Goal: Task Accomplishment & Management: Complete application form

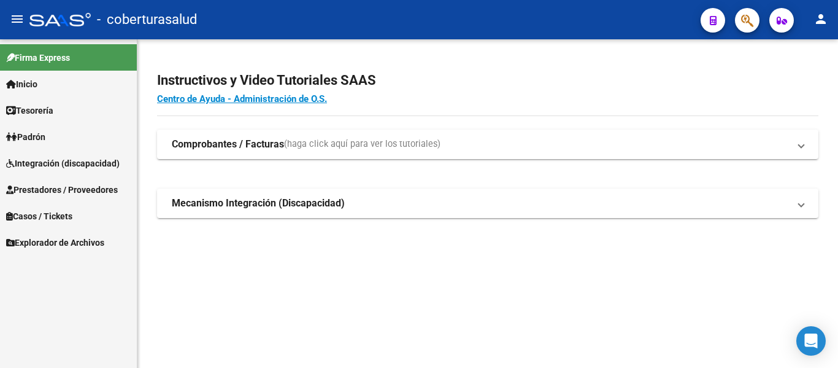
click at [30, 133] on span "Padrón" at bounding box center [25, 136] width 39 height 13
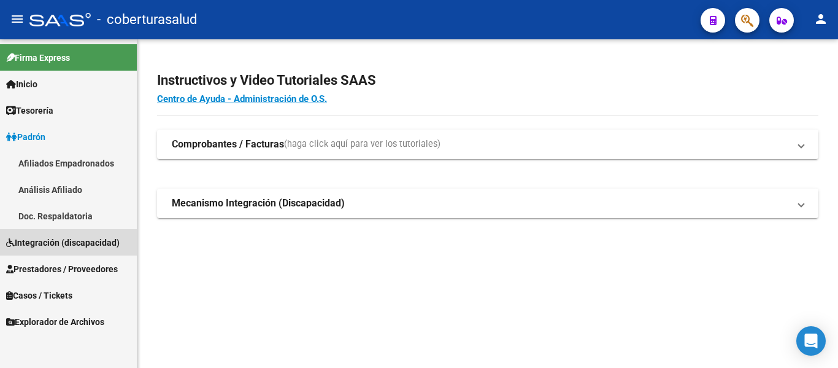
click at [63, 245] on span "Integración (discapacidad)" at bounding box center [63, 242] width 114 height 13
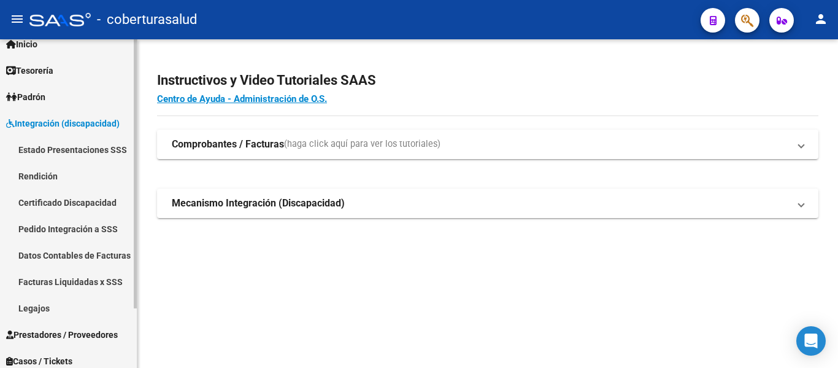
scroll to position [61, 0]
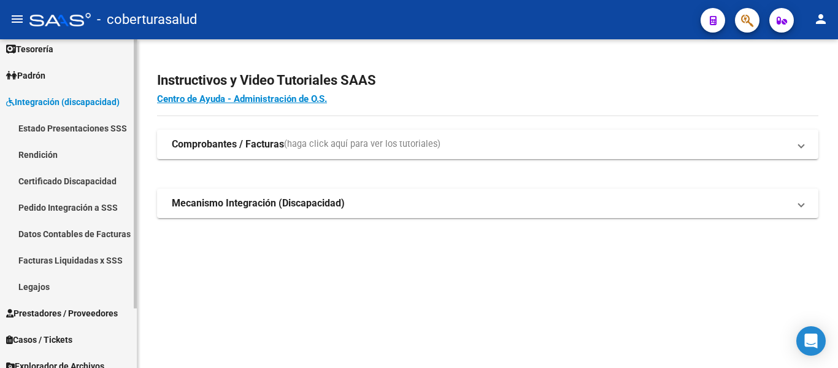
click at [34, 287] on link "Legajos" at bounding box center [68, 286] width 137 height 26
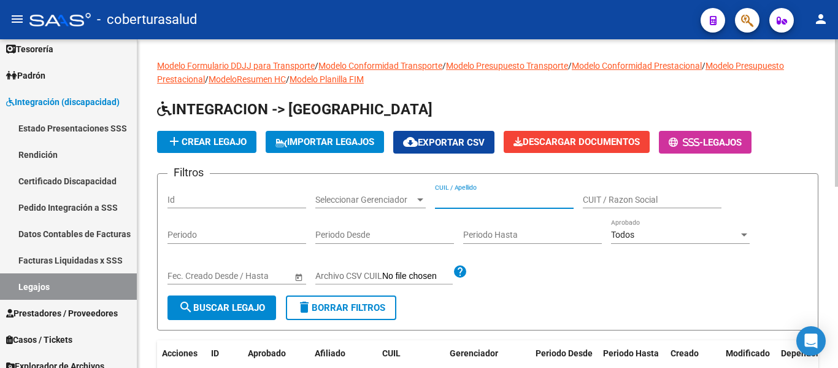
click at [455, 198] on input "CUIL / Apellido" at bounding box center [504, 200] width 139 height 10
paste input "20559734021"
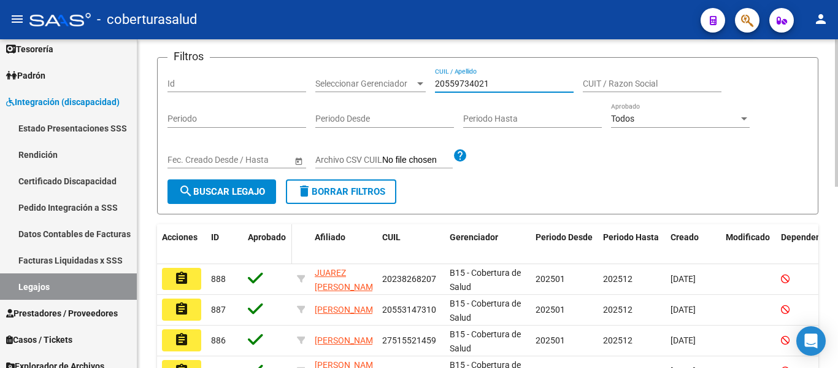
scroll to position [123, 0]
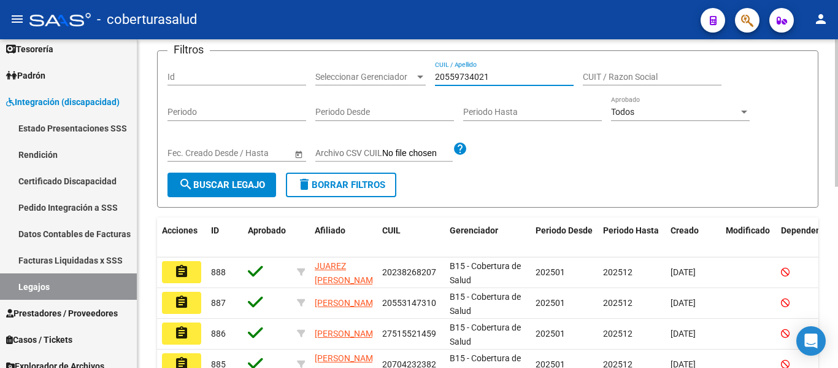
type input "20559734021"
click at [234, 187] on span "search Buscar Legajo" at bounding box center [222, 184] width 87 height 11
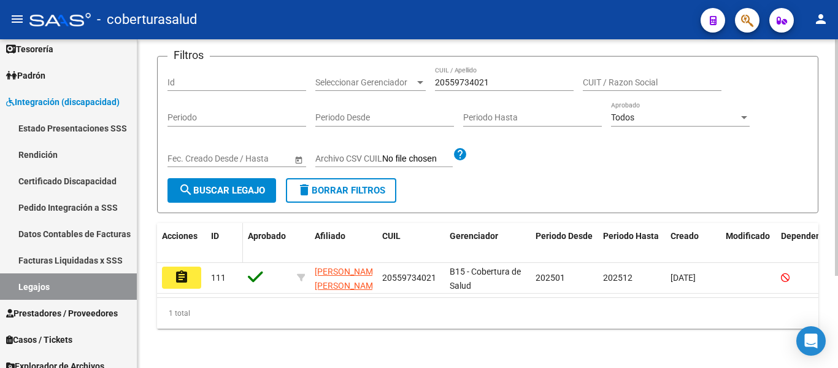
scroll to position [128, 0]
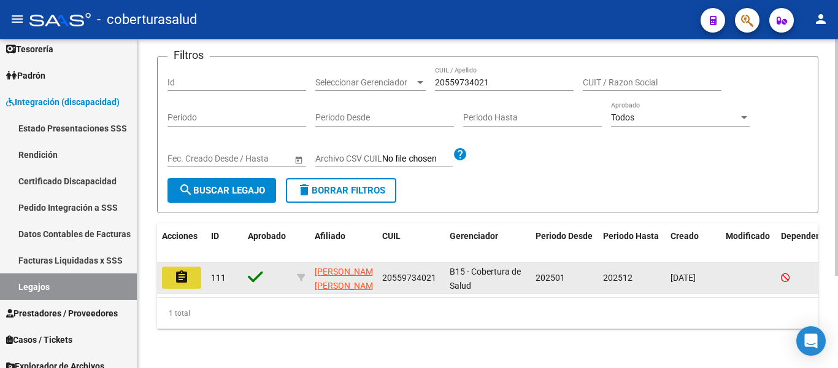
click at [185, 272] on mat-icon "assignment" at bounding box center [181, 276] width 15 height 15
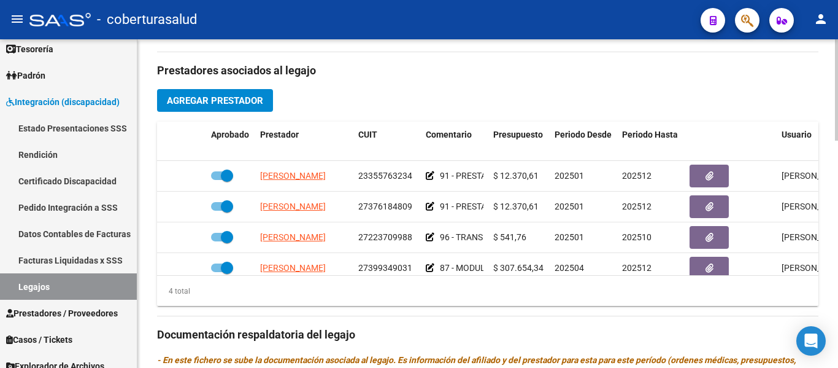
scroll to position [615, 0]
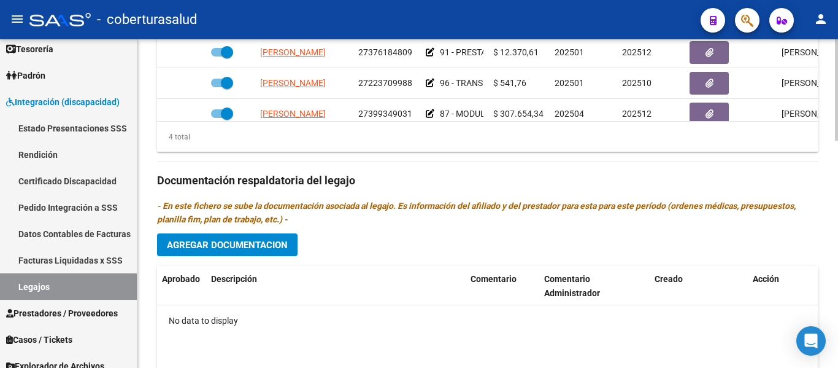
click at [279, 244] on span "Agregar Documentacion" at bounding box center [227, 244] width 121 height 11
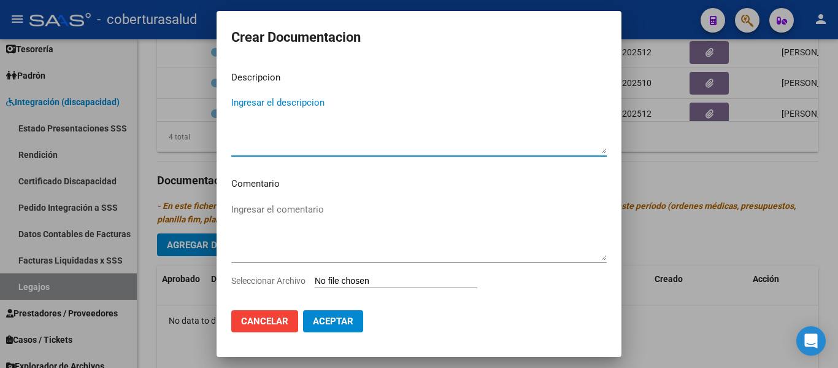
click at [341, 279] on input "Seleccionar Archivo" at bounding box center [396, 282] width 163 height 12
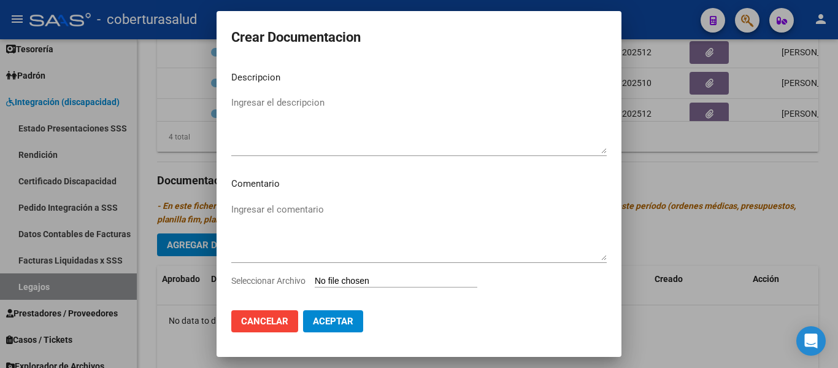
type input "C:\fakepath\1- CUD.pdf"
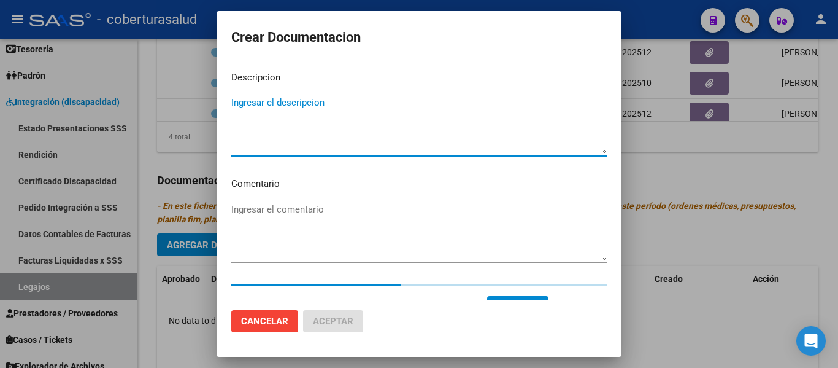
click at [298, 112] on textarea "Ingresar el descripcion" at bounding box center [419, 125] width 376 height 58
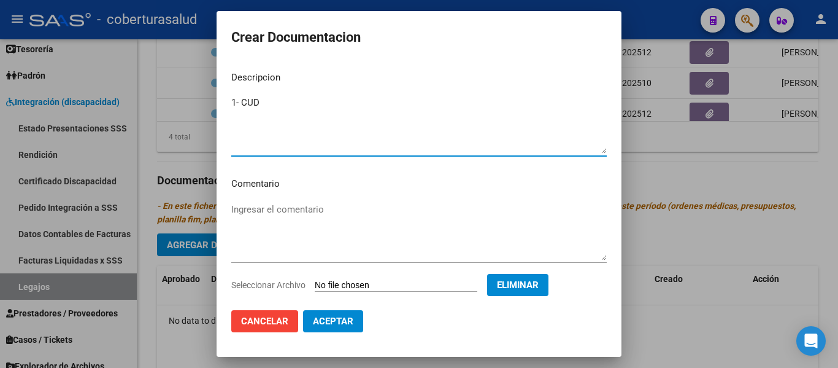
type textarea "1- CUD"
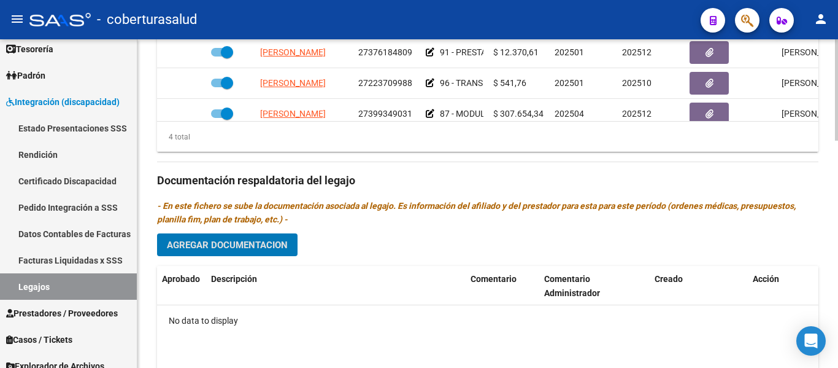
click at [242, 244] on span "Agregar Documentacion" at bounding box center [227, 244] width 121 height 11
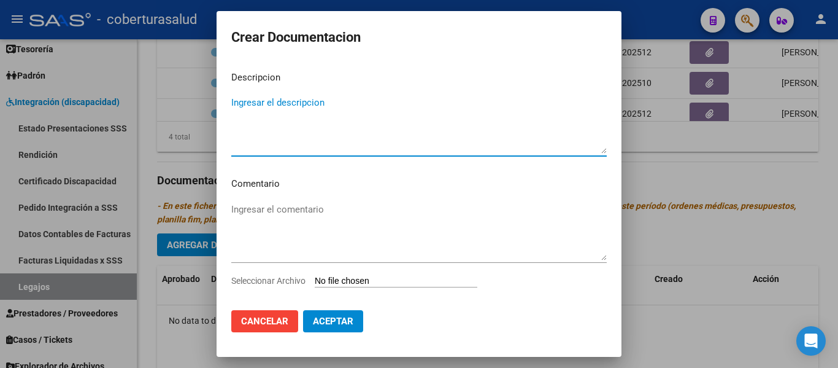
click at [261, 112] on textarea "Ingresar el descripcion" at bounding box center [419, 125] width 376 height 58
type textarea "1- CUD"
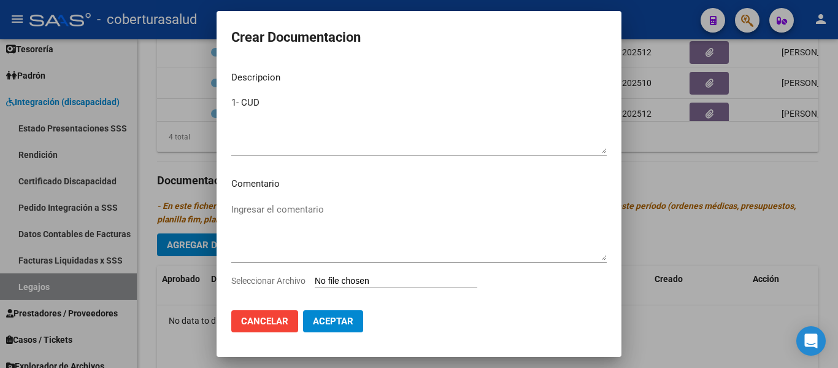
click at [364, 280] on input "Seleccionar Archivo" at bounding box center [396, 282] width 163 height 12
type input "C:\fakepath\1- CUD.pdf"
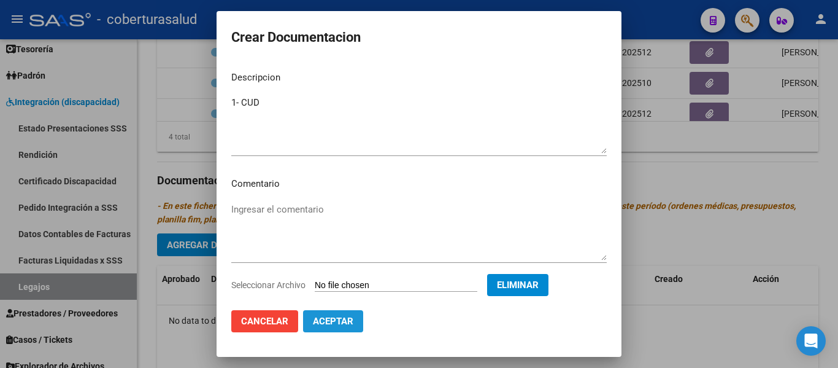
click at [319, 325] on span "Aceptar" at bounding box center [333, 320] width 40 height 11
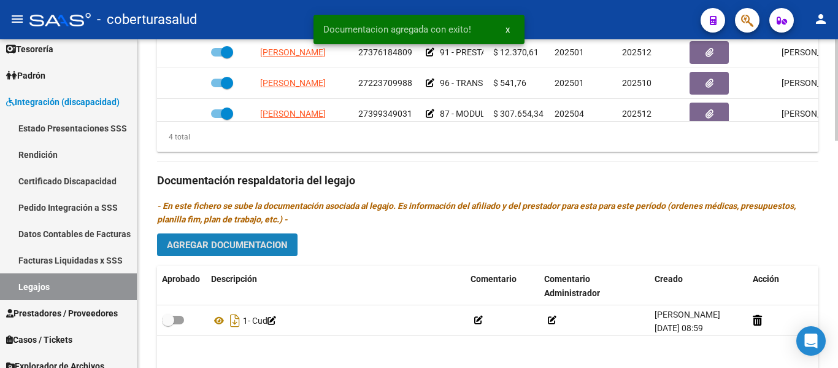
click at [190, 242] on span "Agregar Documentacion" at bounding box center [227, 244] width 121 height 11
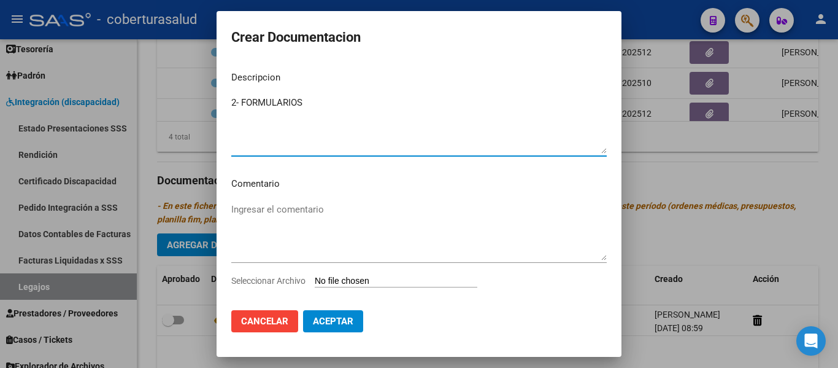
type textarea "2- FORMULARIOS"
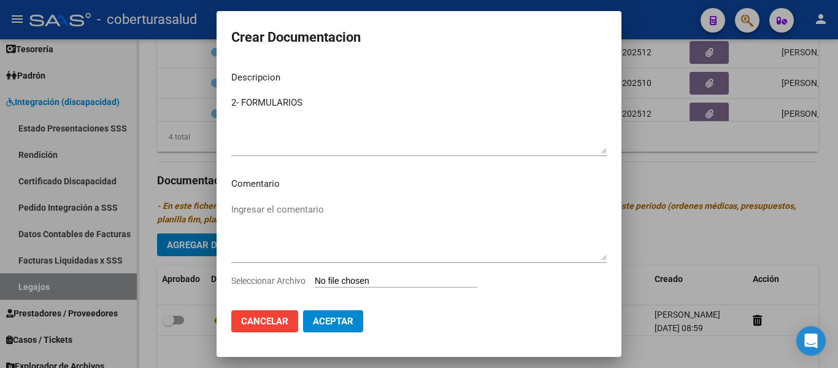
click at [384, 286] on input "Seleccionar Archivo" at bounding box center [396, 282] width 163 height 12
type input "C:\fakepath\2- FORMULARIOS.pdf"
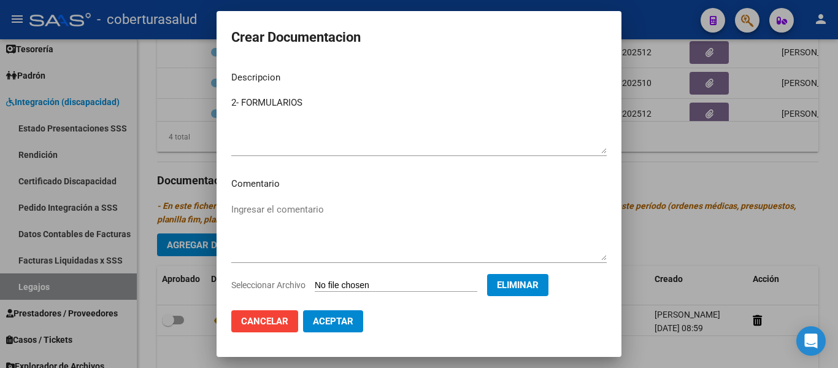
click at [327, 320] on span "Aceptar" at bounding box center [333, 320] width 40 height 11
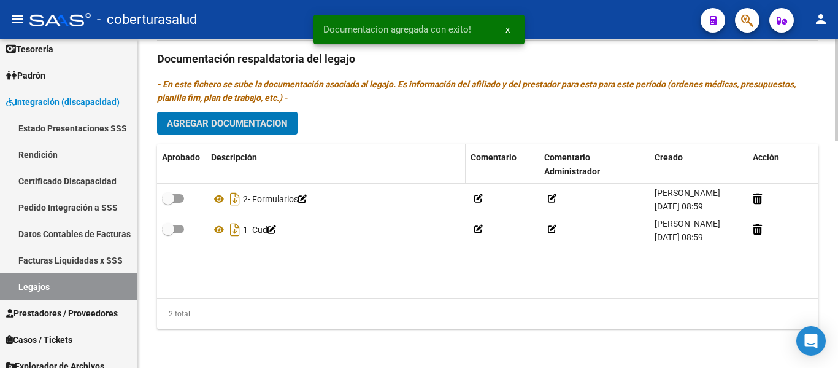
scroll to position [738, 0]
click at [241, 112] on button "Agregar Documentacion" at bounding box center [227, 123] width 141 height 23
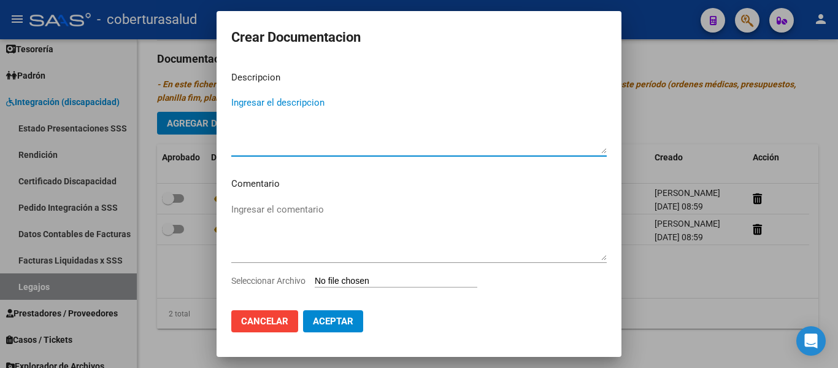
click at [353, 279] on input "Seleccionar Archivo" at bounding box center [396, 282] width 163 height 12
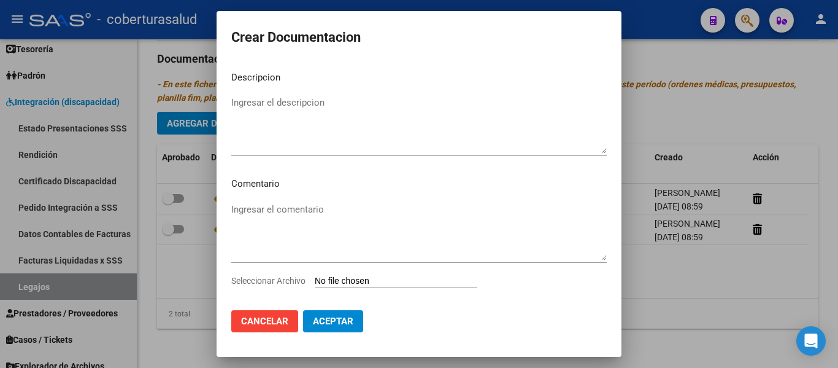
type input "C:\fakepath\3-PRESTACION DE APOYO EN PSICOLOGIA.pdf"
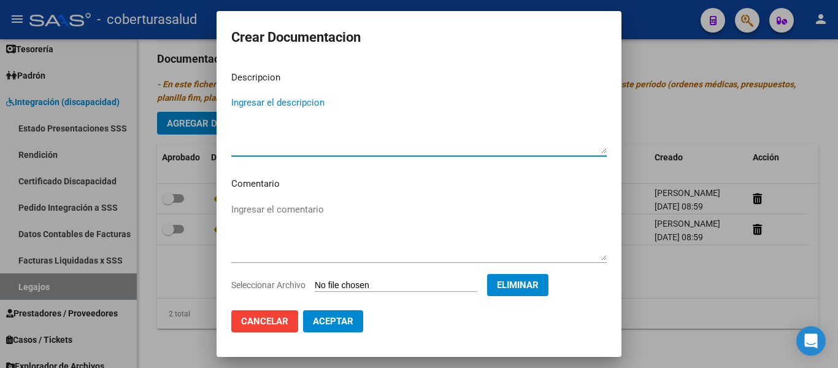
click at [257, 105] on textarea "Ingresar el descripcion" at bounding box center [419, 125] width 376 height 58
paste textarea "3-PRESTACION DE APOYO EN PSICOLOGIA"
click at [238, 101] on textarea "3-PRESTACION DE APOYO EN PSICOLOGIA" at bounding box center [419, 125] width 376 height 58
type textarea "3- PRESTACION DE APOYO EN PSICOLOGIA"
click at [339, 320] on span "Aceptar" at bounding box center [333, 320] width 40 height 11
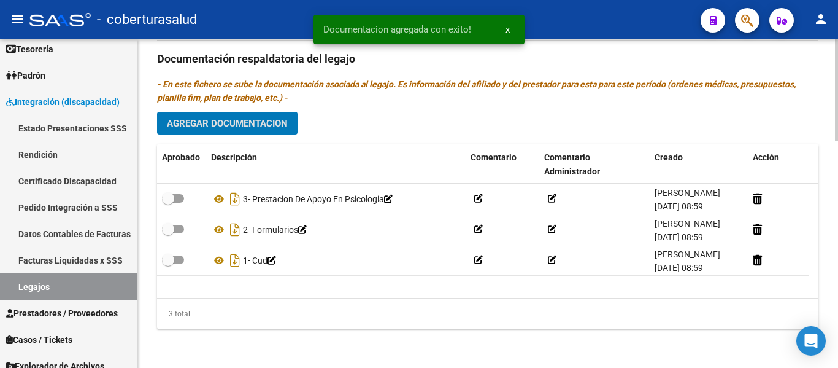
click at [261, 120] on span "Agregar Documentacion" at bounding box center [227, 123] width 121 height 11
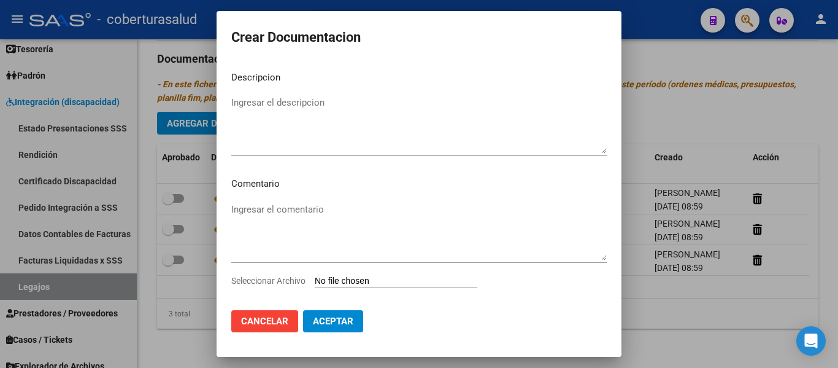
click at [367, 277] on input "Seleccionar Archivo" at bounding box center [396, 282] width 163 height 12
type input "C:\fakepath\4-PRESTACION DE APOYO EN PSICOPEDAGOGIA.pdf"
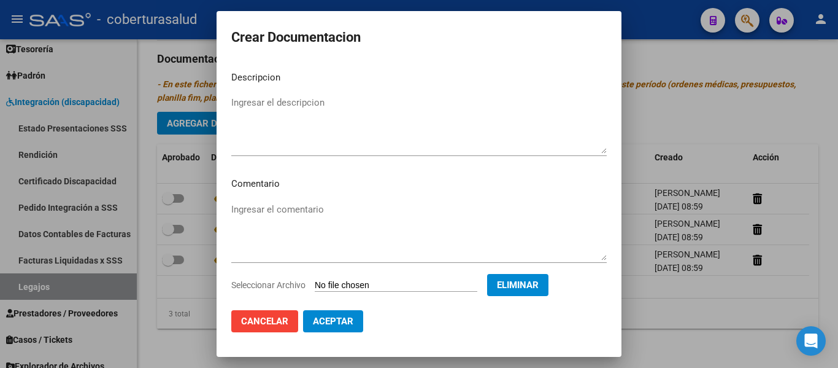
click at [281, 93] on mat-dialog-content "Descripcion Ingresar el descripcion Comentario Ingresar el comentario Seleccion…" at bounding box center [419, 180] width 405 height 239
click at [280, 99] on textarea "Ingresar el descripcion" at bounding box center [419, 125] width 376 height 58
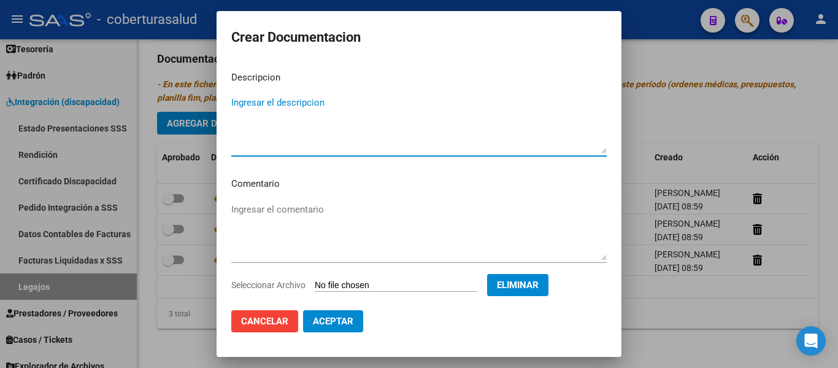
paste textarea "4-PRESTACION DE APOYO EN PSICOPEDAGOGIA"
click at [239, 102] on textarea "4-PRESTACION DE APOYO EN PSICOPEDAGOGIA" at bounding box center [419, 125] width 376 height 58
type textarea "4- PRESTACION DE APOYO EN PSICOPEDAGOGIA"
click at [346, 319] on span "Aceptar" at bounding box center [333, 320] width 40 height 11
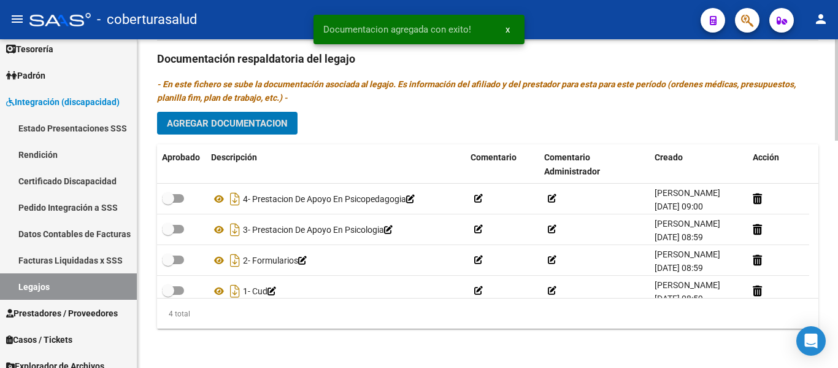
click at [233, 113] on button "Agregar Documentacion" at bounding box center [227, 123] width 141 height 23
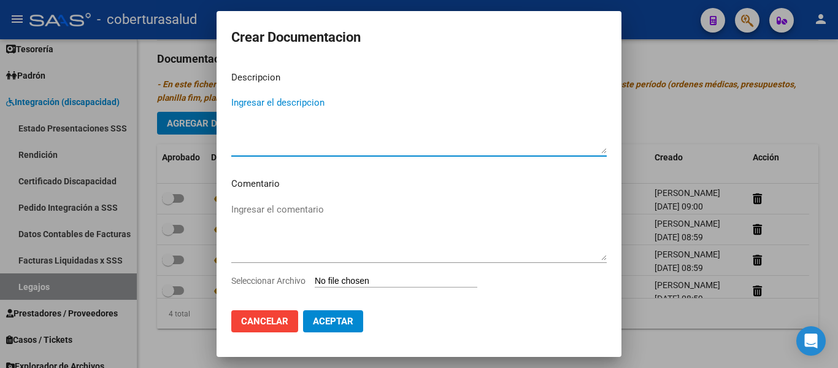
click at [385, 279] on input "Seleccionar Archivo" at bounding box center [396, 282] width 163 height 12
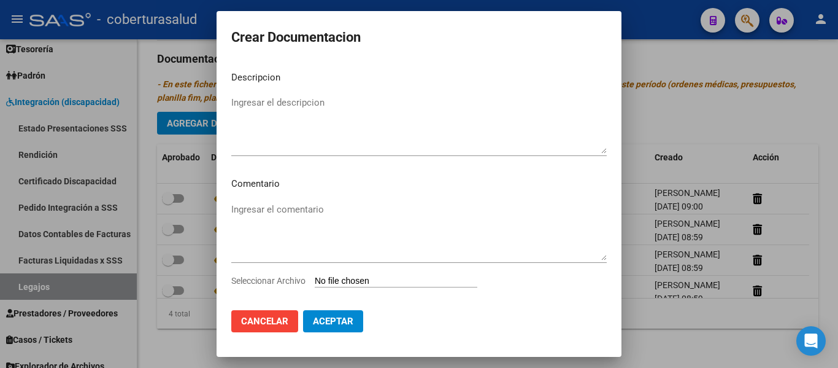
type input "C:\fakepath\5- MODULO MAESTRA DE APOYO.pdf"
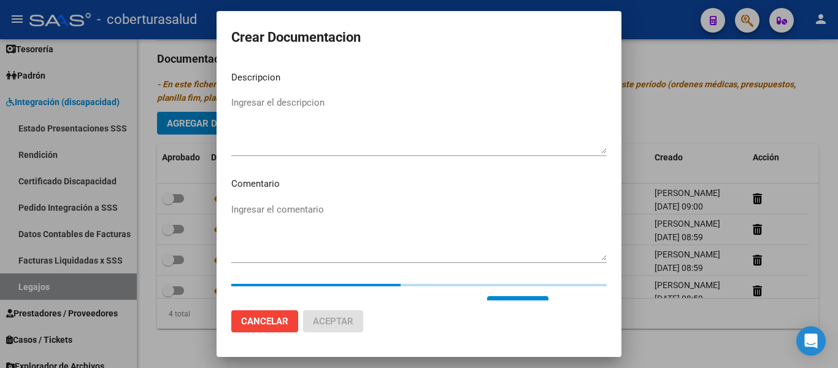
click at [272, 109] on textarea "Ingresar el descripcion" at bounding box center [419, 125] width 376 height 58
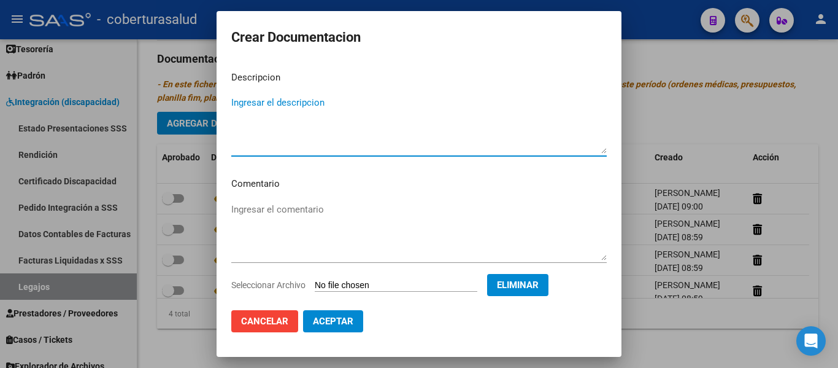
paste textarea "5- MODULO MAESTRA DE APOYO"
type textarea "5- MODULO MAESTRA DE APOYO"
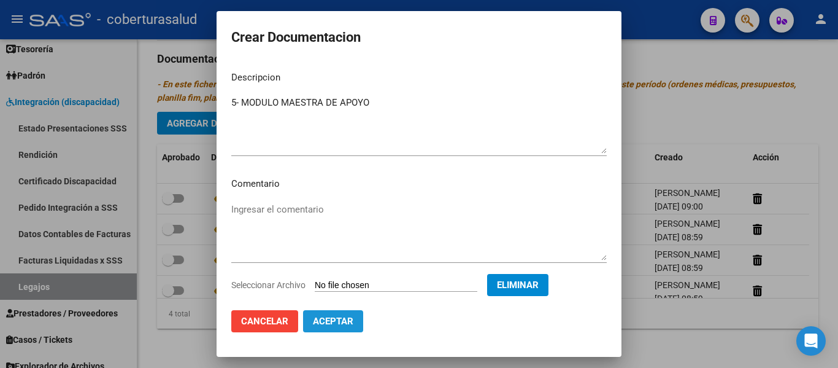
click at [327, 320] on span "Aceptar" at bounding box center [333, 320] width 40 height 11
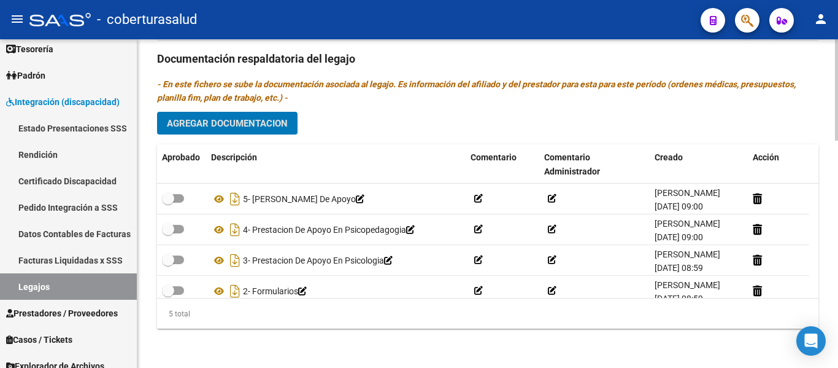
click at [252, 125] on span "Agregar Documentacion" at bounding box center [227, 123] width 121 height 11
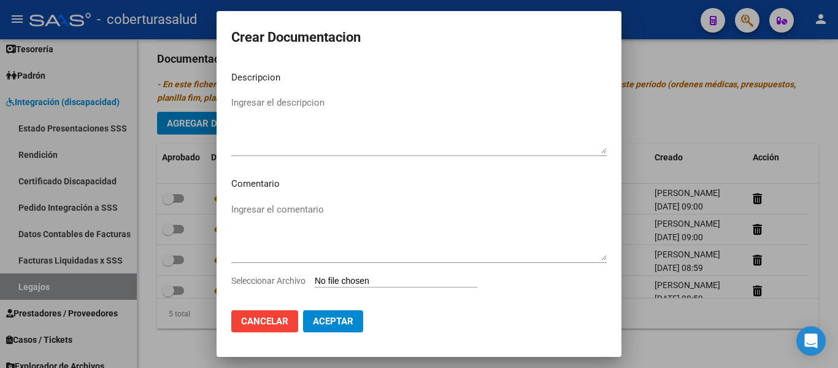
click at [365, 278] on input "Seleccionar Archivo" at bounding box center [396, 282] width 163 height 12
type input "C:\fakepath\6- TRANSPORTE CON DEPENDENCIA.pdf"
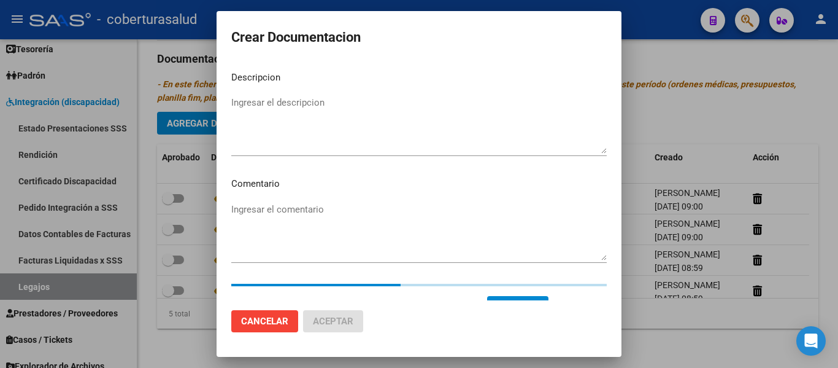
click at [303, 113] on textarea "Ingresar el descripcion" at bounding box center [419, 125] width 376 height 58
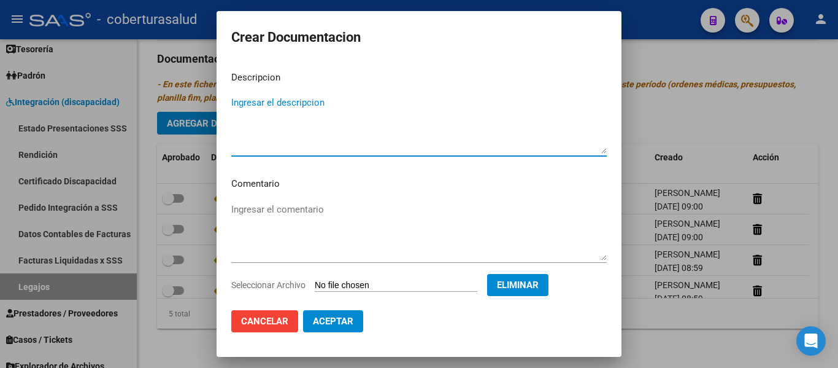
paste textarea "6- TRANSPORTE CON DEPENDENCIA"
type textarea "6- TRANSPORTE CON DEPENDENCIA"
click at [345, 321] on span "Aceptar" at bounding box center [333, 320] width 40 height 11
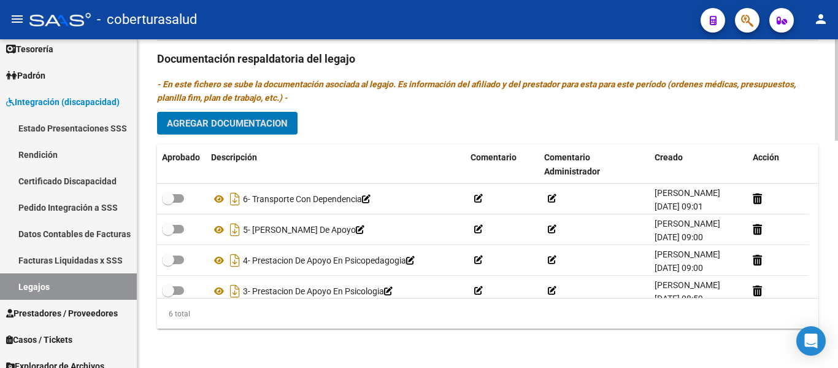
scroll to position [74, 0]
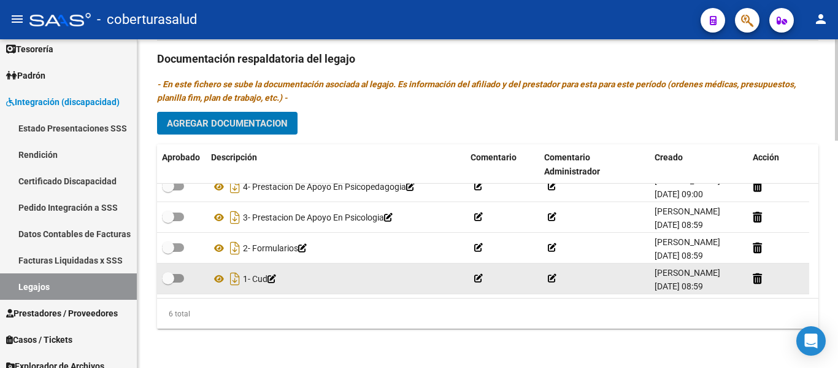
click at [172, 279] on span at bounding box center [168, 278] width 12 height 12
click at [168, 282] on input "checkbox" at bounding box center [168, 282] width 1 height 1
checkbox input "true"
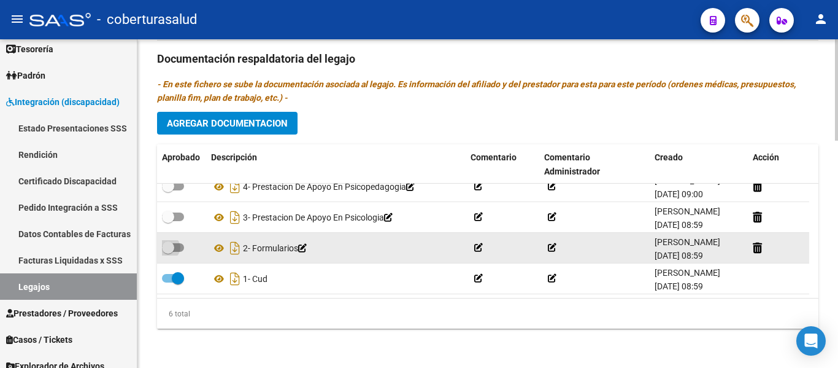
click at [173, 249] on span at bounding box center [168, 247] width 12 height 12
click at [168, 252] on input "checkbox" at bounding box center [168, 252] width 1 height 1
checkbox input "true"
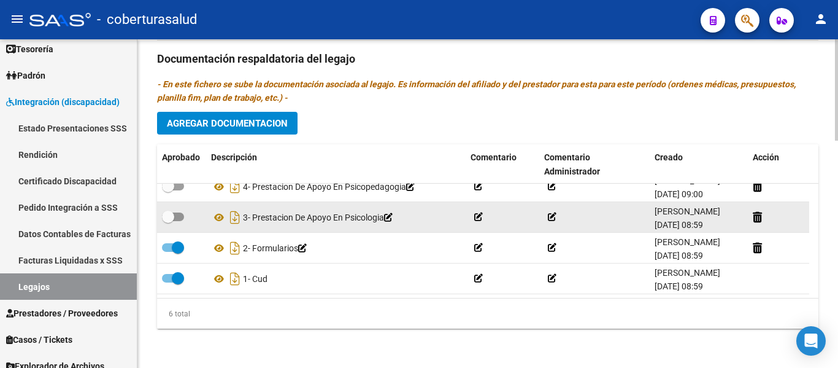
click at [173, 212] on span at bounding box center [168, 216] width 12 height 12
click at [168, 221] on input "checkbox" at bounding box center [168, 221] width 1 height 1
checkbox input "true"
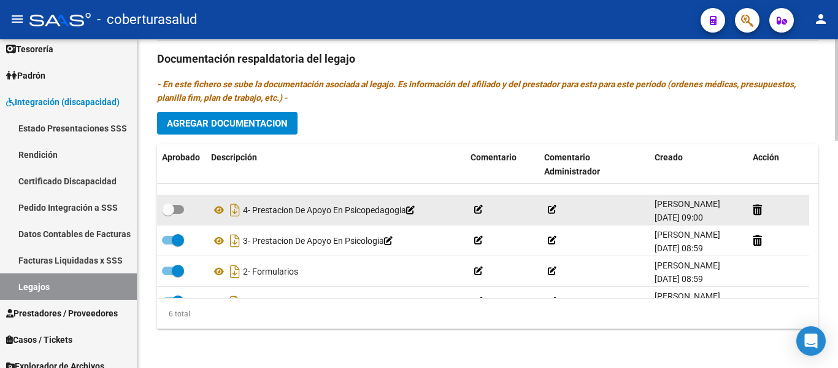
scroll to position [13, 0]
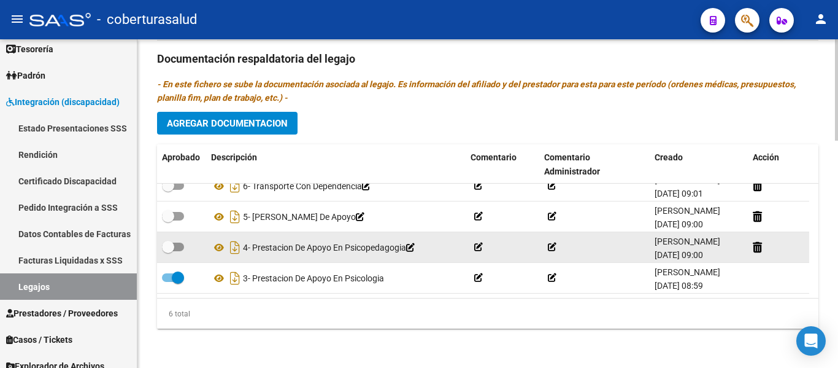
click at [172, 245] on span at bounding box center [168, 247] width 12 height 12
click at [168, 251] on input "checkbox" at bounding box center [168, 251] width 1 height 1
checkbox input "true"
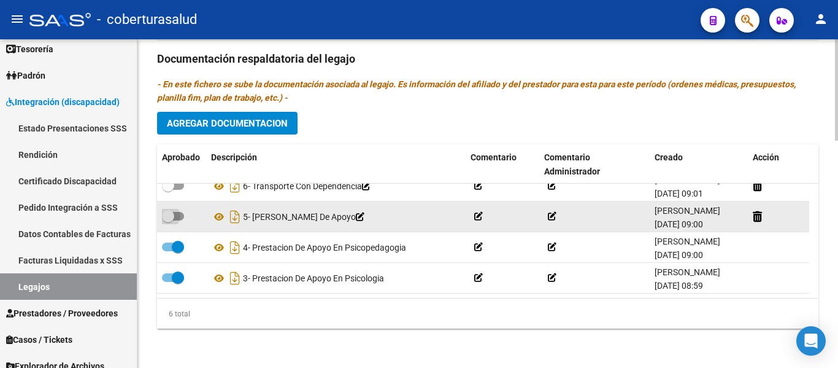
click at [177, 221] on label at bounding box center [173, 216] width 22 height 15
click at [168, 221] on input "checkbox" at bounding box center [168, 220] width 1 height 1
checkbox input "true"
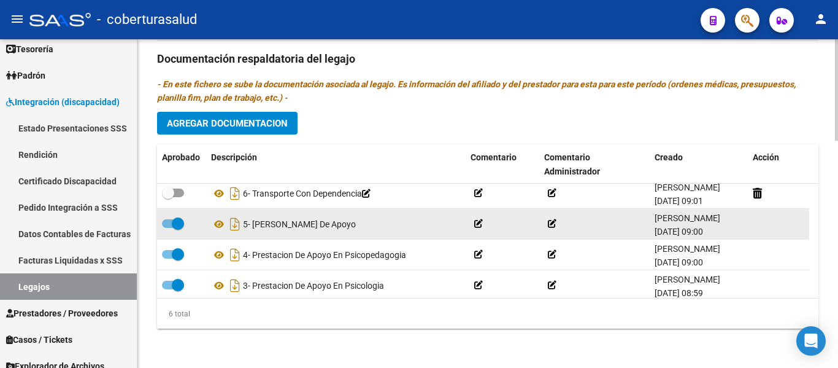
scroll to position [0, 0]
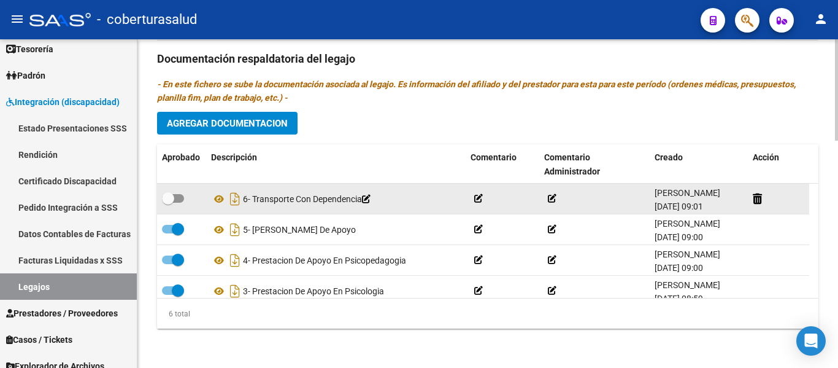
click at [179, 197] on span at bounding box center [173, 198] width 22 height 9
click at [168, 202] on input "checkbox" at bounding box center [168, 202] width 1 height 1
checkbox input "true"
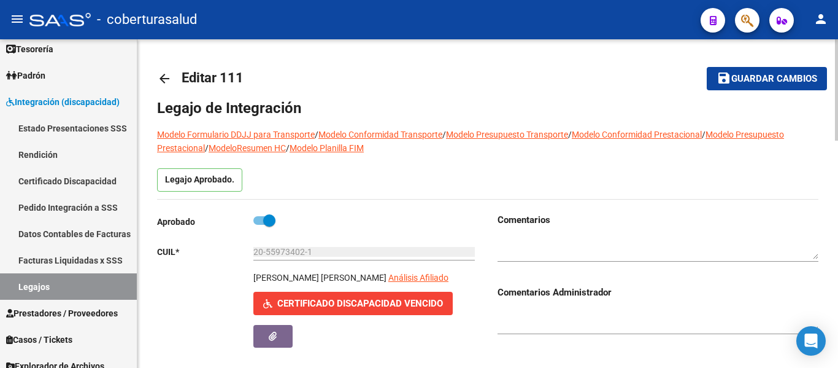
click at [768, 77] on span "Guardar cambios" at bounding box center [774, 79] width 86 height 11
click at [772, 78] on span "Guardar cambios" at bounding box center [774, 79] width 86 height 11
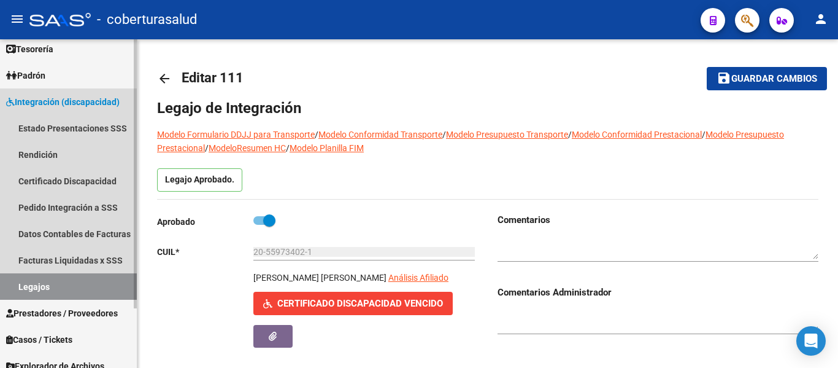
click at [64, 290] on link "Legajos" at bounding box center [68, 286] width 137 height 26
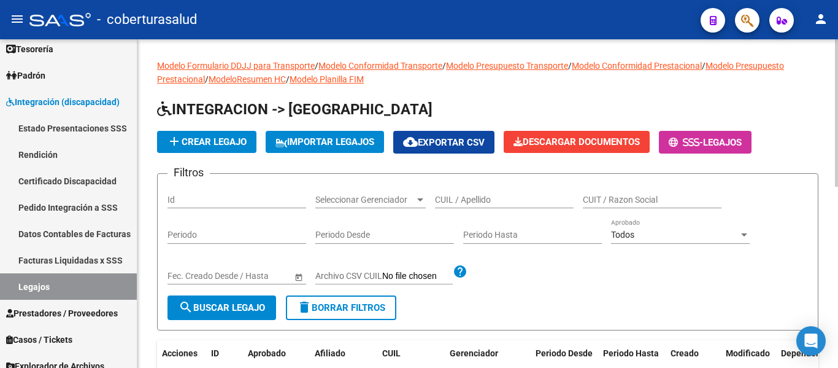
click at [497, 191] on div "CUIL / Apellido" at bounding box center [504, 195] width 139 height 25
paste input "20538600564"
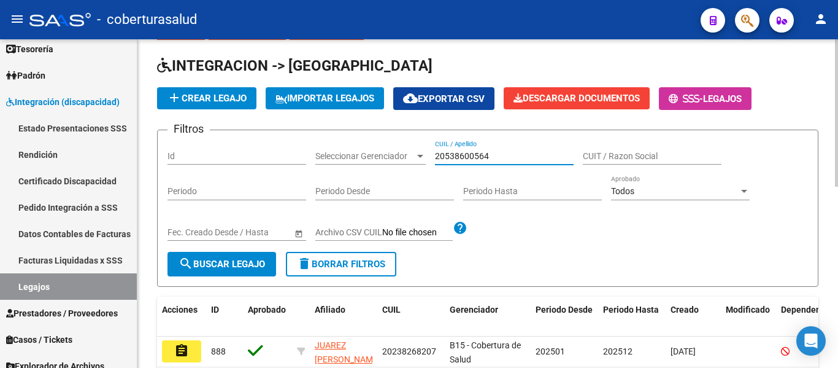
scroll to position [61, 0]
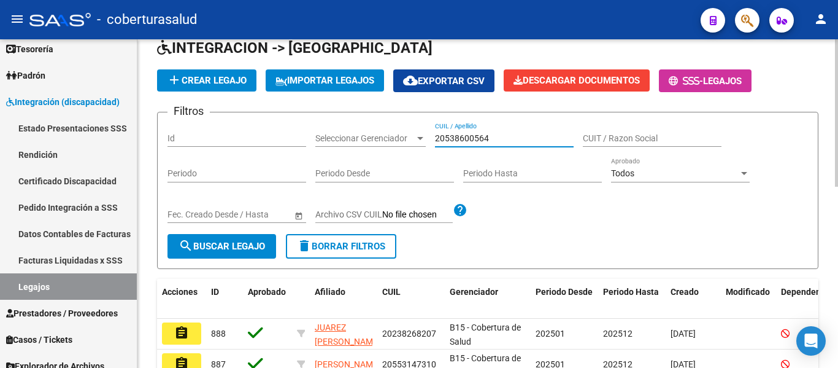
type input "20538600564"
click at [205, 243] on span "search Buscar Legajo" at bounding box center [222, 246] width 87 height 11
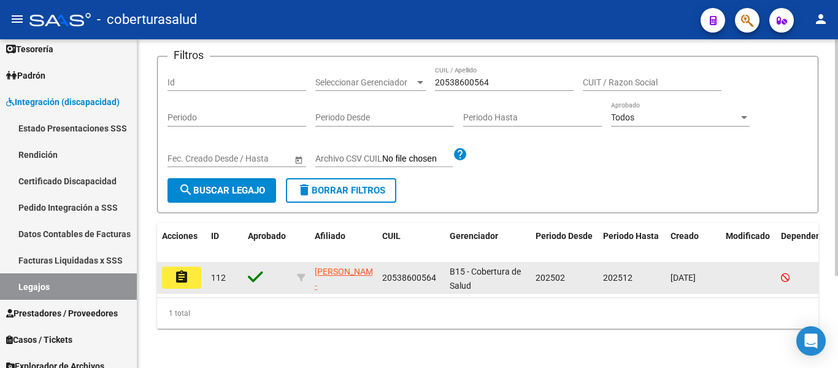
scroll to position [128, 0]
click at [182, 273] on mat-icon "assignment" at bounding box center [181, 276] width 15 height 15
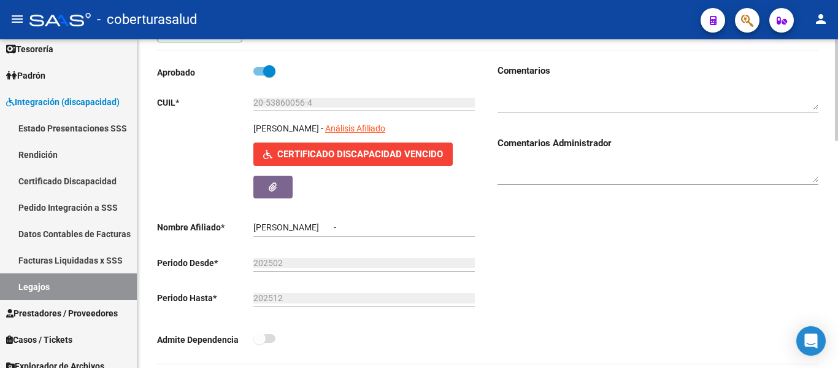
type input "[PERSON_NAME]"
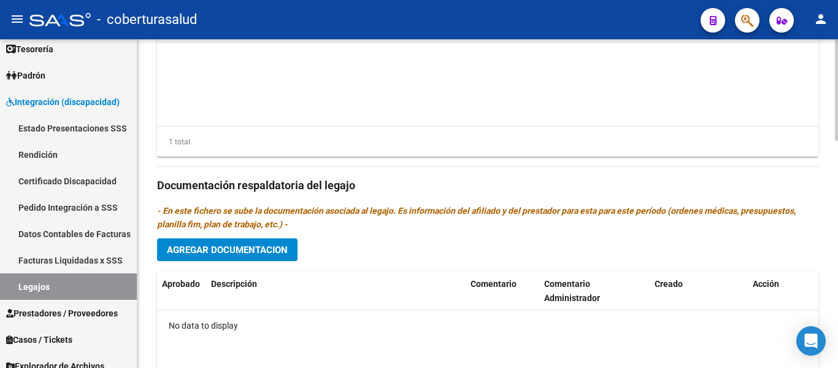
scroll to position [676, 0]
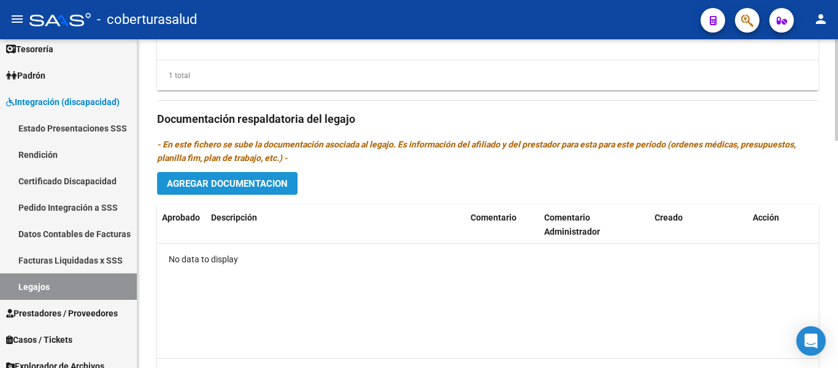
click at [244, 183] on span "Agregar Documentacion" at bounding box center [227, 183] width 121 height 11
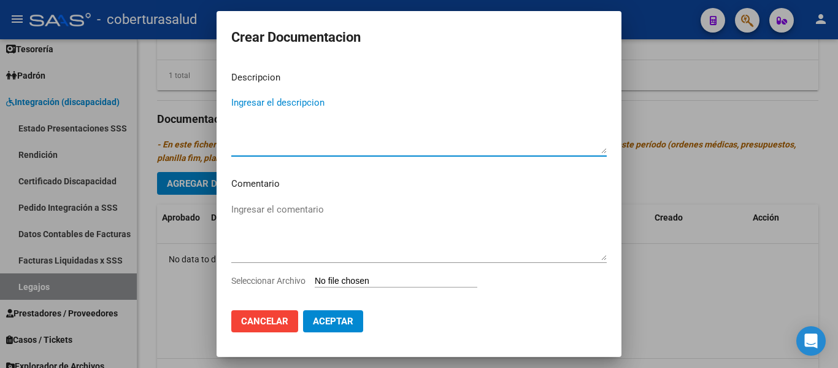
click at [381, 280] on input "Seleccionar Archivo" at bounding box center [396, 282] width 163 height 12
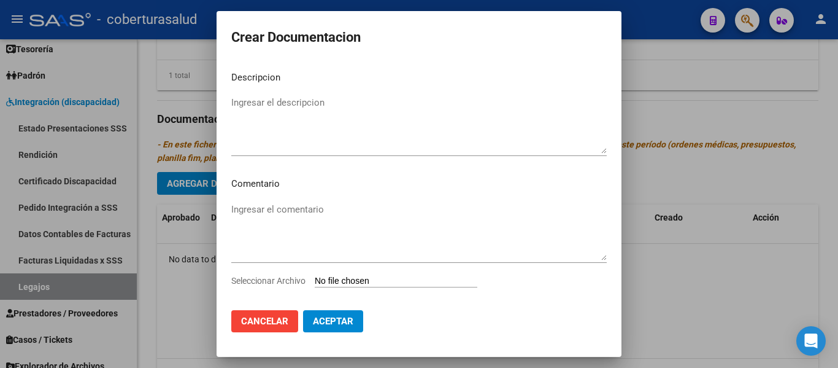
click at [354, 278] on input "Seleccionar Archivo" at bounding box center [396, 282] width 163 height 12
type input "C:\fakepath\1-CUD.pdf"
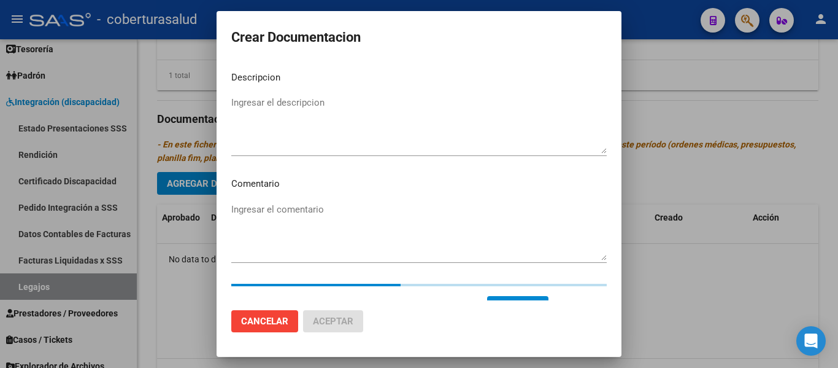
click at [331, 112] on textarea "Ingresar el descripcion" at bounding box center [419, 125] width 376 height 58
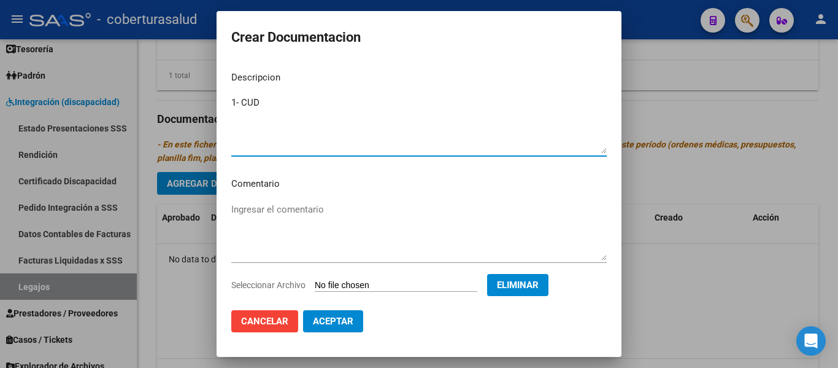
type textarea "1- CUD"
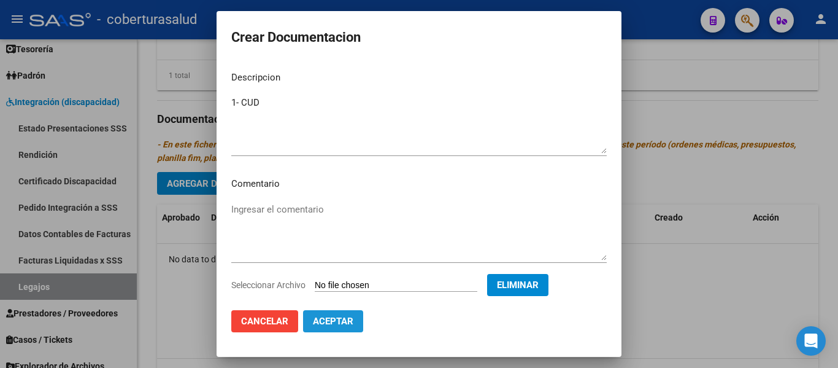
click at [336, 323] on span "Aceptar" at bounding box center [333, 320] width 40 height 11
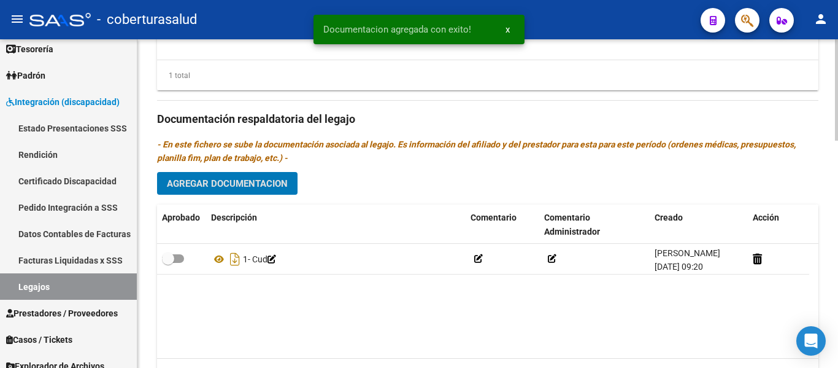
click at [282, 193] on button "Agregar Documentacion" at bounding box center [227, 183] width 141 height 23
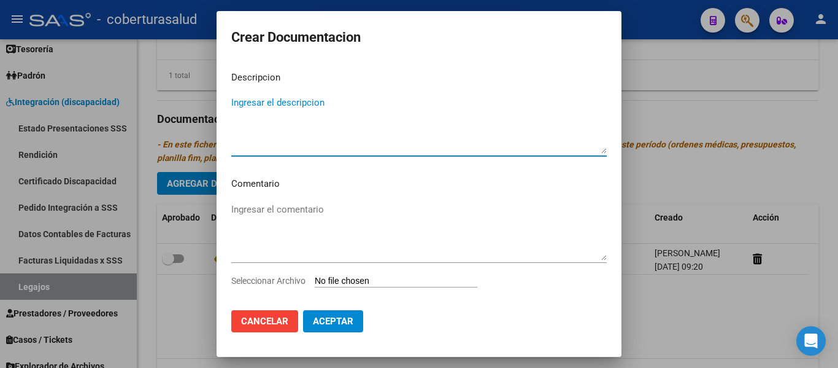
click at [345, 280] on input "Seleccionar Archivo" at bounding box center [396, 282] width 163 height 12
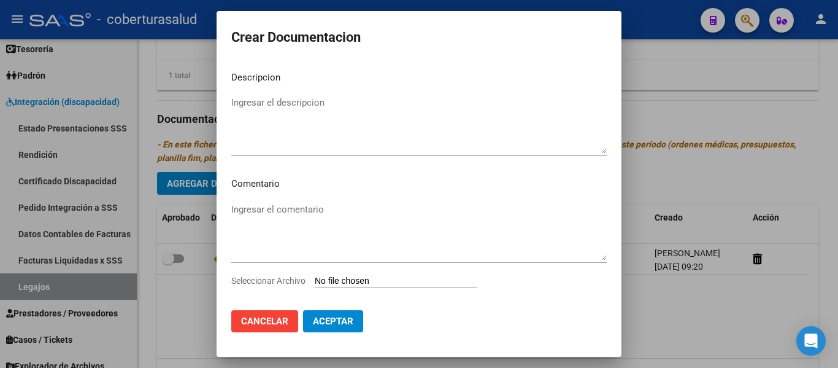
type input "C:\fakepath\2-FORMULARIOS.pdf"
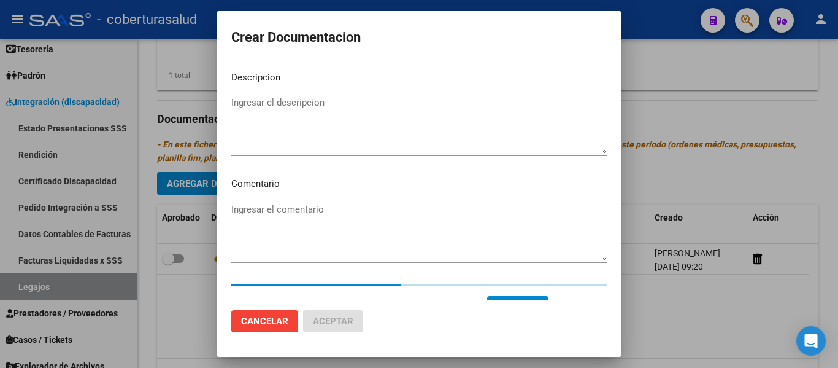
click at [257, 110] on textarea "Ingresar el descripcion" at bounding box center [419, 125] width 376 height 58
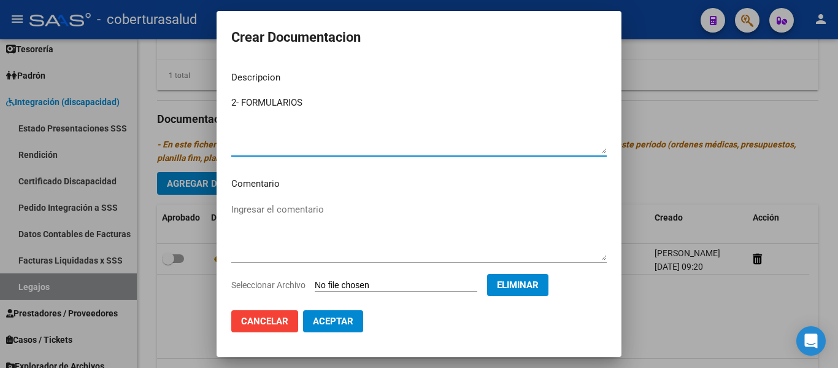
type textarea "2- FORMULARIOS"
click at [340, 318] on span "Aceptar" at bounding box center [333, 320] width 40 height 11
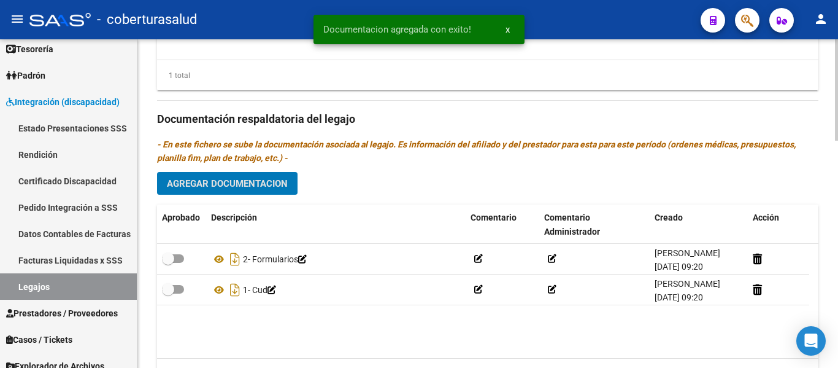
click at [209, 189] on span "Agregar Documentacion" at bounding box center [227, 183] width 121 height 11
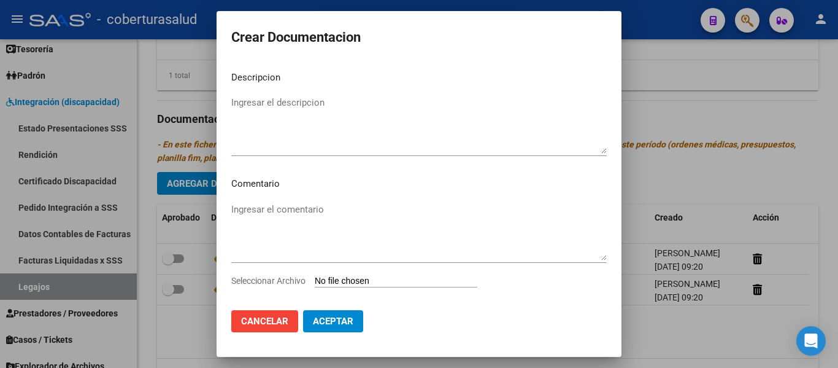
click at [407, 284] on input "Seleccionar Archivo" at bounding box center [396, 282] width 163 height 12
type input "C:\fakepath\3-MODULO DE APOYO A AL INTEGRACION ESCOLAR.pdf"
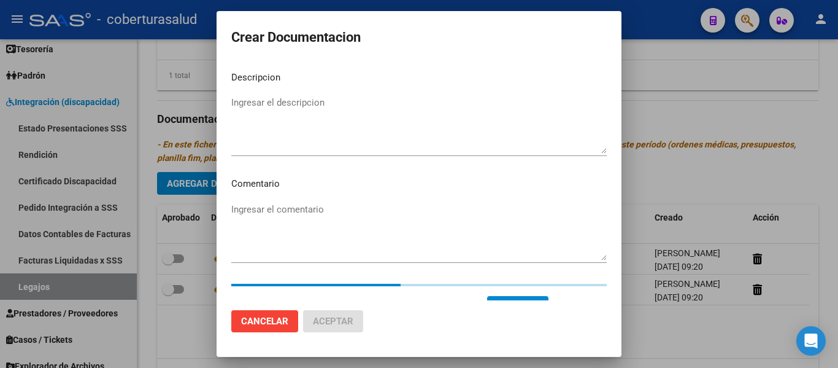
click at [255, 103] on textarea "Ingresar el descripcion" at bounding box center [419, 125] width 376 height 58
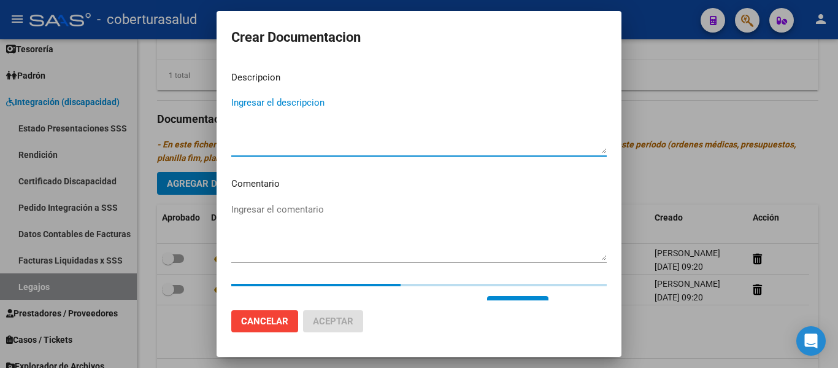
paste textarea "3-MODULO DE APOYO A AL INTEGRACION ESCOLAR"
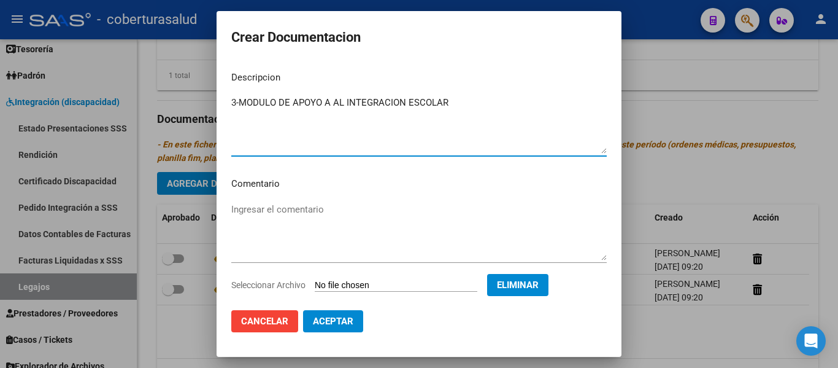
click at [238, 100] on textarea "3-MODULO DE APOYO A AL INTEGRACION ESCOLAR" at bounding box center [419, 125] width 376 height 58
type textarea "3- MODULO DE APOYO A AL INTEGRACION ESCOLAR"
click at [357, 318] on button "Aceptar" at bounding box center [333, 321] width 60 height 22
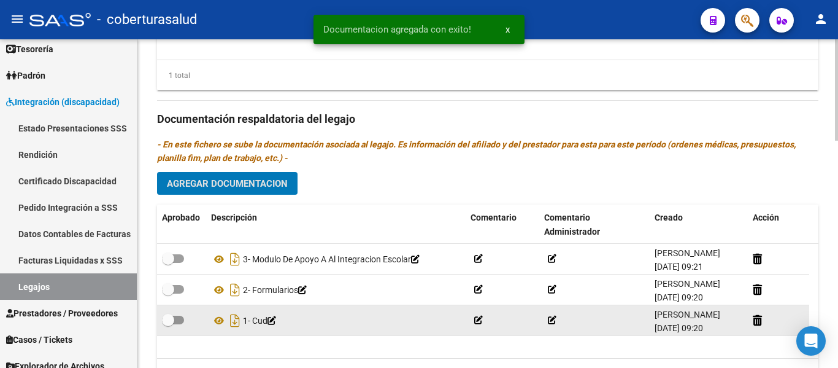
click at [178, 323] on span at bounding box center [173, 319] width 22 height 9
click at [168, 324] on input "checkbox" at bounding box center [168, 324] width 1 height 1
checkbox input "true"
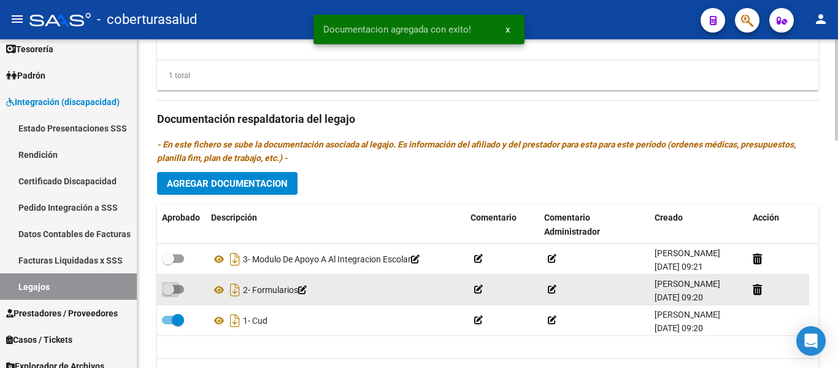
click at [175, 288] on span at bounding box center [173, 289] width 22 height 9
click at [168, 293] on input "checkbox" at bounding box center [168, 293] width 1 height 1
checkbox input "true"
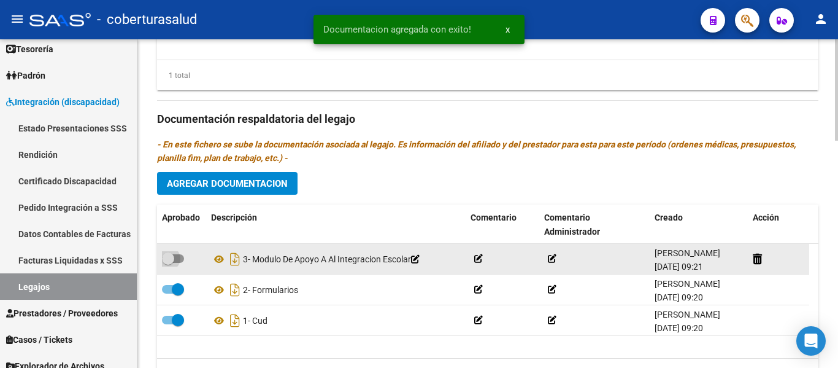
click at [177, 258] on span at bounding box center [173, 258] width 22 height 9
click at [168, 263] on input "checkbox" at bounding box center [168, 263] width 1 height 1
checkbox input "true"
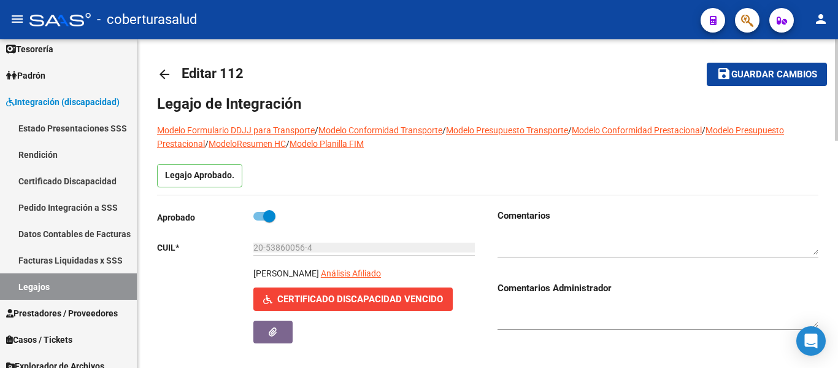
scroll to position [0, 0]
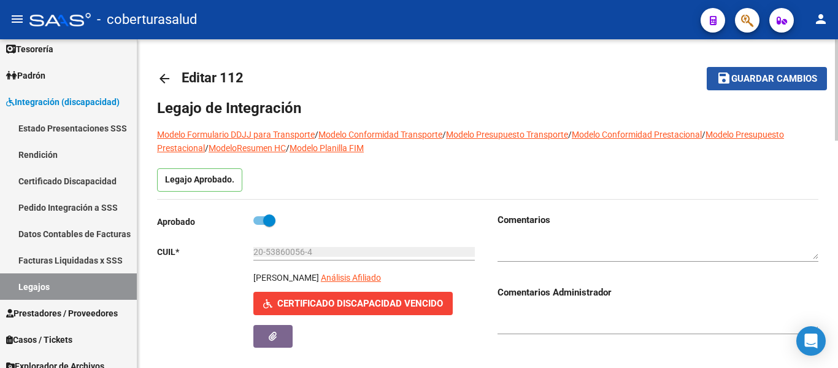
click at [742, 77] on span "Guardar cambios" at bounding box center [774, 79] width 86 height 11
click at [746, 74] on span "Guardar cambios" at bounding box center [774, 79] width 86 height 11
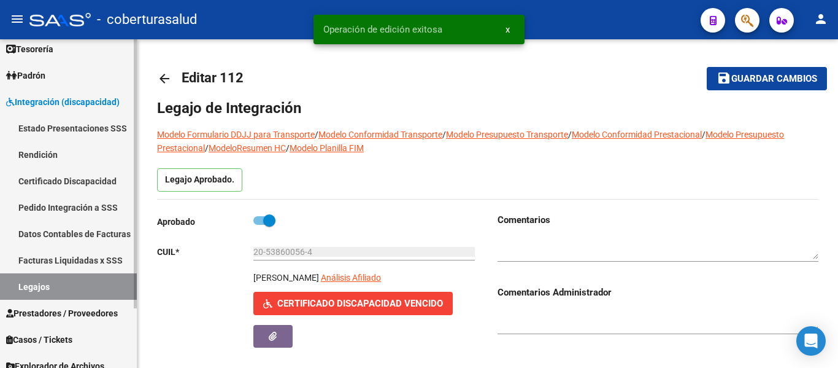
click at [61, 285] on link "Legajos" at bounding box center [68, 286] width 137 height 26
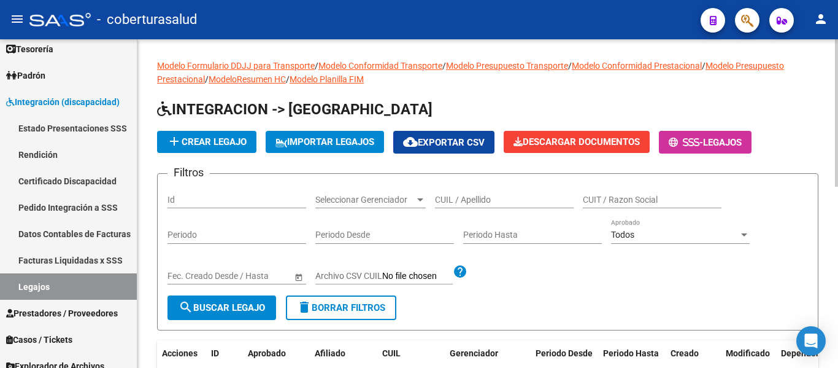
click at [471, 197] on input "CUIL / Apellido" at bounding box center [504, 200] width 139 height 10
paste input "20580454861"
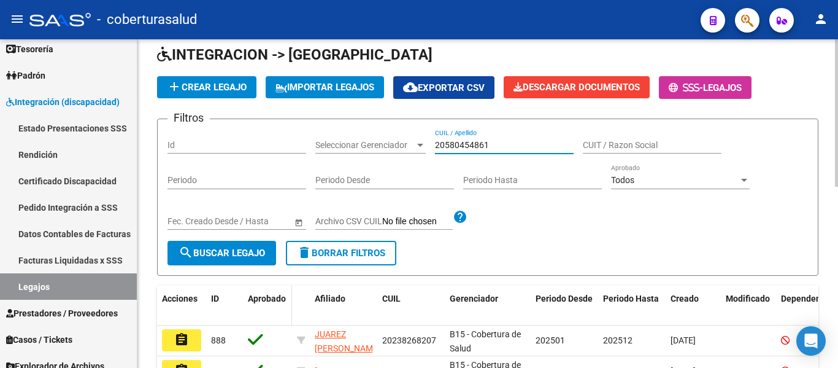
scroll to position [123, 0]
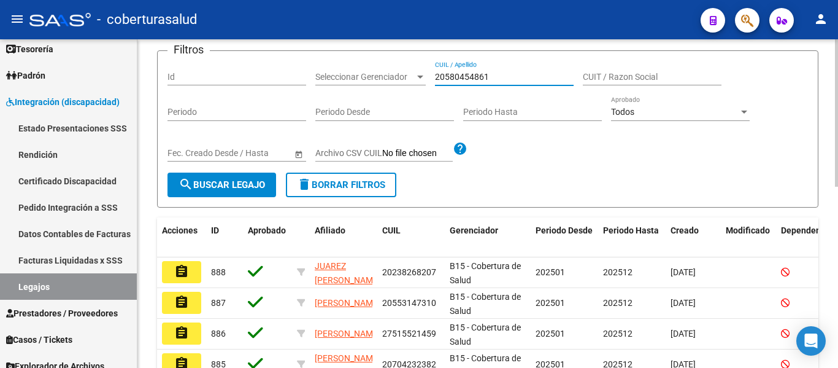
type input "20580454861"
click at [246, 193] on button "search Buscar Legajo" at bounding box center [222, 184] width 109 height 25
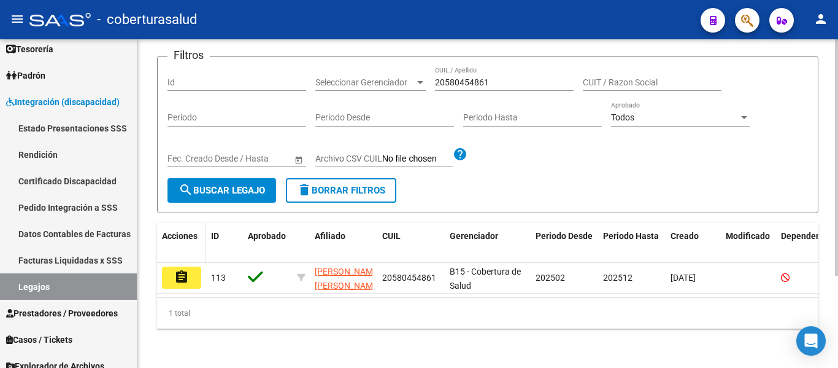
scroll to position [128, 0]
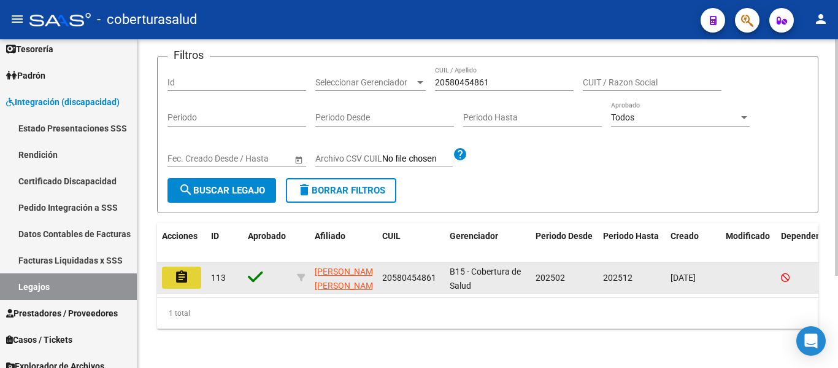
click at [183, 266] on button "assignment" at bounding box center [181, 277] width 39 height 22
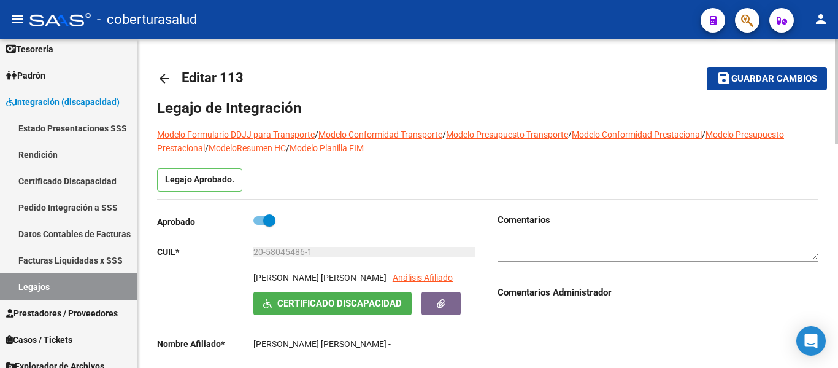
type input "[PERSON_NAME] [PERSON_NAME]"
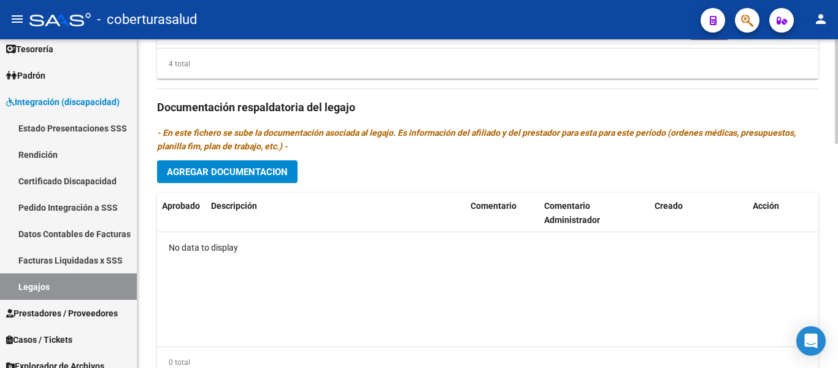
scroll to position [675, 0]
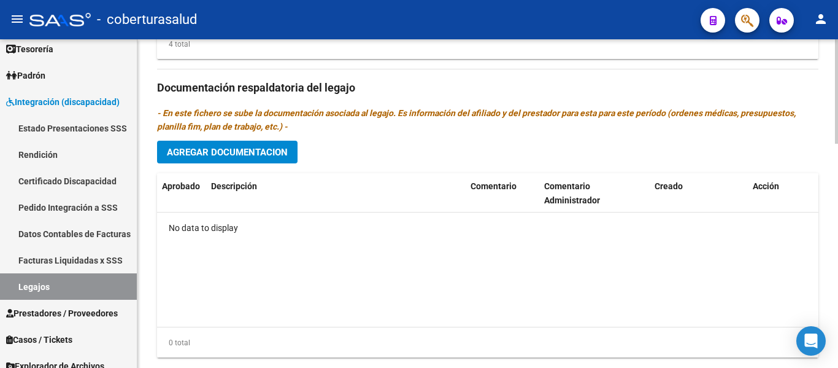
click at [244, 152] on span "Agregar Documentacion" at bounding box center [227, 152] width 121 height 11
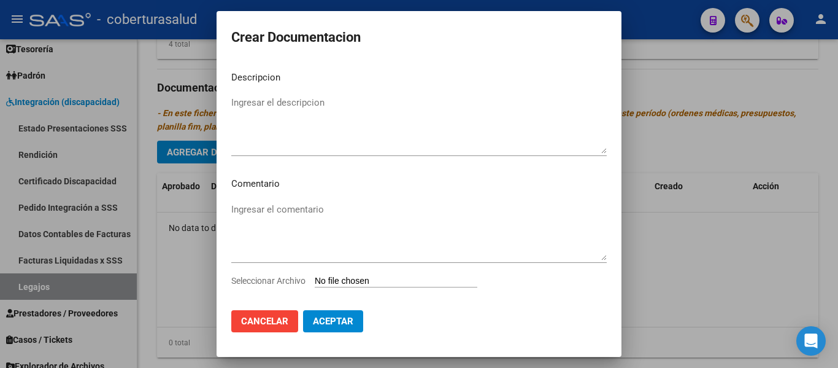
click at [352, 277] on input "Seleccionar Archivo" at bounding box center [396, 282] width 163 height 12
type input "C:\fakepath\1 - CUD.pdf"
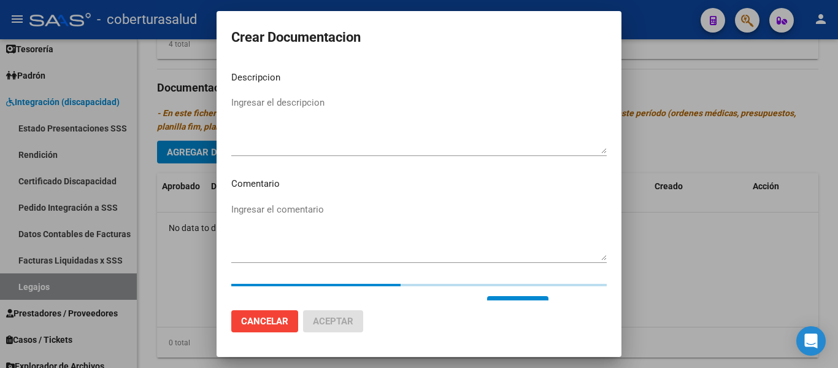
click at [269, 101] on textarea "Ingresar el descripcion" at bounding box center [419, 125] width 376 height 58
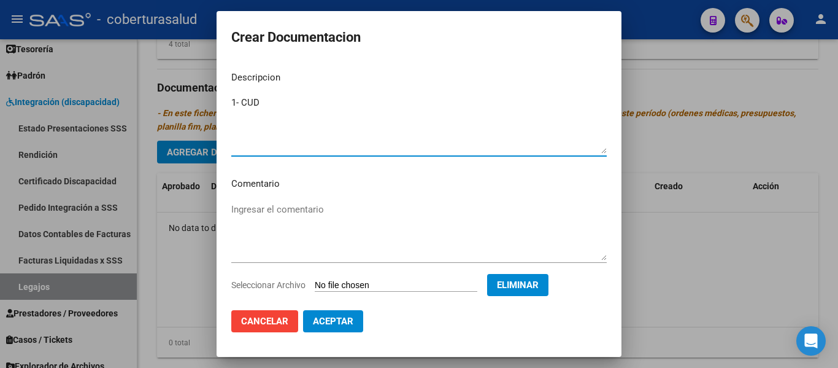
type textarea "1- CUD"
click at [344, 322] on span "Aceptar" at bounding box center [333, 320] width 40 height 11
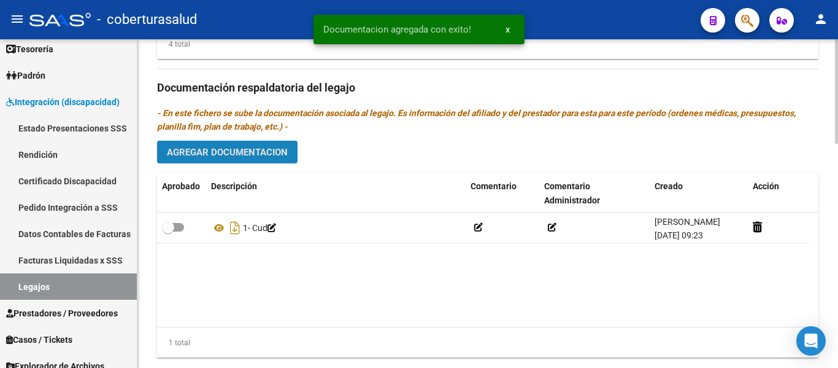
click at [273, 161] on button "Agregar Documentacion" at bounding box center [227, 152] width 141 height 23
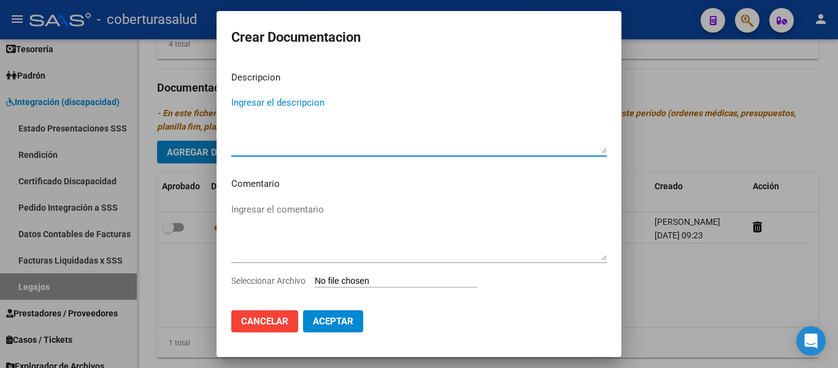
click at [369, 276] on input "Seleccionar Archivo" at bounding box center [396, 282] width 163 height 12
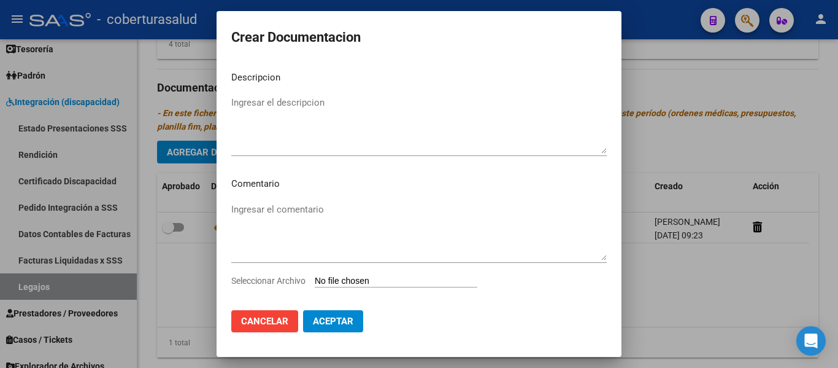
type input "C:\fakepath\2-FORMULARIOS.pdf"
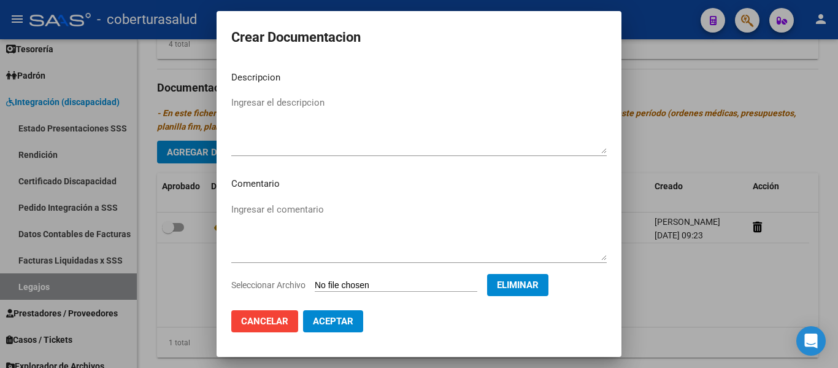
click at [273, 128] on textarea "Ingresar el descripcion" at bounding box center [419, 125] width 376 height 58
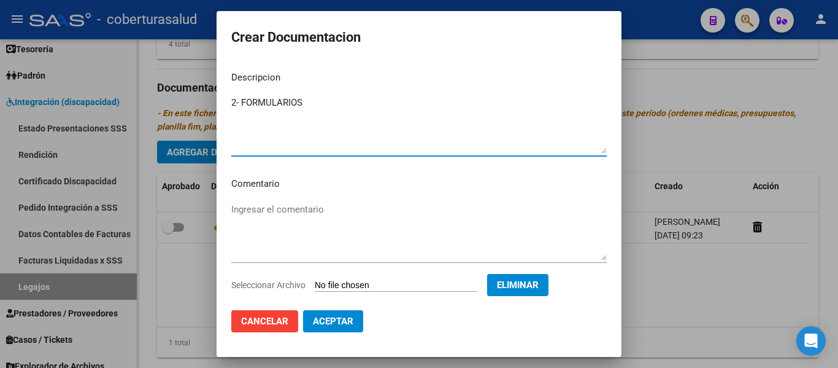
type textarea "2- FORMULARIOS"
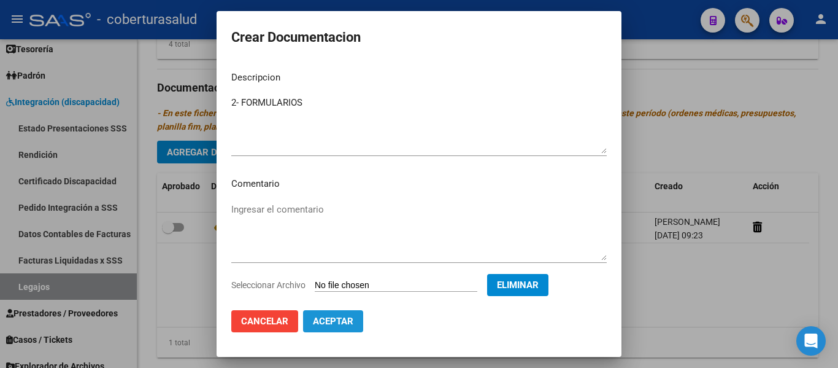
click at [342, 320] on span "Aceptar" at bounding box center [333, 320] width 40 height 11
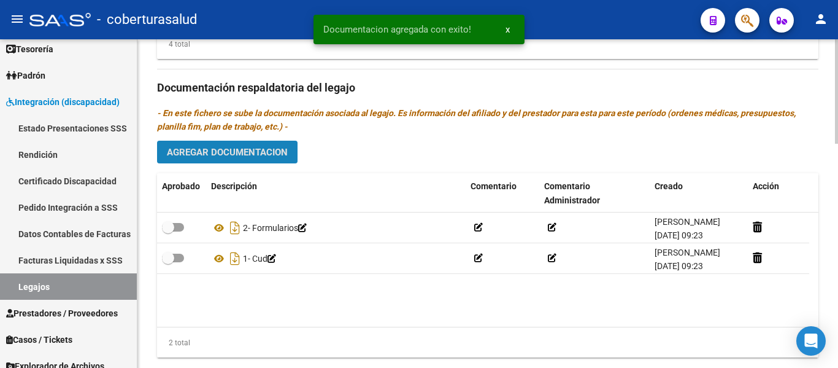
click at [220, 154] on span "Agregar Documentacion" at bounding box center [227, 152] width 121 height 11
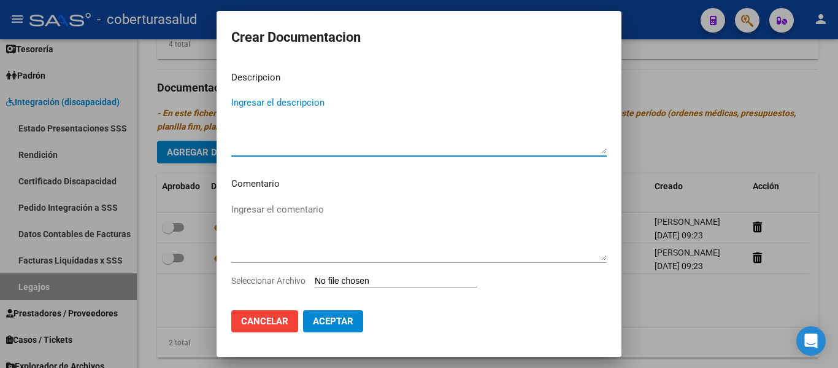
click at [344, 283] on input "Seleccionar Archivo" at bounding box center [396, 282] width 163 height 12
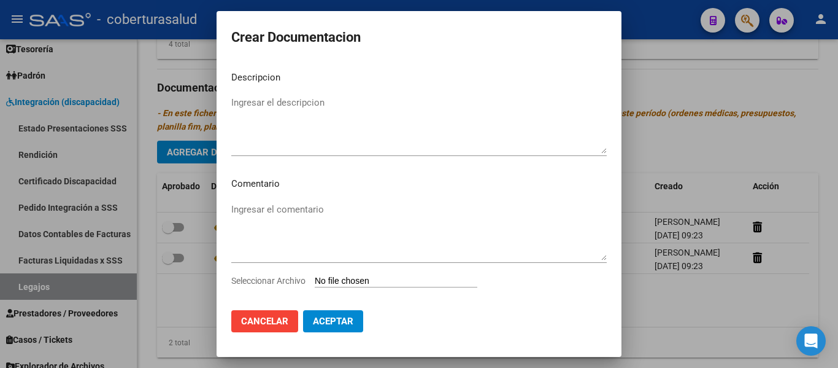
type input "C:\fakepath\3-PRESTACION DE APOYO EN FONOAUDIOLOGIA.pdf"
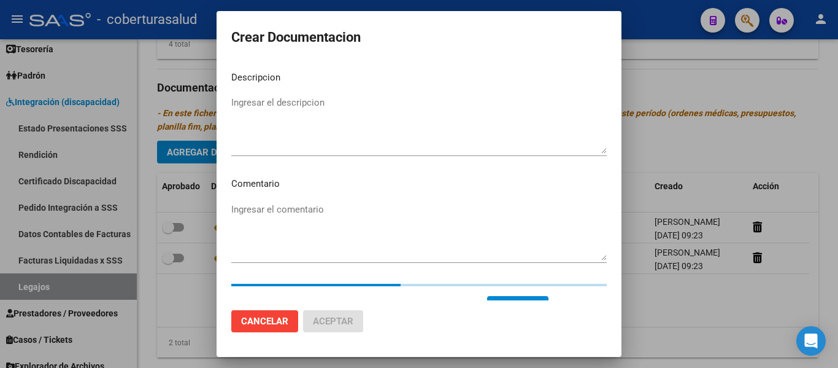
click at [247, 121] on textarea "Ingresar el descripcion" at bounding box center [419, 125] width 376 height 58
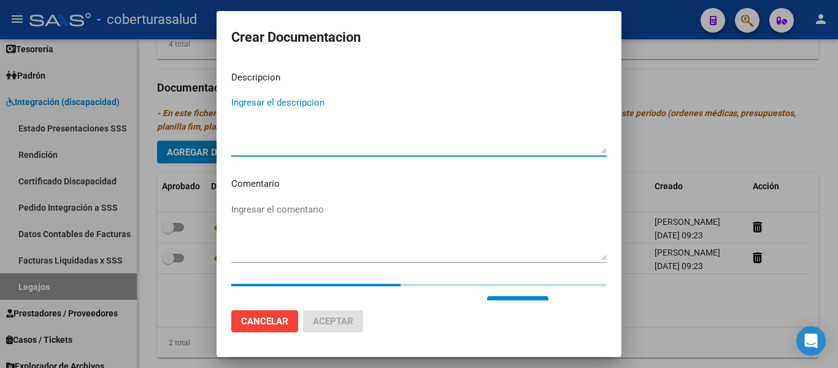
paste textarea "3-PRESTACION DE APOYO EN FONOAUDIOLOGIA"
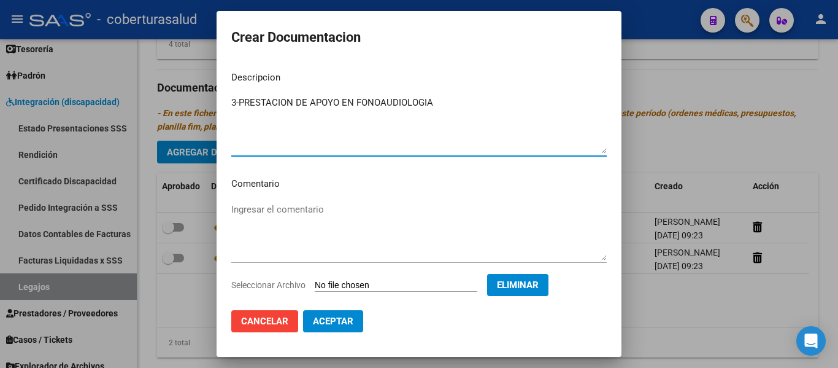
click at [236, 101] on textarea "3-PRESTACION DE APOYO EN FONOAUDIOLOGIA" at bounding box center [419, 125] width 376 height 58
type textarea "3- PRESTACION DE APOYO EN FONOAUDIOLOGIA"
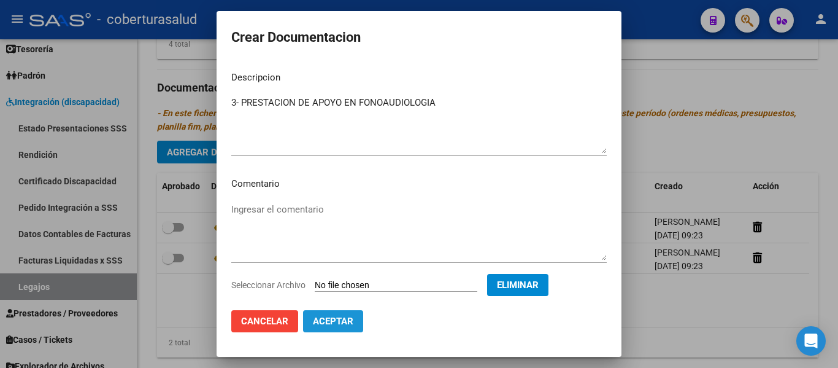
click at [350, 321] on span "Aceptar" at bounding box center [333, 320] width 40 height 11
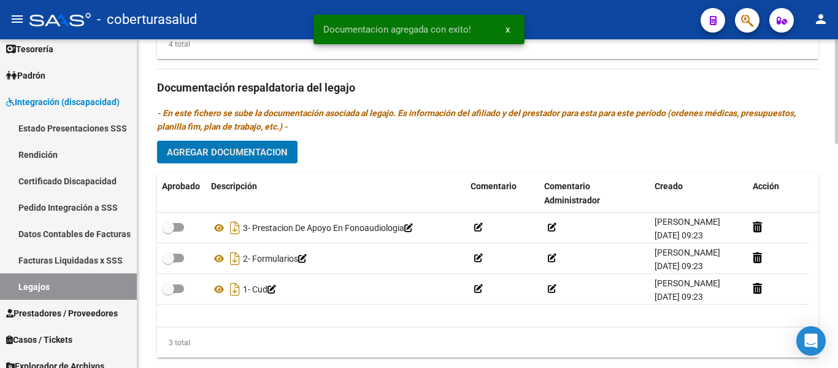
click at [237, 153] on span "Agregar Documentacion" at bounding box center [227, 152] width 121 height 11
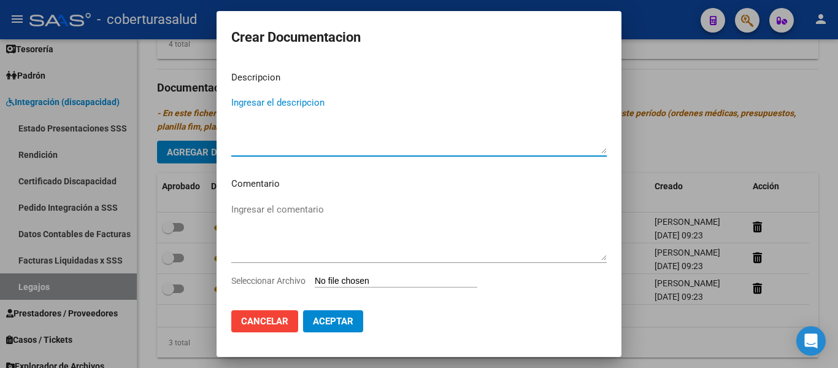
click at [364, 281] on input "Seleccionar Archivo" at bounding box center [396, 282] width 163 height 12
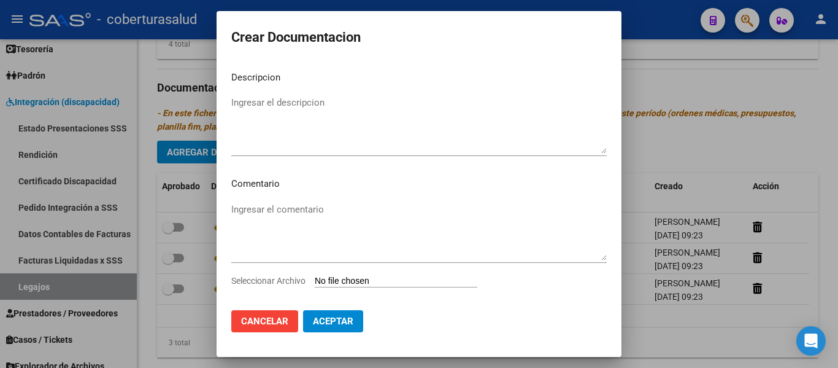
type input "C:\fakepath\4-PRESTACION DE APOYO EN PSICOLOGIA.pdf"
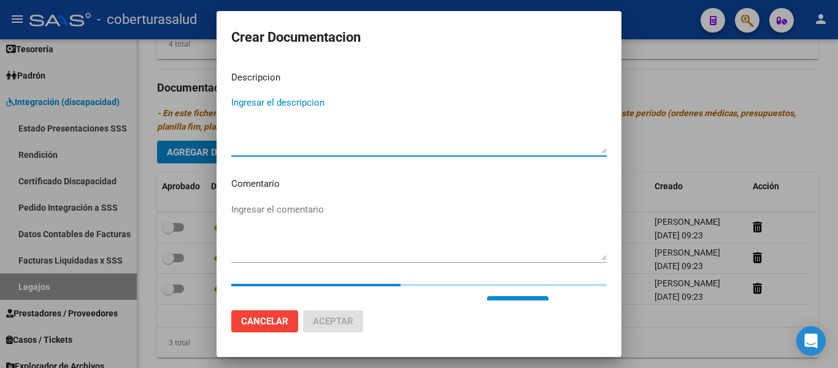
click at [288, 109] on textarea "Ingresar el descripcion" at bounding box center [419, 125] width 376 height 58
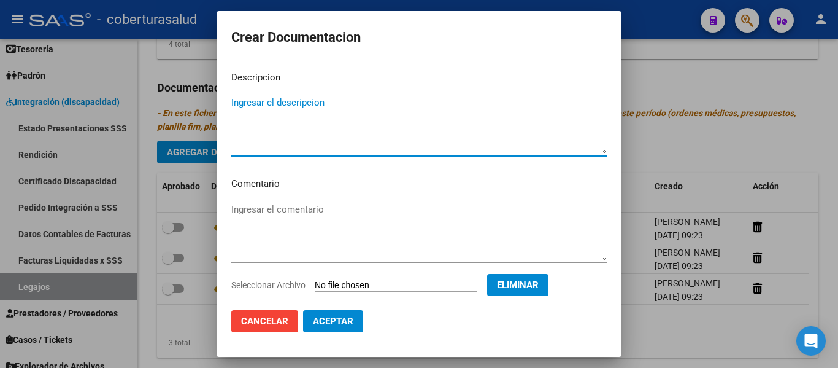
paste textarea "4-PRESTACION DE APOYO EN PSICOLOGIA"
click at [241, 101] on textarea "4-PRESTACION DE APOYO EN PSICOLOGIA" at bounding box center [419, 125] width 376 height 58
type textarea "4- PRESTACION DE APOYO EN PSICOLOGIA"
click at [339, 317] on span "Aceptar" at bounding box center [333, 320] width 40 height 11
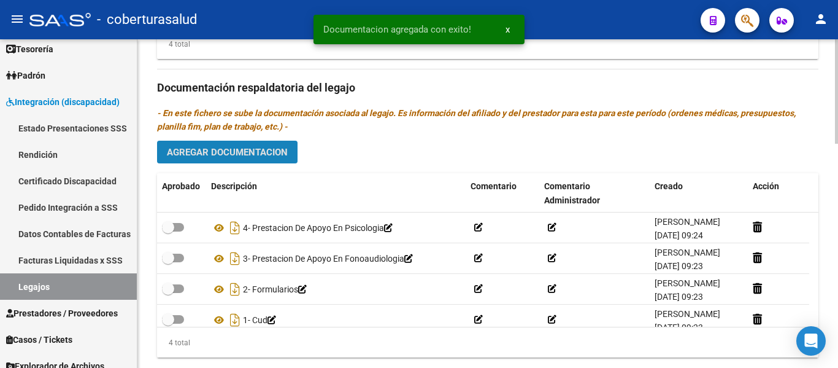
click at [261, 153] on span "Agregar Documentacion" at bounding box center [227, 152] width 121 height 11
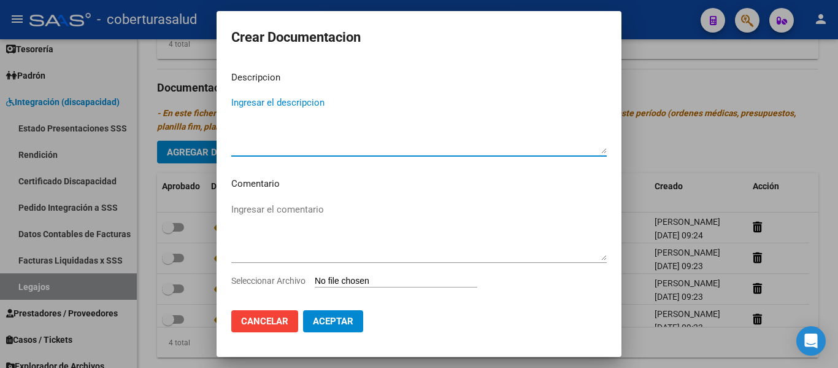
click at [370, 281] on input "Seleccionar Archivo" at bounding box center [396, 282] width 163 height 12
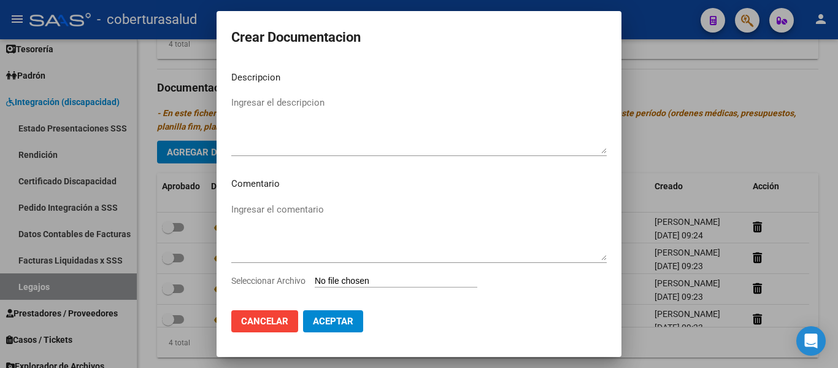
type input "C:\fakepath\5-PRESTACION DE APOYO EN PSICOPEDAGOGIA.pdf"
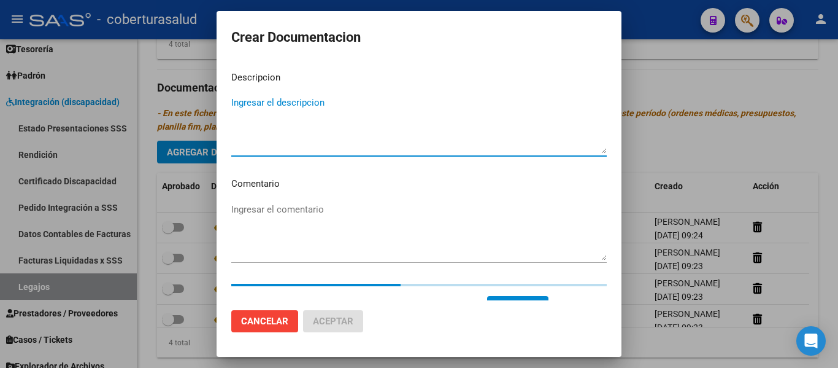
click at [277, 115] on textarea "Ingresar el descripcion" at bounding box center [419, 125] width 376 height 58
paste textarea "5-PRESTACION DE APOYO EN PSICOPEDAGOGIA"
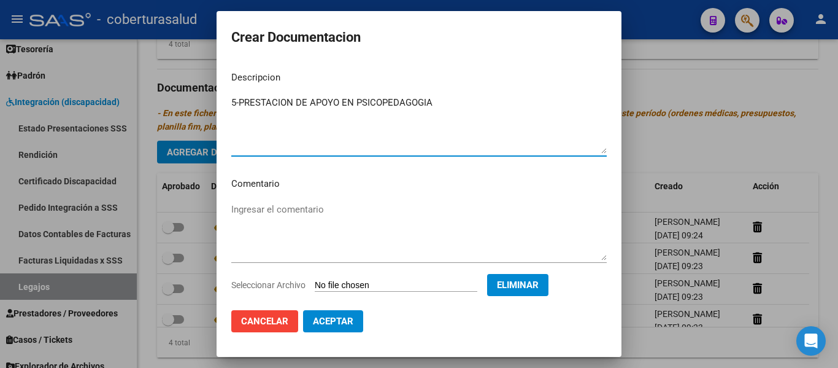
click at [238, 102] on textarea "5-PRESTACION DE APOYO EN PSICOPEDAGOGIA" at bounding box center [419, 125] width 376 height 58
type textarea "5- PRESTACION DE APOYO EN PSICOPEDAGOGIA"
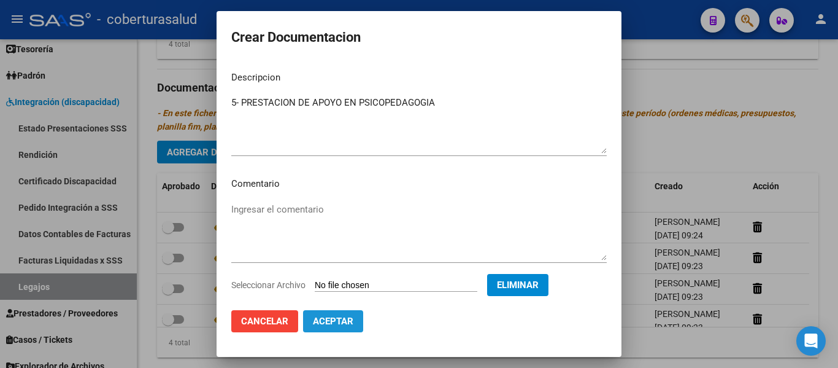
click at [327, 322] on span "Aceptar" at bounding box center [333, 320] width 40 height 11
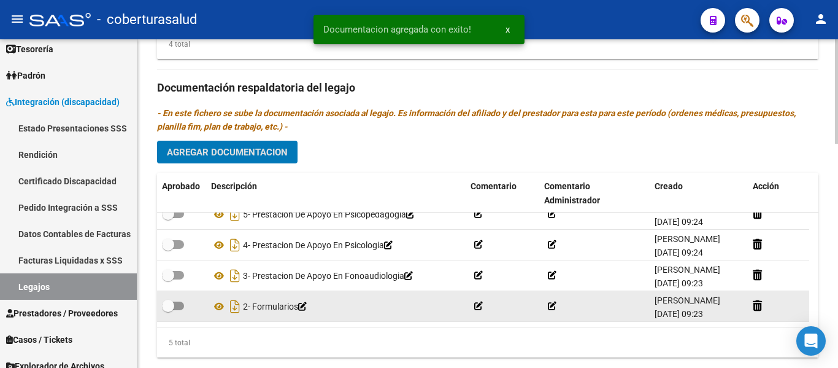
scroll to position [0, 0]
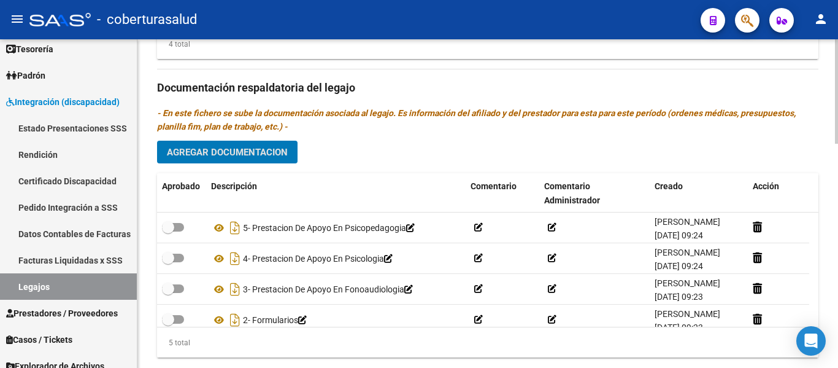
click at [258, 143] on button "Agregar Documentacion" at bounding box center [227, 152] width 141 height 23
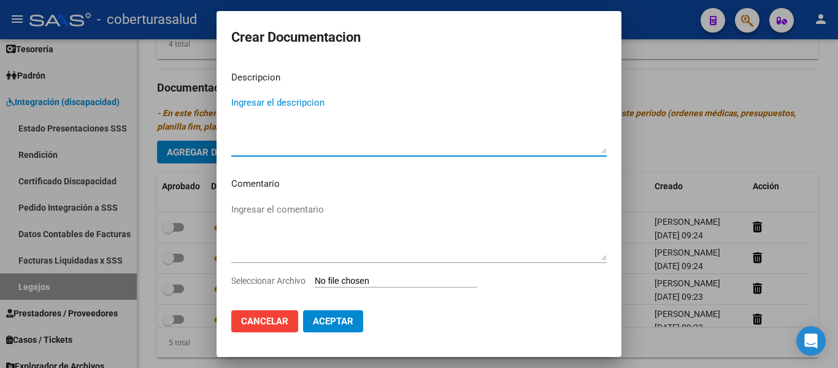
click at [358, 282] on input "Seleccionar Archivo" at bounding box center [396, 282] width 163 height 12
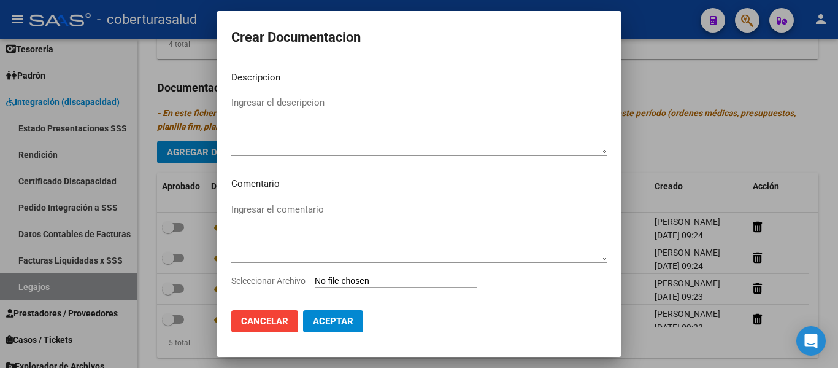
type input "C:\fakepath\6-PRESTACION DE APOYO EN [MEDICAL_DATA].pdf"
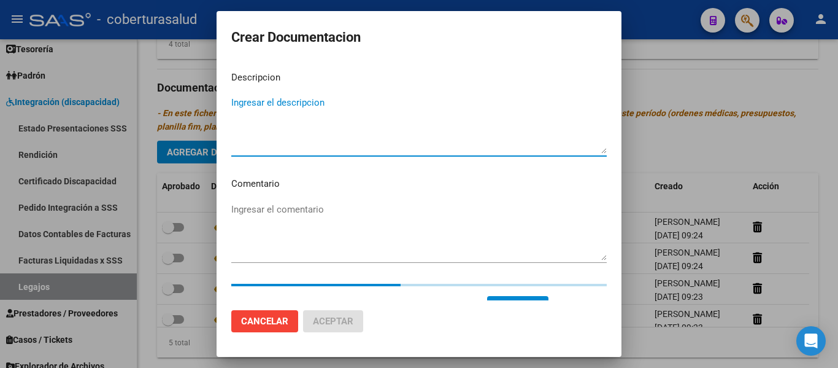
click at [261, 114] on textarea "Ingresar el descripcion" at bounding box center [419, 125] width 376 height 58
paste textarea "6-PRESTACION DE APOYO EN [MEDICAL_DATA]"
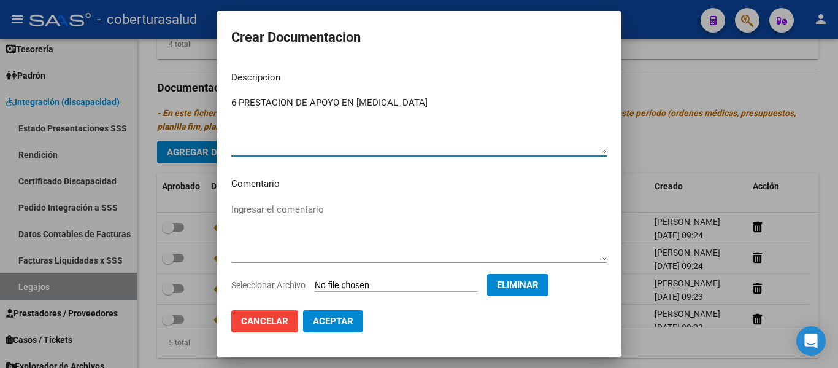
click at [240, 99] on textarea "6-PRESTACION DE APOYO EN [MEDICAL_DATA]" at bounding box center [419, 125] width 376 height 58
type textarea "6- PRESTACION DE APOYO EN [MEDICAL_DATA]"
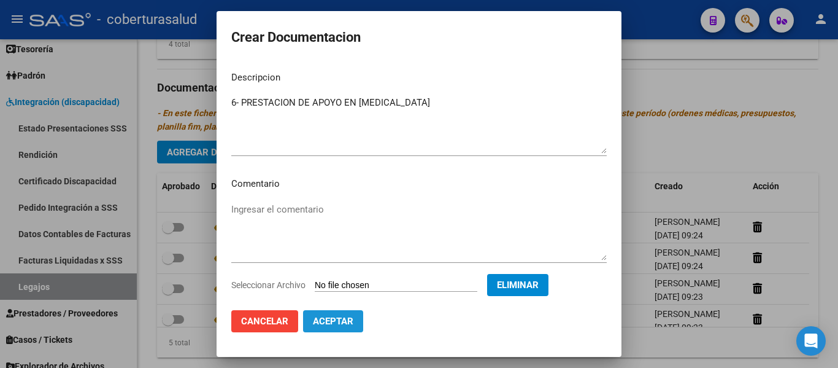
click at [334, 316] on span "Aceptar" at bounding box center [333, 320] width 40 height 11
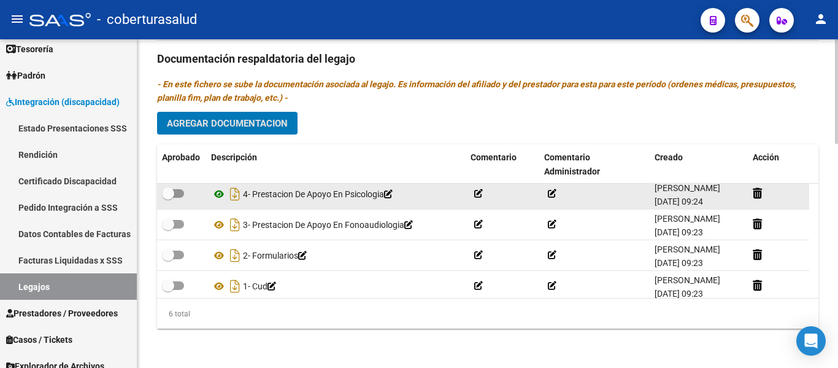
scroll to position [74, 0]
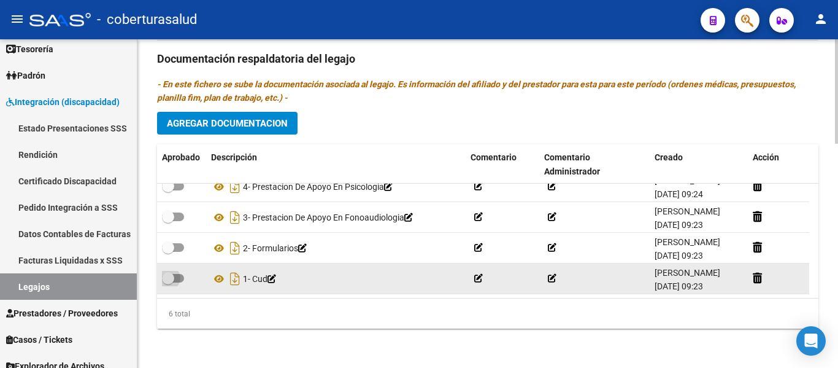
click at [179, 277] on span at bounding box center [173, 278] width 22 height 9
click at [168, 282] on input "checkbox" at bounding box center [168, 282] width 1 height 1
checkbox input "true"
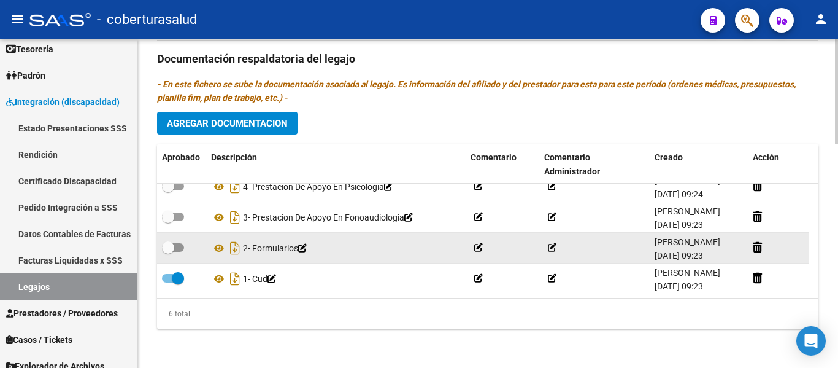
click at [180, 249] on span at bounding box center [173, 247] width 22 height 9
click at [168, 252] on input "checkbox" at bounding box center [168, 252] width 1 height 1
checkbox input "true"
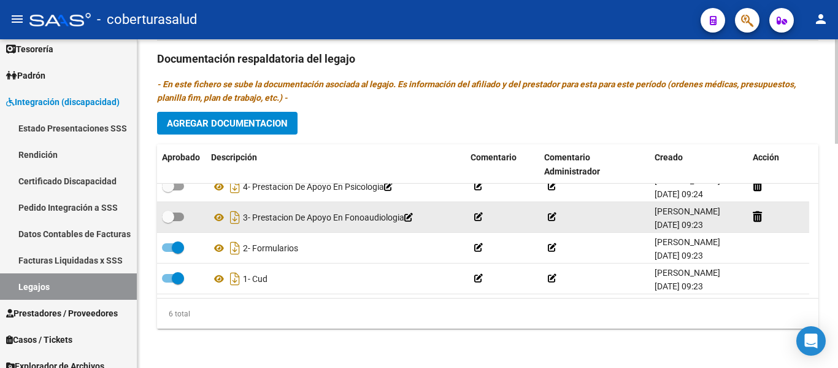
click at [175, 217] on span at bounding box center [173, 216] width 22 height 9
click at [168, 221] on input "checkbox" at bounding box center [168, 221] width 1 height 1
checkbox input "true"
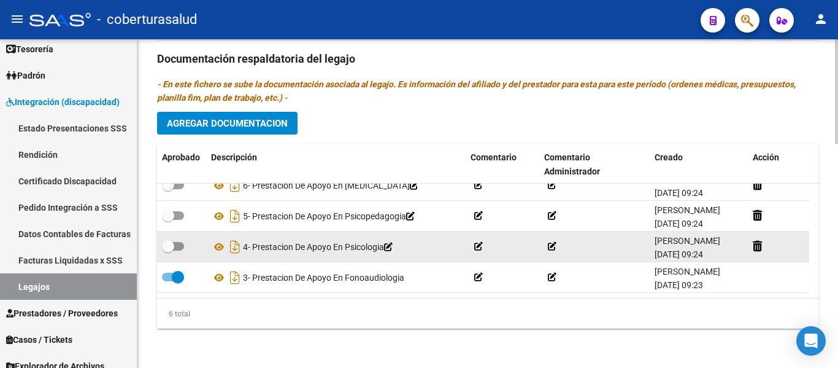
scroll to position [13, 0]
click at [172, 245] on span at bounding box center [168, 247] width 12 height 12
click at [168, 251] on input "checkbox" at bounding box center [168, 251] width 1 height 1
checkbox input "true"
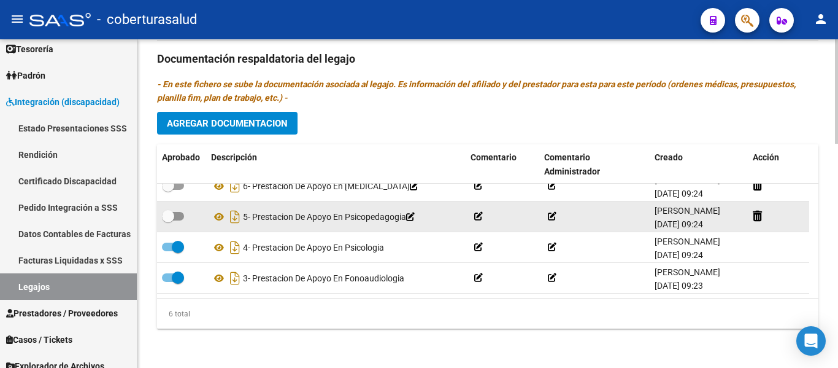
click at [172, 218] on span at bounding box center [168, 216] width 12 height 12
click at [168, 220] on input "checkbox" at bounding box center [168, 220] width 1 height 1
checkbox input "true"
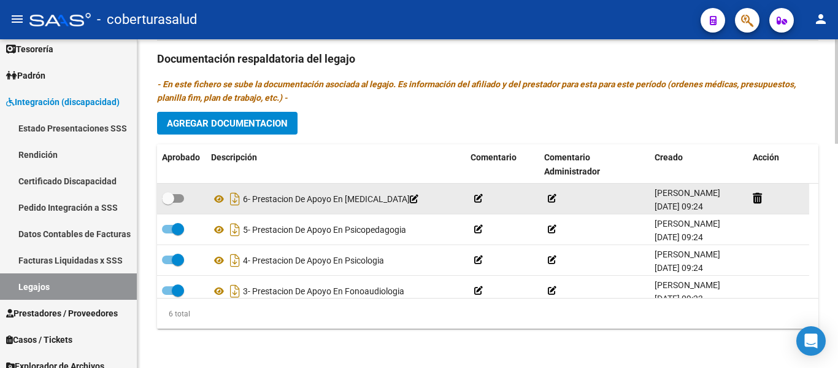
click at [176, 195] on span at bounding box center [173, 198] width 22 height 9
click at [168, 202] on input "checkbox" at bounding box center [168, 202] width 1 height 1
checkbox input "true"
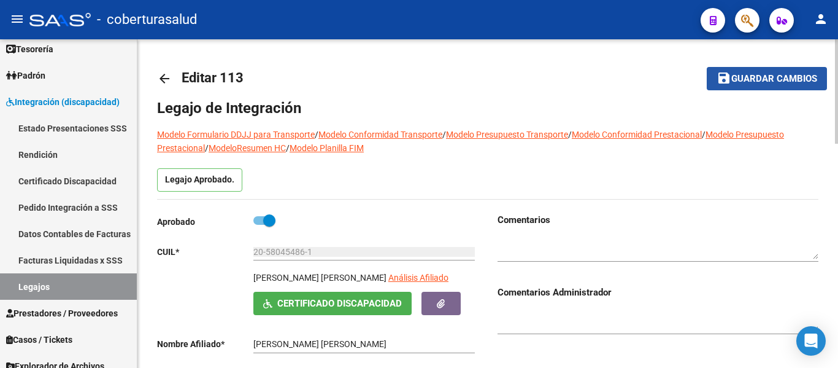
click at [737, 78] on span "Guardar cambios" at bounding box center [774, 79] width 86 height 11
click at [746, 77] on span "Guardar cambios" at bounding box center [774, 79] width 86 height 11
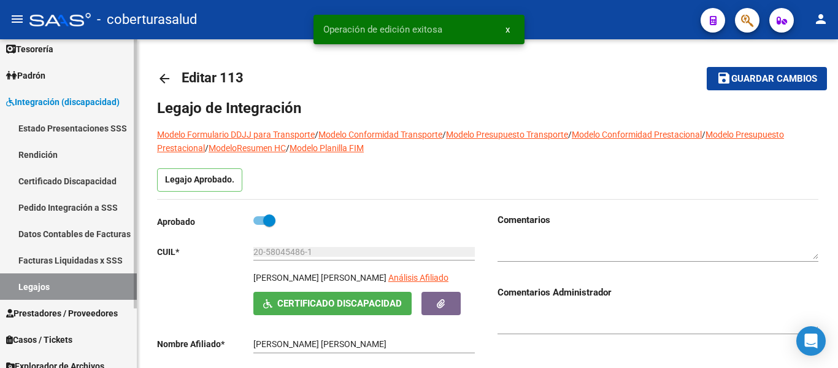
click at [25, 288] on link "Legajos" at bounding box center [68, 286] width 137 height 26
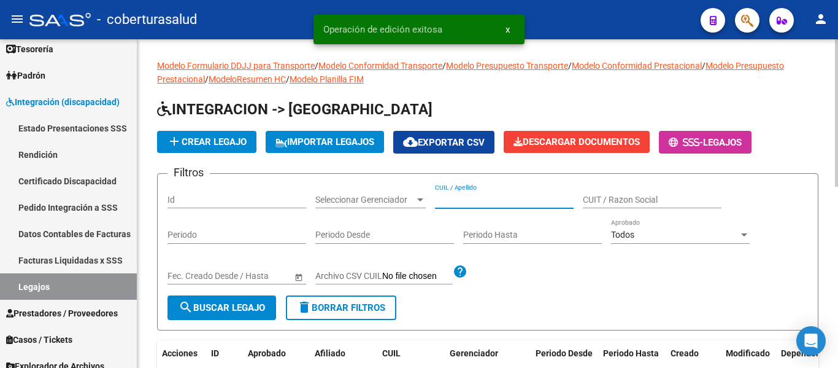
click at [477, 199] on input "CUIL / Apellido" at bounding box center [504, 200] width 139 height 10
paste input "27562362253"
type input "27562362253"
click at [201, 299] on button "search Buscar Legajo" at bounding box center [222, 307] width 109 height 25
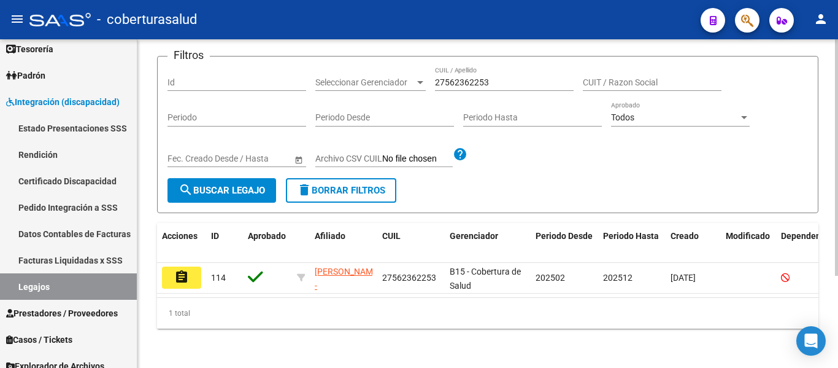
scroll to position [128, 0]
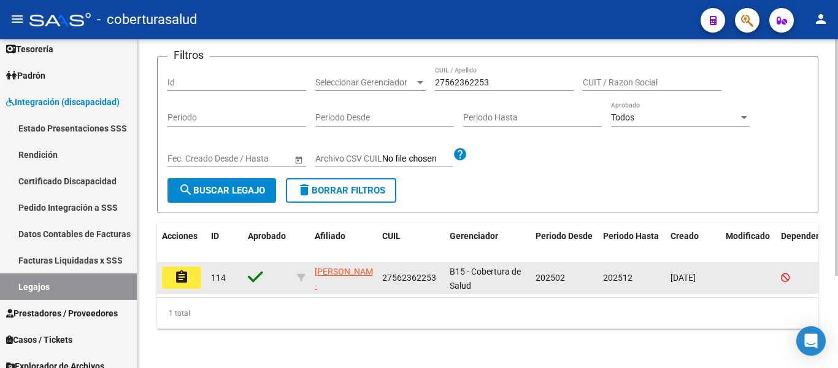
click at [179, 269] on mat-icon "assignment" at bounding box center [181, 276] width 15 height 15
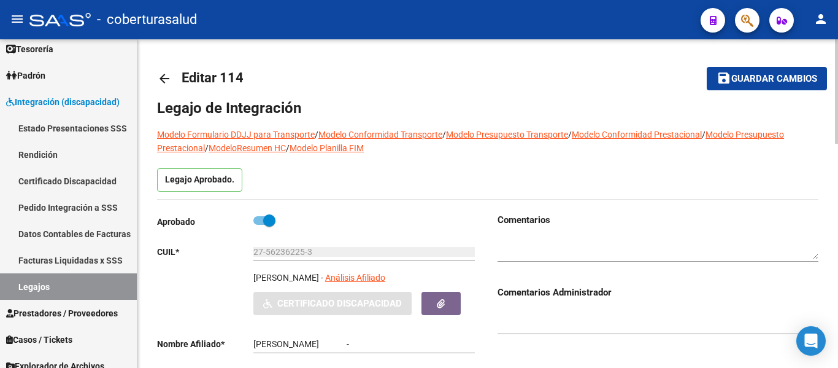
type input "[PERSON_NAME]"
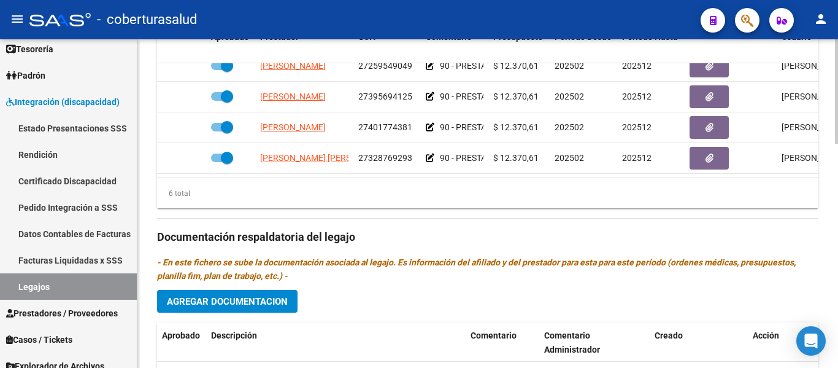
scroll to position [675, 0]
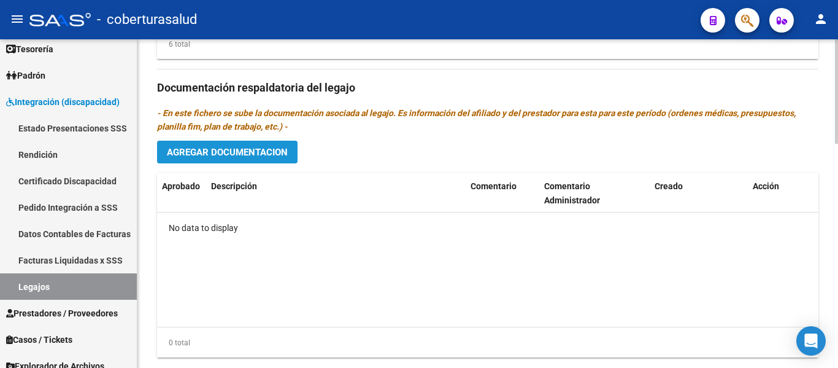
click at [267, 153] on span "Agregar Documentacion" at bounding box center [227, 152] width 121 height 11
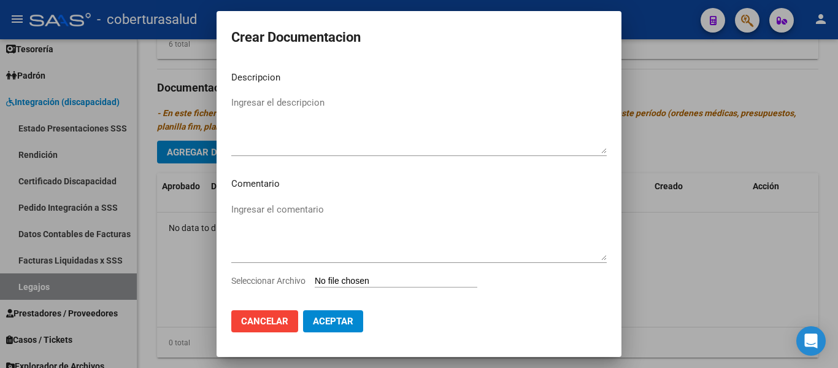
click at [377, 279] on input "Seleccionar Archivo" at bounding box center [396, 282] width 163 height 12
type input "C:\fakepath\1- CUD.pdf"
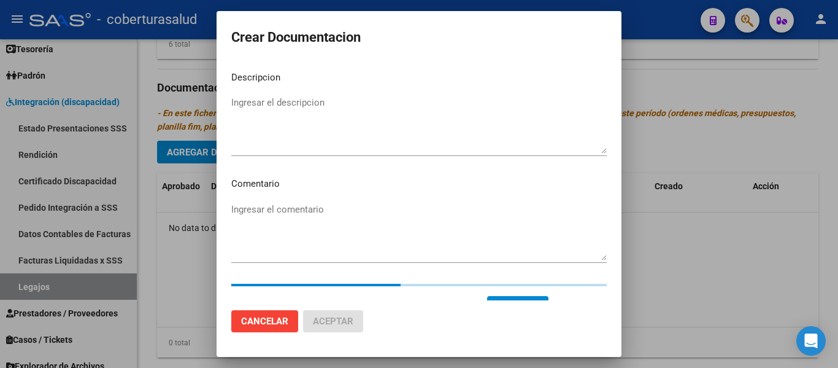
click at [253, 101] on textarea "Ingresar el descripcion" at bounding box center [419, 125] width 376 height 58
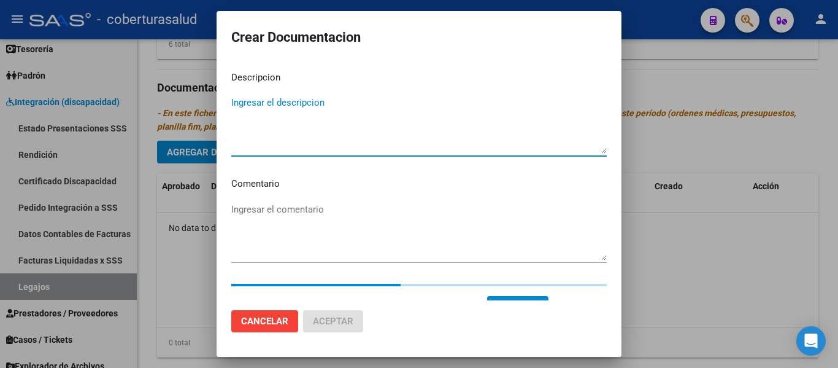
paste textarea "1- CUD"
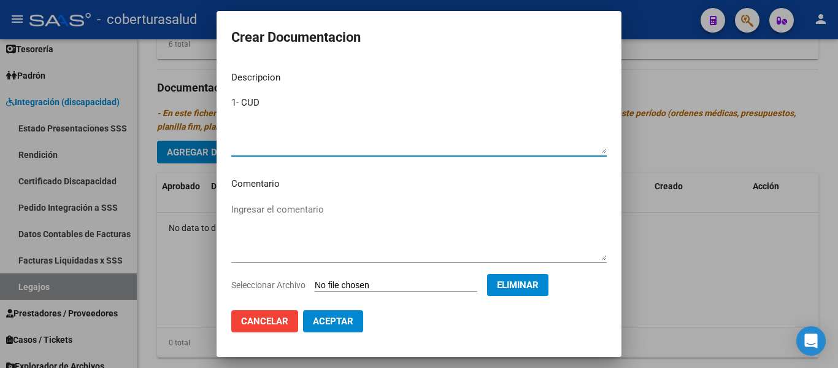
click at [240, 102] on textarea "1- CUD" at bounding box center [419, 125] width 376 height 58
type textarea "1- CUD"
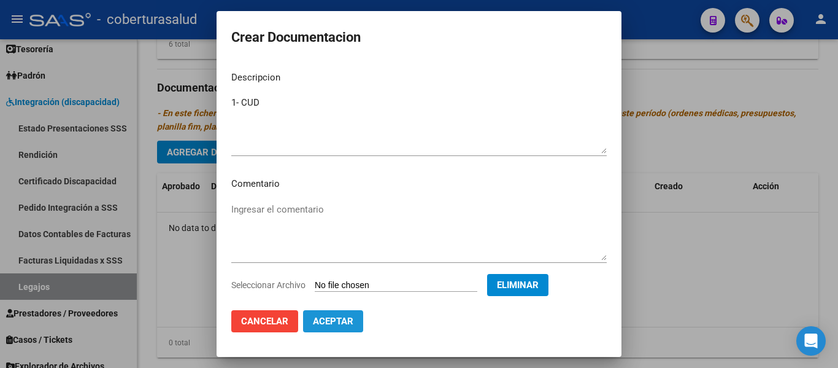
click at [347, 315] on span "Aceptar" at bounding box center [333, 320] width 40 height 11
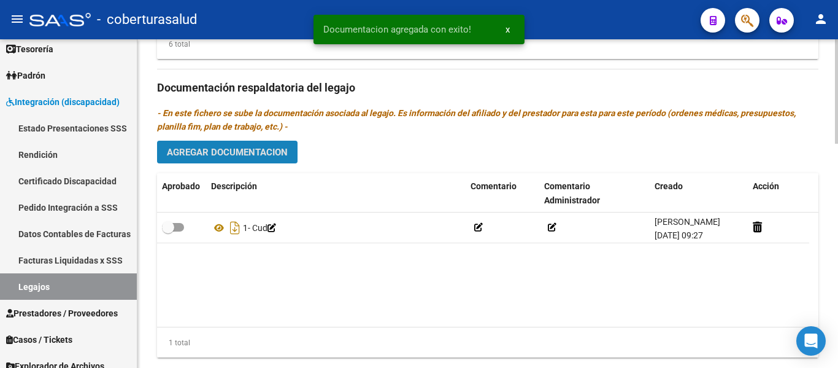
click at [259, 148] on span "Agregar Documentacion" at bounding box center [227, 152] width 121 height 11
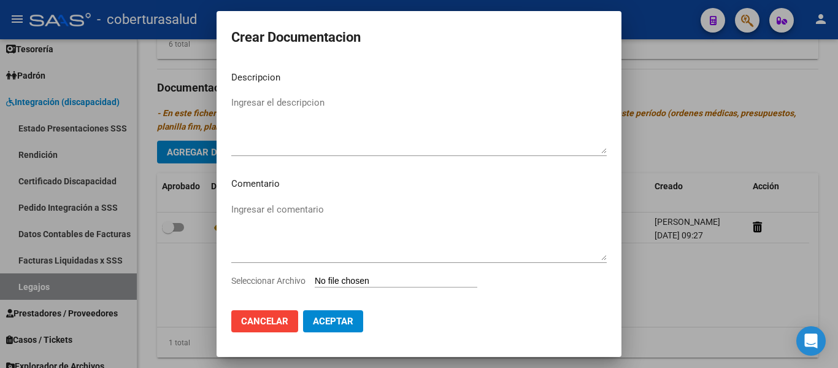
click at [359, 282] on input "Seleccionar Archivo" at bounding box center [396, 282] width 163 height 12
type input "C:\fakepath\2- FORMULARIOS.pdf"
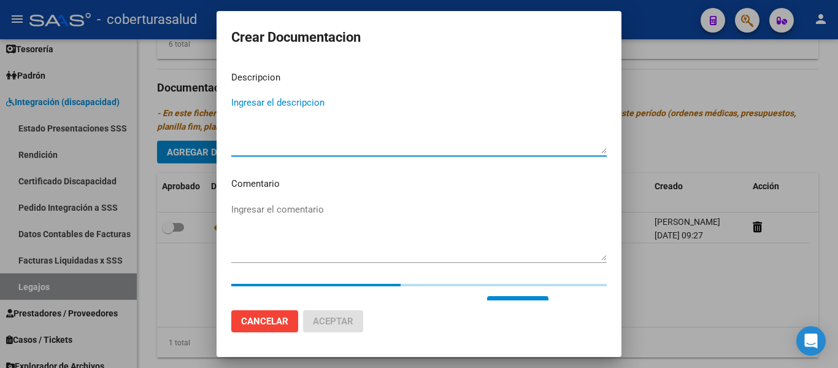
click at [307, 99] on textarea "Ingresar el descripcion" at bounding box center [419, 125] width 376 height 58
paste textarea "2- FORMULARIOS"
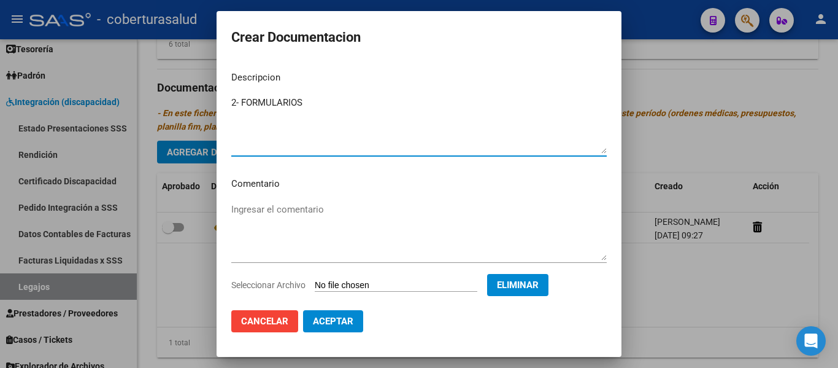
type textarea "2- FORMULARIOS"
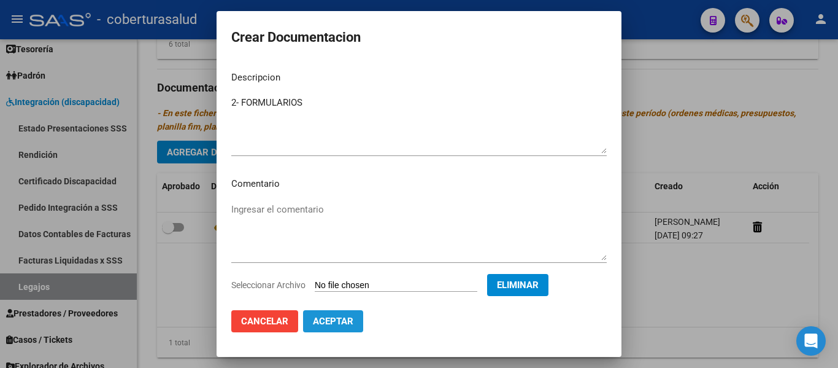
click at [339, 322] on span "Aceptar" at bounding box center [333, 320] width 40 height 11
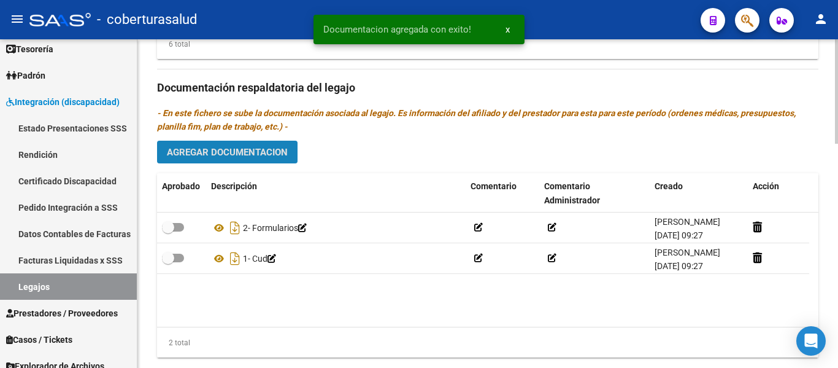
click at [237, 156] on span "Agregar Documentacion" at bounding box center [227, 152] width 121 height 11
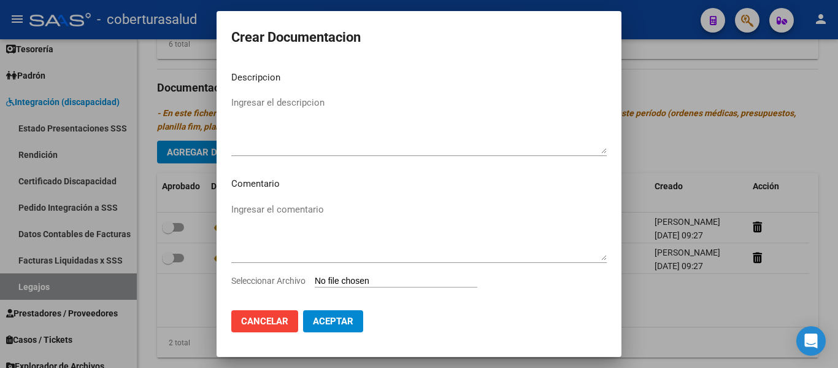
click at [373, 280] on input "Seleccionar Archivo" at bounding box center [396, 282] width 163 height 12
type input "C:\fakepath\3- MODULO MAESTRA DE APOYO.pdf"
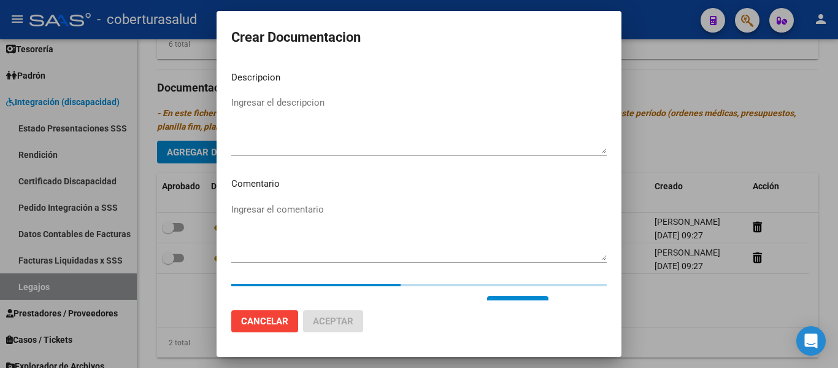
click at [320, 107] on textarea "Ingresar el descripcion" at bounding box center [419, 125] width 376 height 58
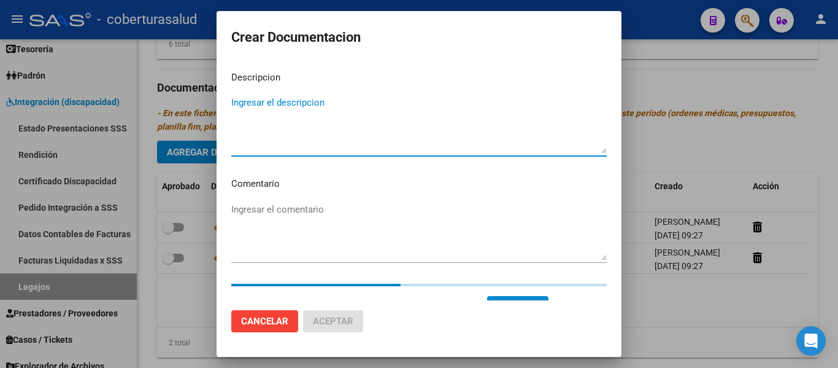
paste textarea "3- MODULO MAESTRA DE APOYO"
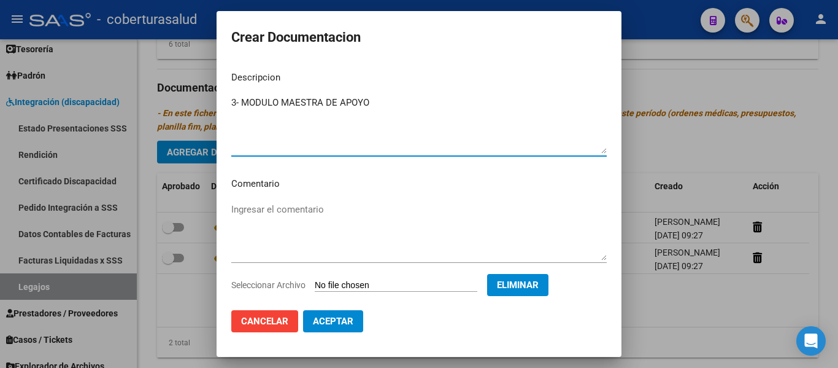
type textarea "3- MODULO MAESTRA DE APOYO"
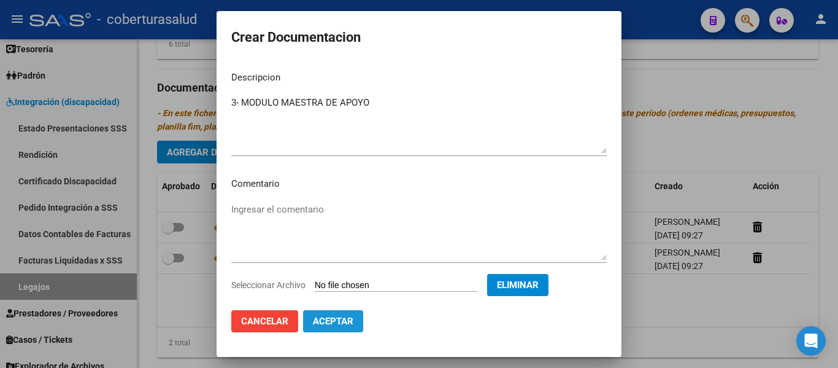
click at [343, 320] on span "Aceptar" at bounding box center [333, 320] width 40 height 11
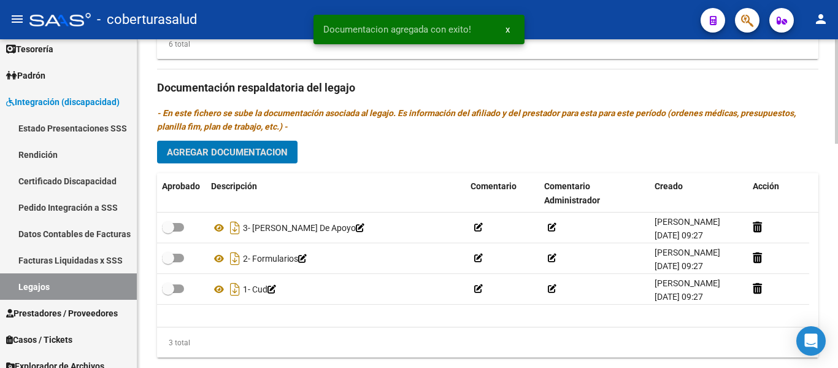
click at [268, 150] on span "Agregar Documentacion" at bounding box center [227, 152] width 121 height 11
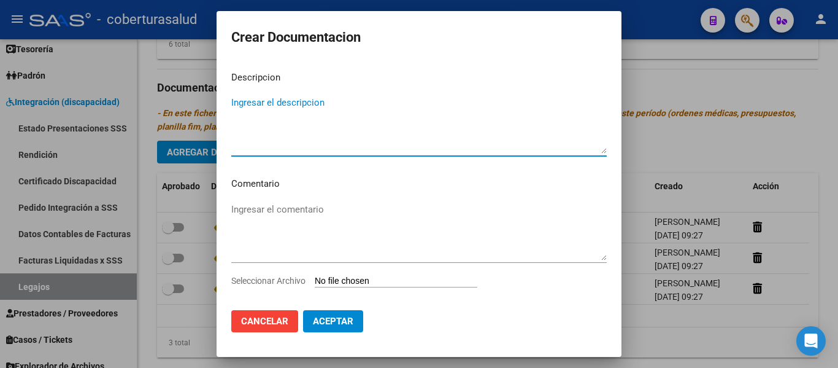
click at [399, 276] on input "Seleccionar Archivo" at bounding box center [396, 282] width 163 height 12
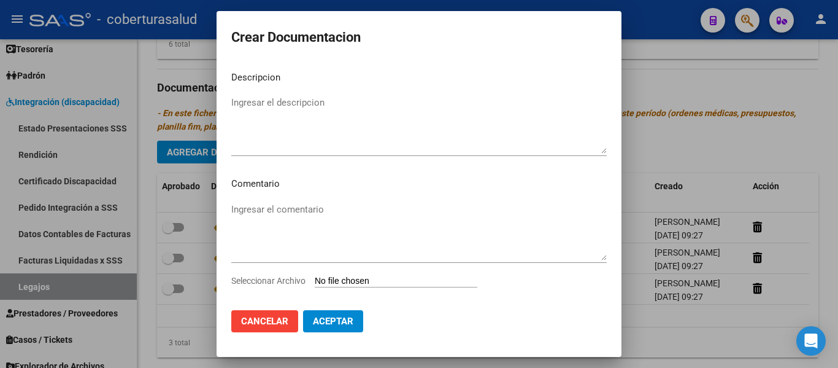
type input "C:\fakepath\4- PRESTACION DE APOYO EN PSICOLOGIA.pdf"
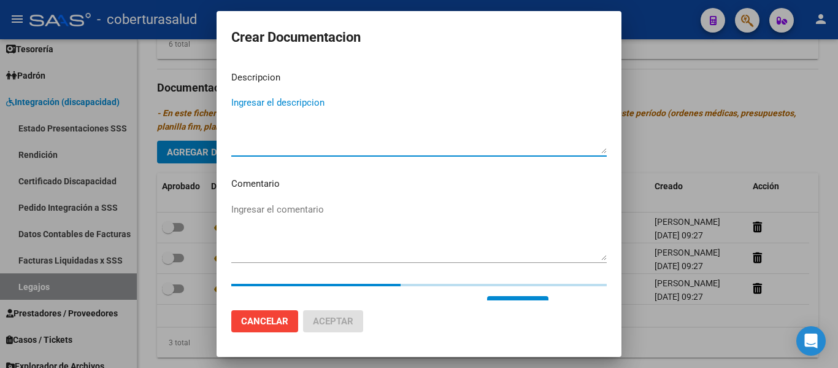
click at [282, 123] on textarea "Ingresar el descripcion" at bounding box center [419, 125] width 376 height 58
paste textarea "4- PRESTACION DE APOYO EN PSICOLOGIA"
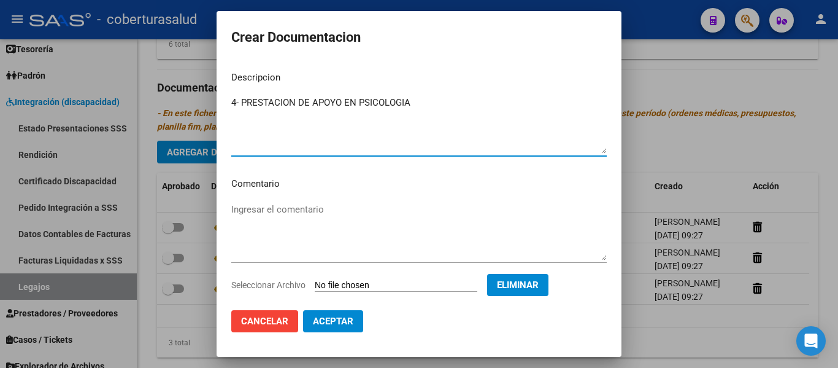
type textarea "4- PRESTACION DE APOYO EN PSICOLOGIA"
click at [357, 314] on button "Aceptar" at bounding box center [333, 321] width 60 height 22
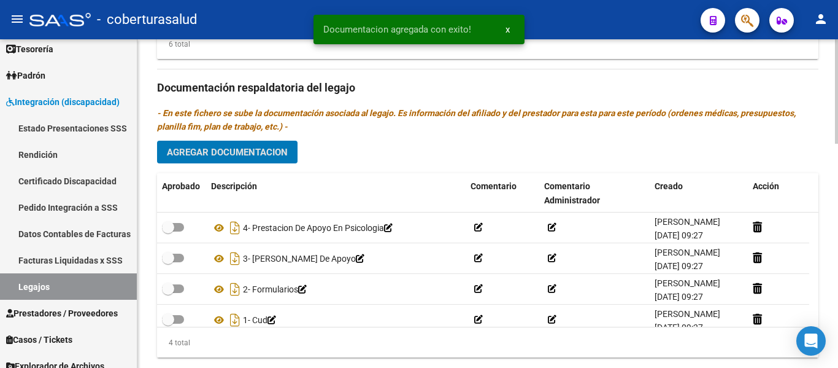
click at [264, 152] on span "Agregar Documentacion" at bounding box center [227, 152] width 121 height 11
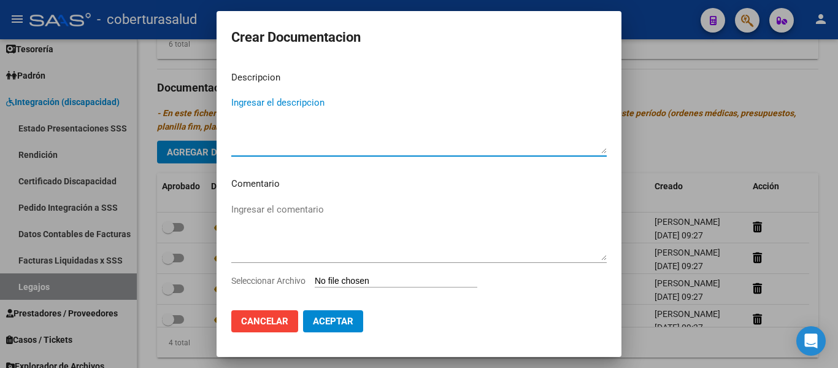
click at [349, 278] on input "Seleccionar Archivo" at bounding box center [396, 282] width 163 height 12
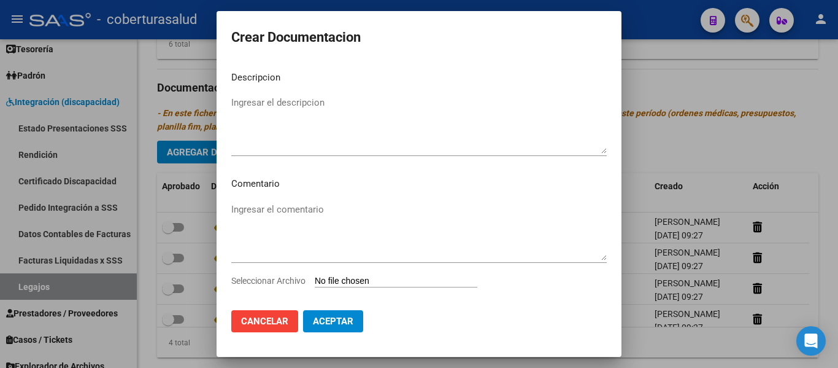
click at [269, 320] on span "Cancelar" at bounding box center [264, 320] width 47 height 11
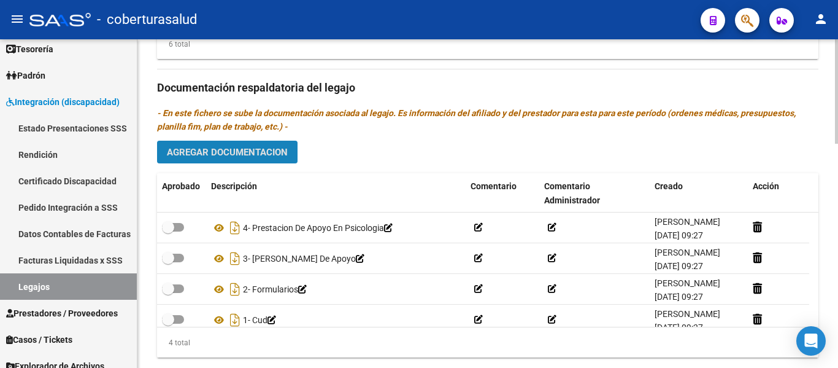
click at [252, 155] on span "Agregar Documentacion" at bounding box center [227, 152] width 121 height 11
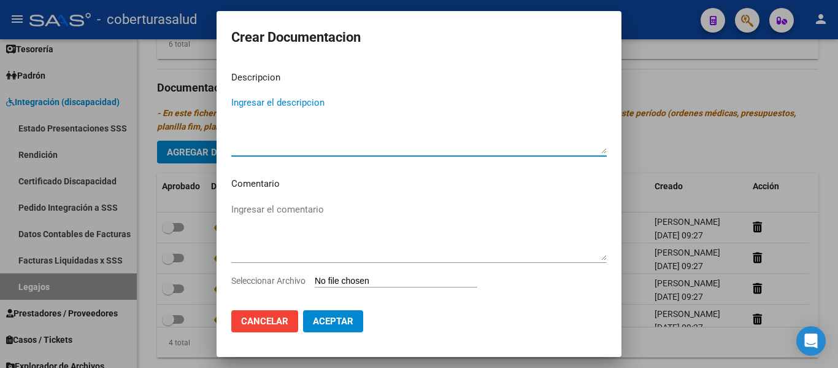
click at [364, 276] on input "Seleccionar Archivo" at bounding box center [396, 282] width 163 height 12
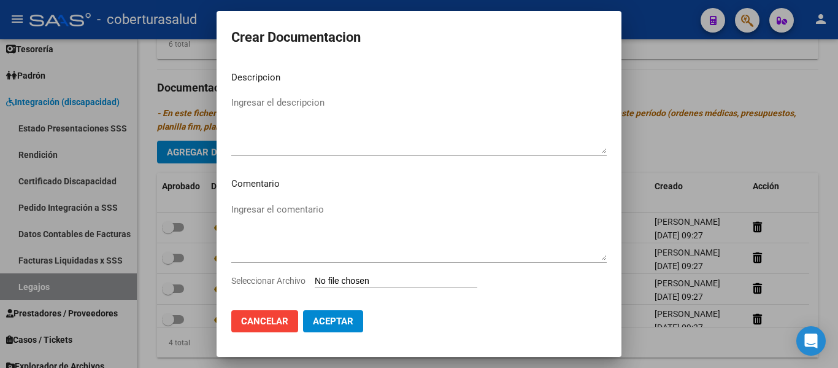
type input "C:\fakepath\5- PRESTACION DE APOYO EN FONOAUDIOLOGIA.pdf"
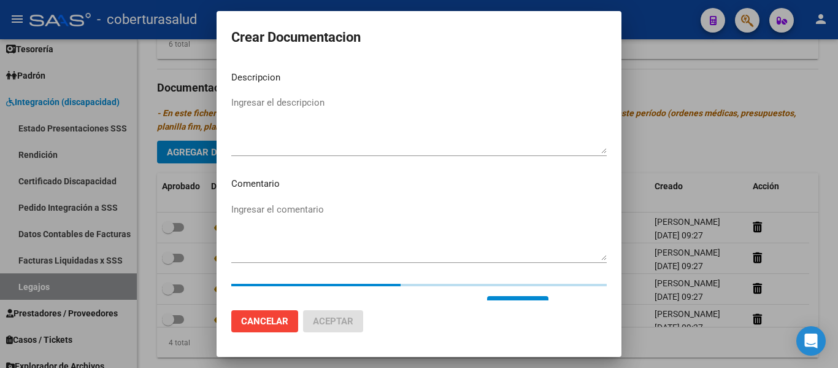
click at [308, 104] on textarea "Ingresar el descripcion" at bounding box center [419, 125] width 376 height 58
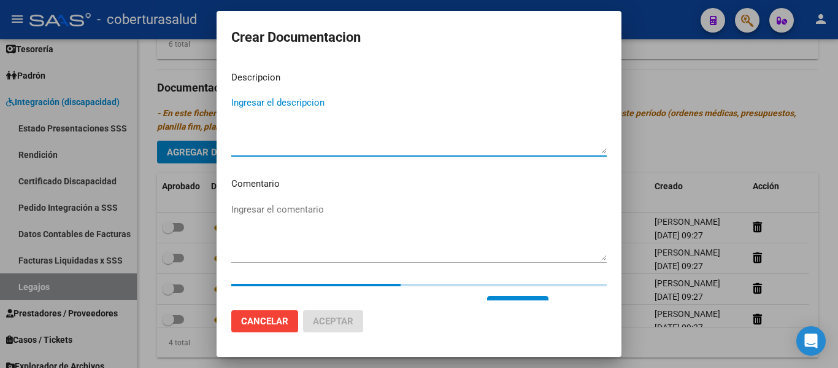
paste textarea "5- PRESTACION DE APOYO EN FONOAUDIOLOGIA"
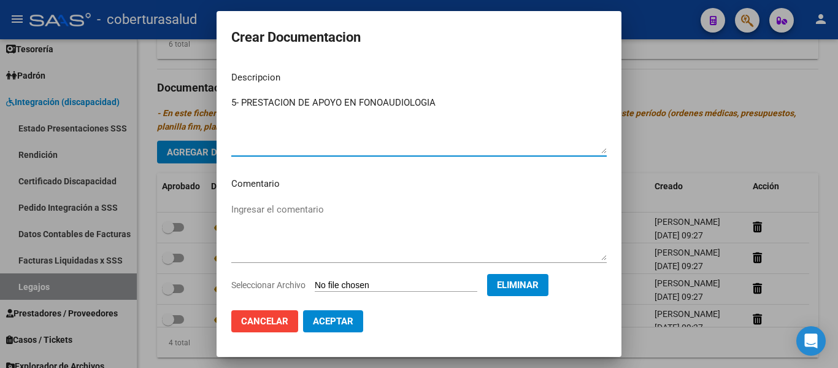
type textarea "5- PRESTACION DE APOYO EN FONOAUDIOLOGIA"
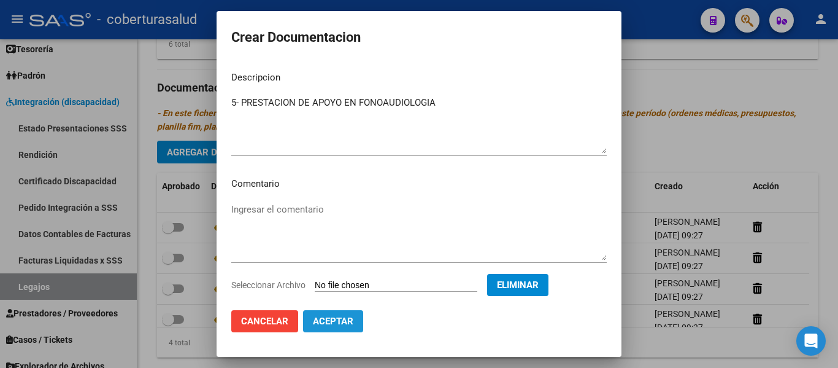
click at [345, 318] on span "Aceptar" at bounding box center [333, 320] width 40 height 11
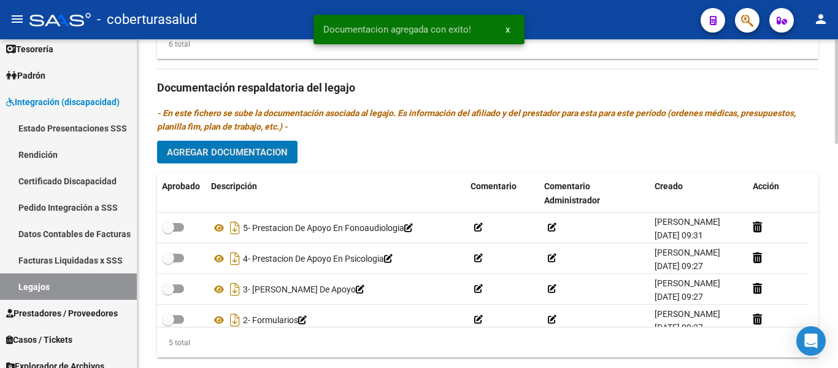
click at [235, 149] on span "Agregar Documentacion" at bounding box center [227, 152] width 121 height 11
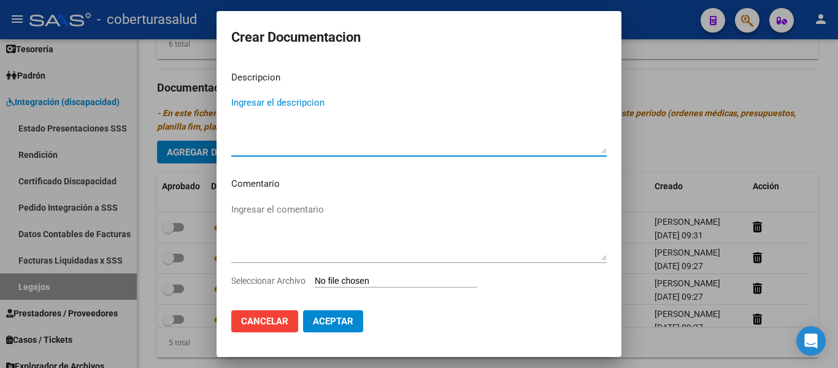
click at [346, 283] on input "Seleccionar Archivo" at bounding box center [396, 282] width 163 height 12
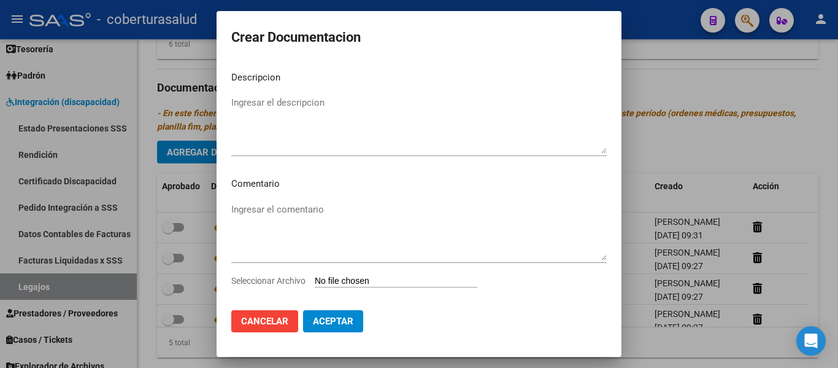
type input "C:\fakepath\6- PRESTACION DE APOYO EN TERAPIA OCUPACIONAL.pdf"
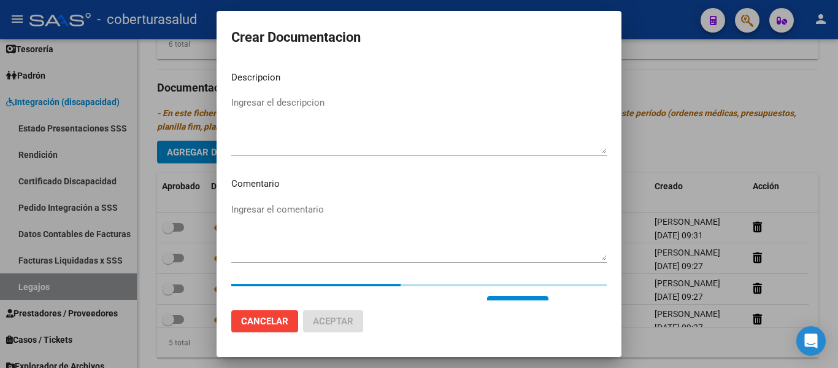
click at [342, 121] on textarea "Ingresar el descripcion" at bounding box center [419, 125] width 376 height 58
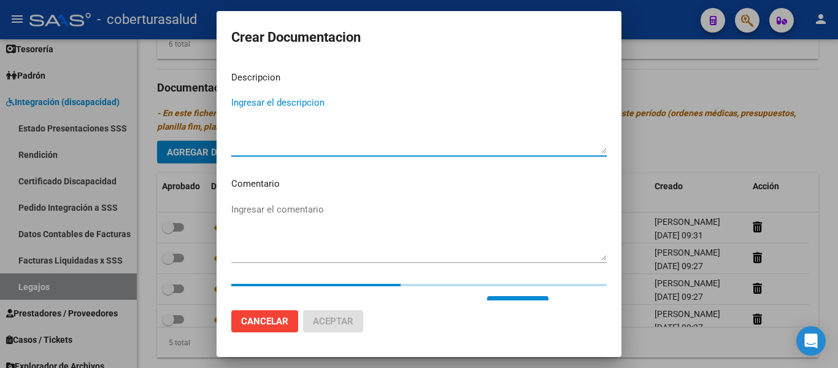
paste textarea "6- PRESTACION DE APOYO EN TERAPIA OCUPACIONAL"
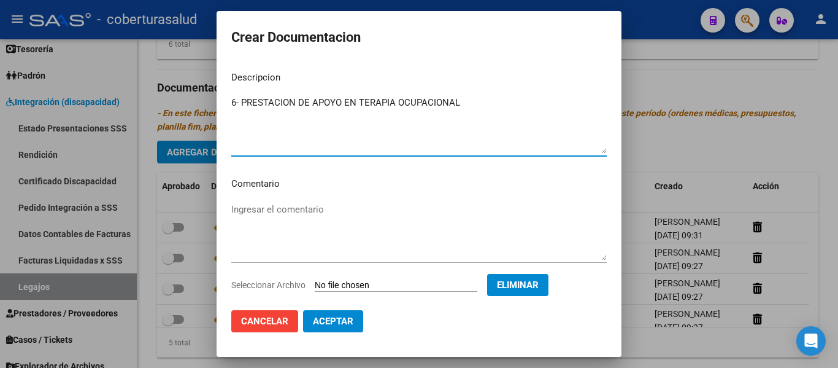
type textarea "6- PRESTACION DE APOYO EN TERAPIA OCUPACIONAL"
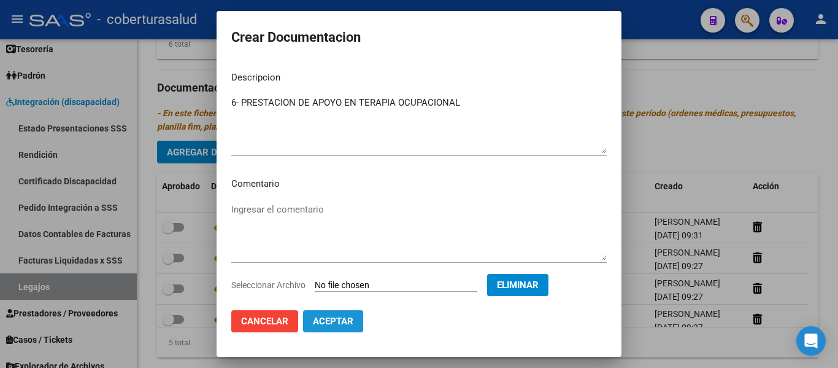
click at [339, 323] on span "Aceptar" at bounding box center [333, 320] width 40 height 11
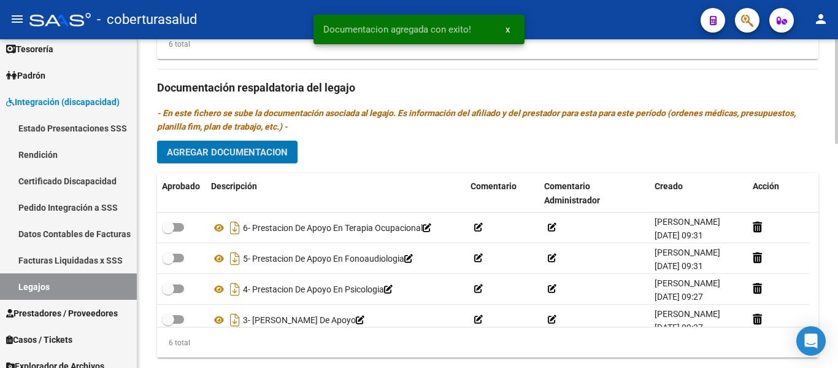
click at [245, 143] on button "Agregar Documentacion" at bounding box center [227, 152] width 141 height 23
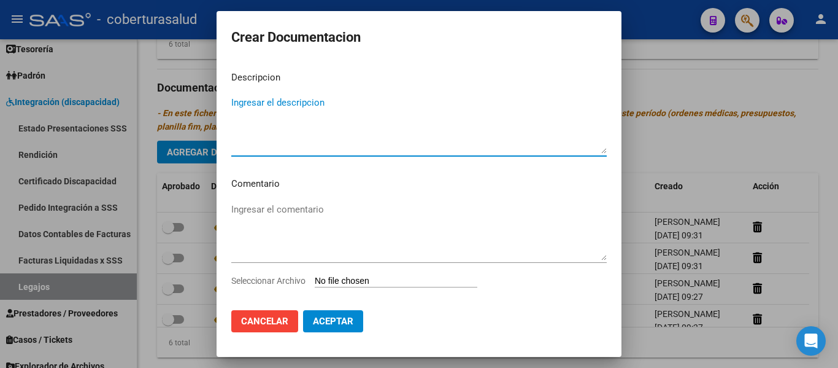
click at [354, 281] on input "Seleccionar Archivo" at bounding box center [396, 282] width 163 height 12
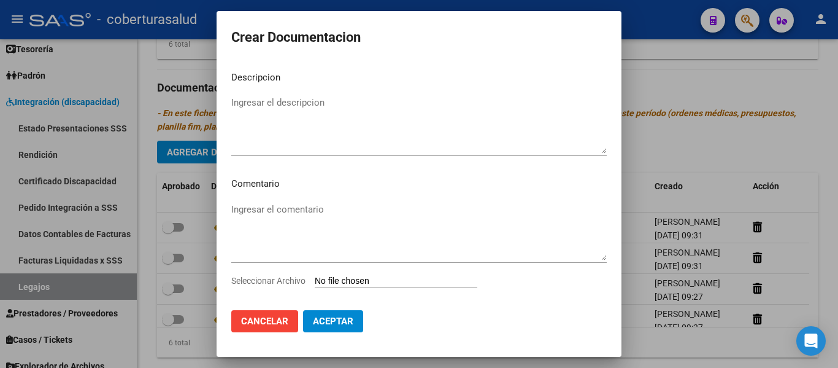
type input "C:\fakepath\7- PRESTACION DE APOYO EN PSICOPEDAGOGIA.pdf"
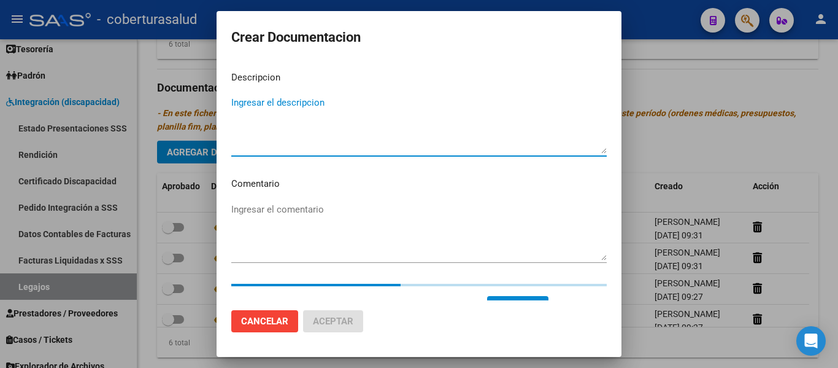
click at [306, 115] on textarea "Ingresar el descripcion" at bounding box center [419, 125] width 376 height 58
paste textarea "7- PRESTACION DE APOYO EN PSICOPEDAGOGIA"
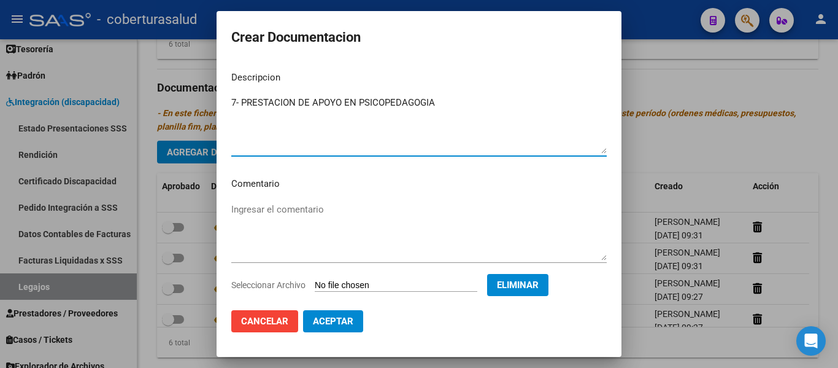
click at [238, 101] on textarea "7- PRESTACION DE APOYO EN PSICOPEDAGOGIA" at bounding box center [419, 125] width 376 height 58
type textarea "7- PRESTACION DE APOYO EN PSICOPEDAGOGIA"
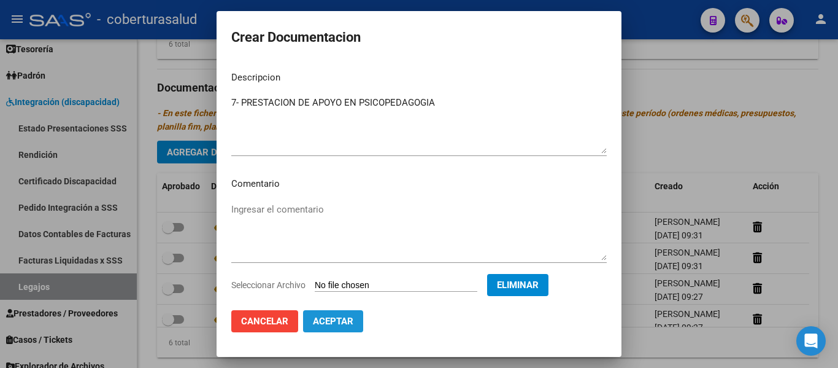
click at [344, 318] on span "Aceptar" at bounding box center [333, 320] width 40 height 11
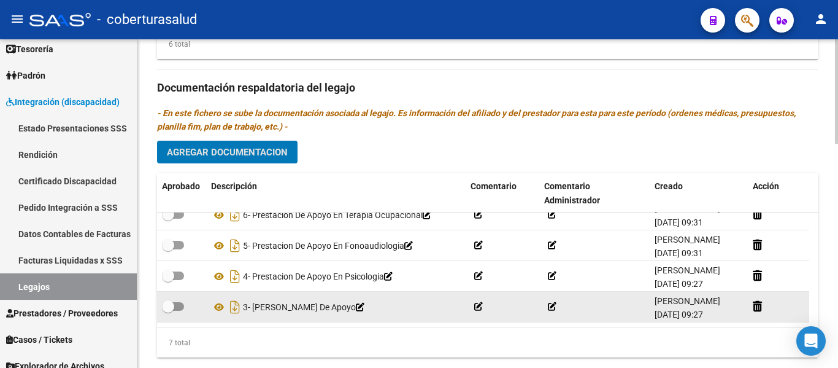
scroll to position [0, 0]
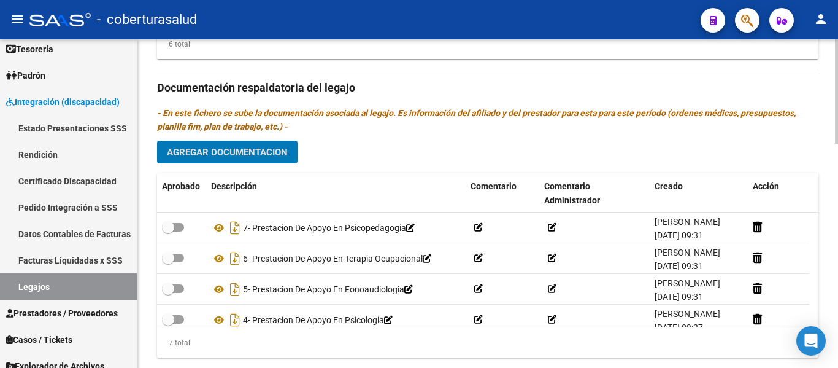
click at [251, 152] on span "Agregar Documentacion" at bounding box center [227, 152] width 121 height 11
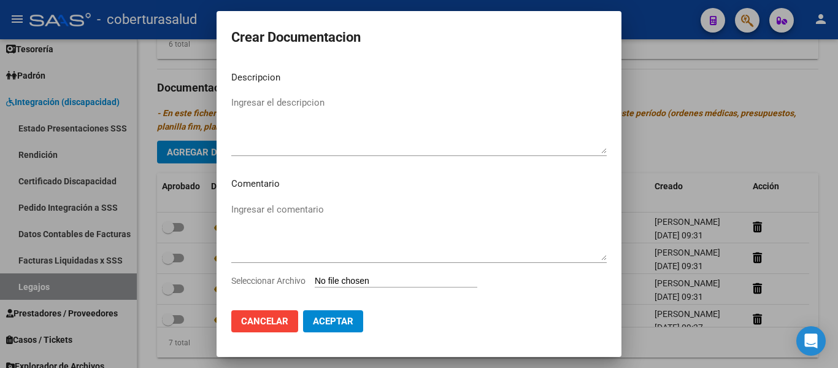
click at [397, 280] on input "Seleccionar Archivo" at bounding box center [396, 282] width 163 height 12
type input "C:\fakepath\8- PRESTACION DE APOYO EN KINESIOLOGIA.pdf"
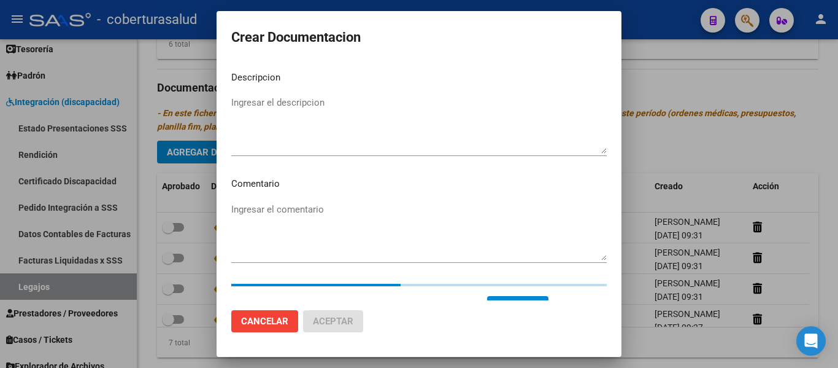
click at [294, 133] on textarea "Ingresar el descripcion" at bounding box center [419, 125] width 376 height 58
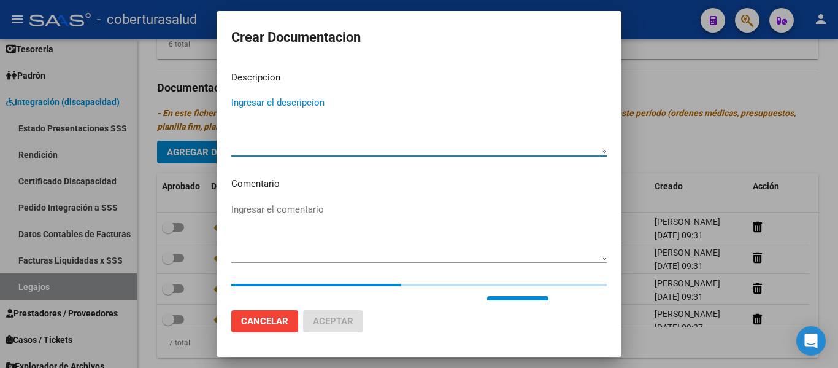
paste textarea "8- PRESTACION DE APOYO EN KINESIOLOGIA"
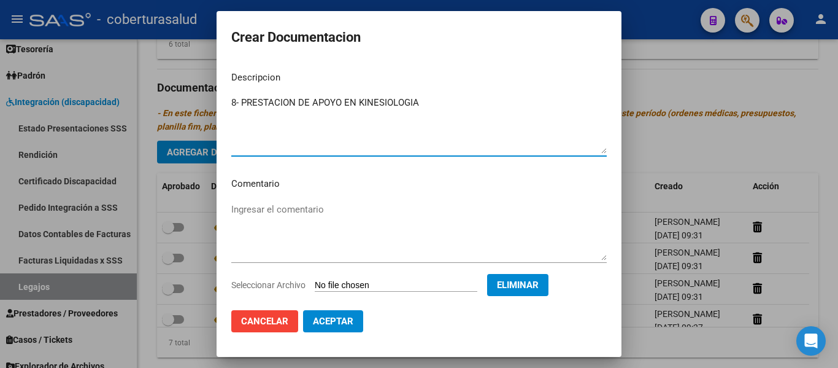
click at [242, 102] on textarea "8- PRESTACION DE APOYO EN KINESIOLOGIA" at bounding box center [419, 125] width 376 height 58
click at [236, 101] on textarea "8- PRESTACION DE APOYO EN KINESIOLOGIA" at bounding box center [419, 125] width 376 height 58
click at [279, 152] on textarea "8- PRESTACION DE APOYO EN KINESIOLOGIA" at bounding box center [419, 125] width 376 height 58
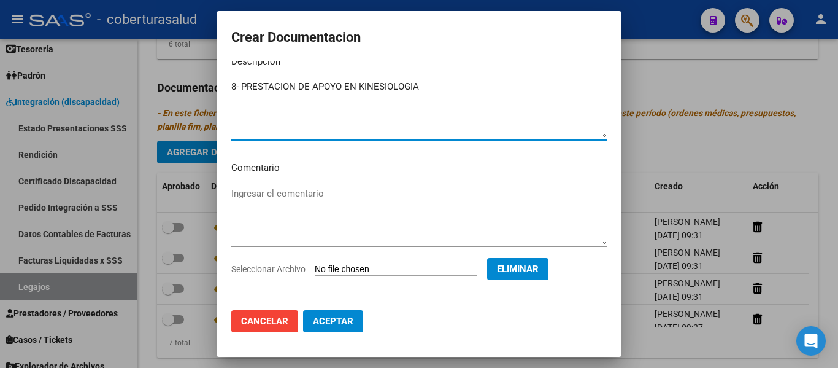
scroll to position [21, 0]
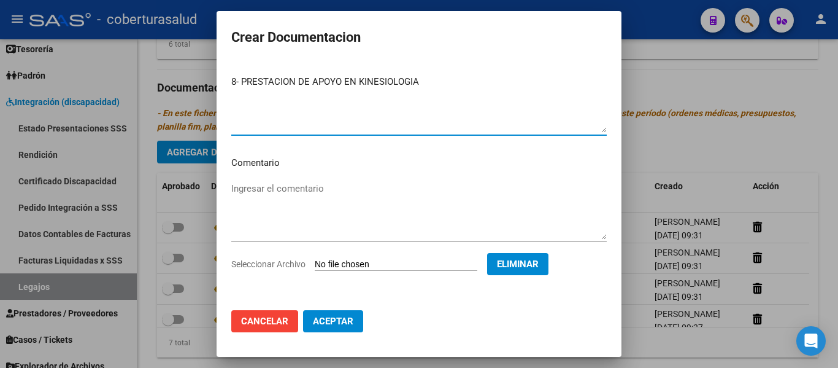
type textarea "8- PRESTACION DE APOYO EN KINESIOLOGIA"
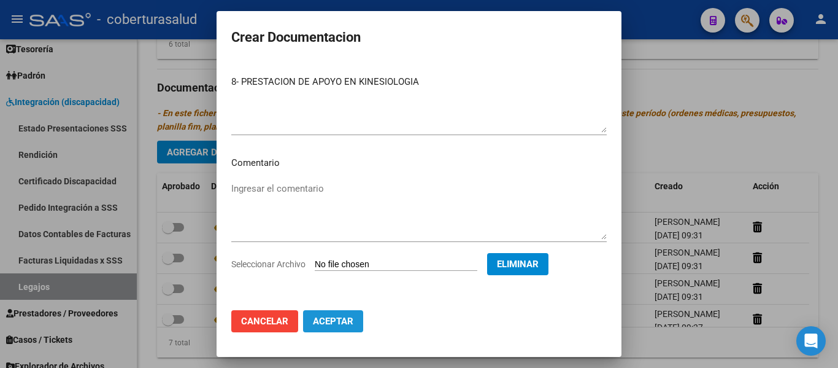
click at [345, 326] on span "Aceptar" at bounding box center [333, 320] width 40 height 11
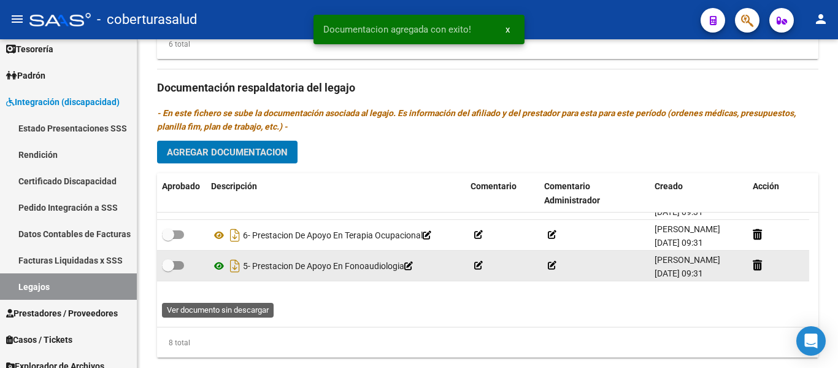
scroll to position [123, 0]
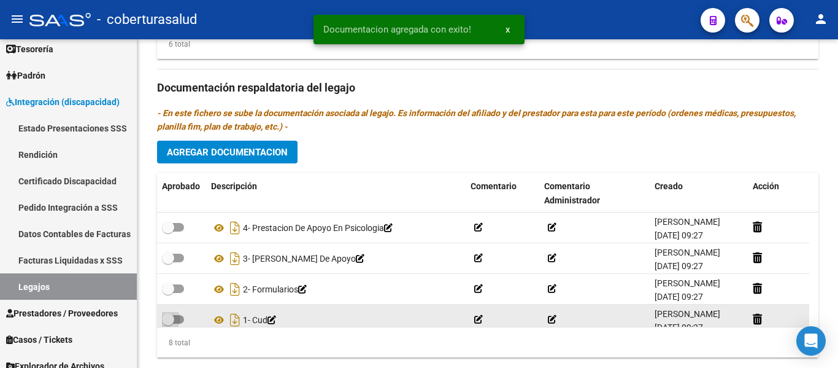
click at [171, 318] on span at bounding box center [168, 319] width 12 height 12
click at [168, 323] on input "checkbox" at bounding box center [168, 323] width 1 height 1
checkbox input "true"
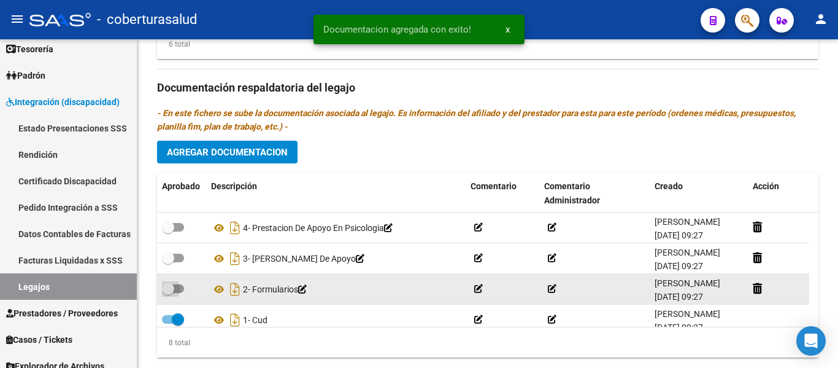
click at [171, 294] on span at bounding box center [168, 288] width 12 height 12
click at [168, 293] on input "checkbox" at bounding box center [168, 293] width 1 height 1
checkbox input "true"
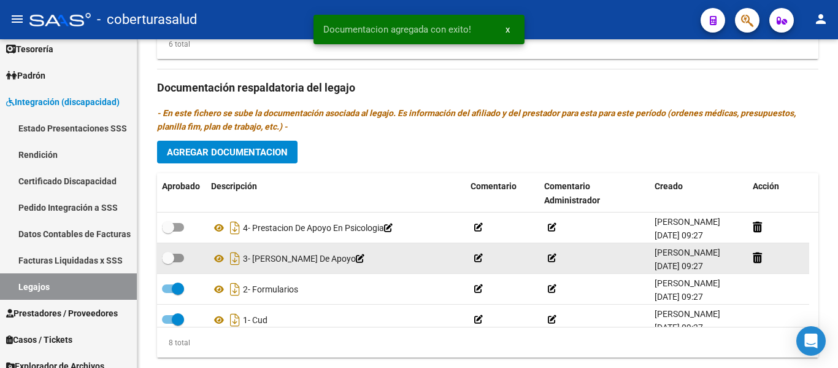
click at [176, 260] on span at bounding box center [173, 257] width 22 height 9
click at [168, 262] on input "checkbox" at bounding box center [168, 262] width 1 height 1
checkbox input "true"
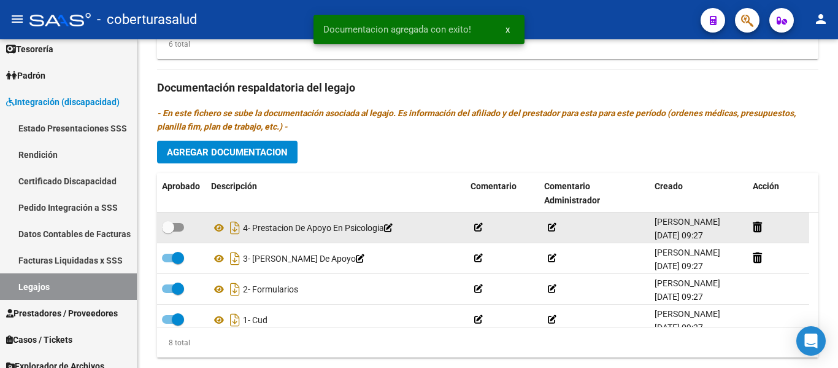
click at [168, 223] on span at bounding box center [168, 227] width 12 height 12
click at [168, 231] on input "checkbox" at bounding box center [168, 231] width 1 height 1
checkbox input "true"
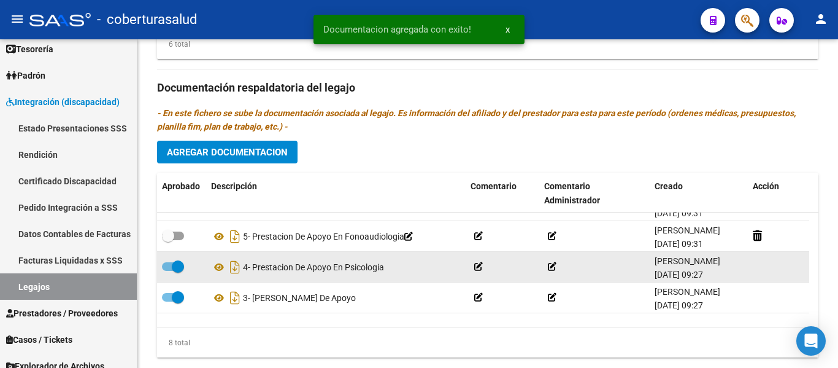
scroll to position [61, 0]
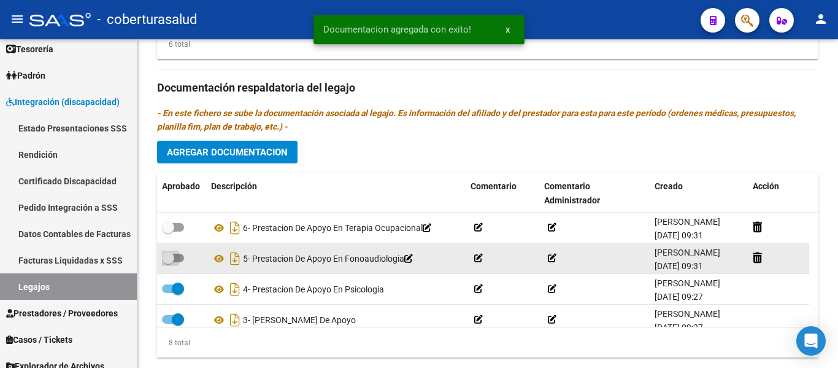
click at [173, 256] on span at bounding box center [168, 258] width 12 height 12
click at [168, 262] on input "checkbox" at bounding box center [168, 262] width 1 height 1
checkbox input "true"
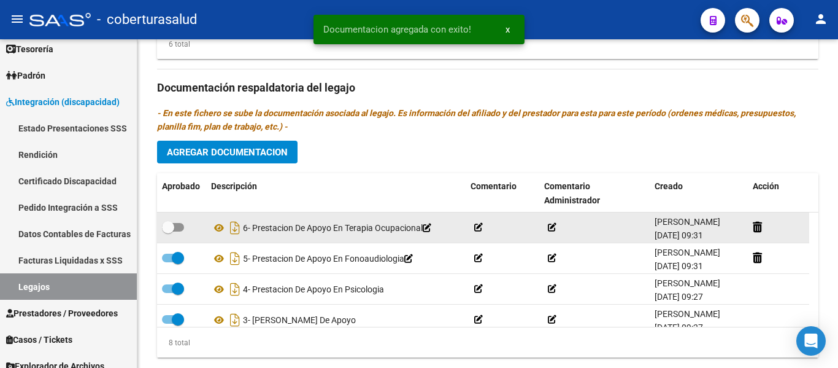
click at [171, 231] on span at bounding box center [168, 227] width 12 height 12
click at [168, 231] on input "checkbox" at bounding box center [168, 231] width 1 height 1
checkbox input "true"
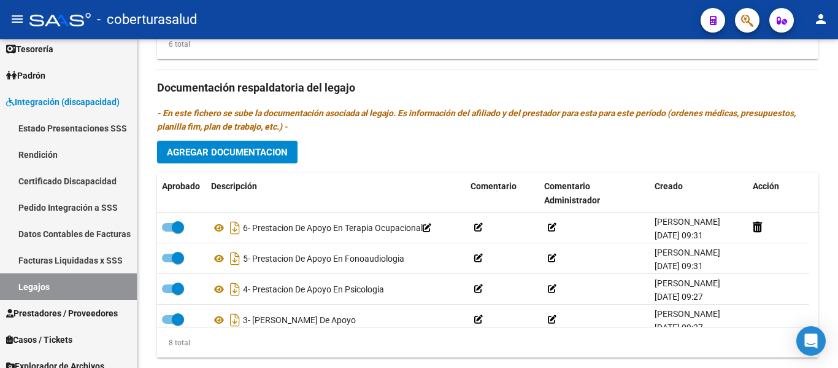
scroll to position [0, 0]
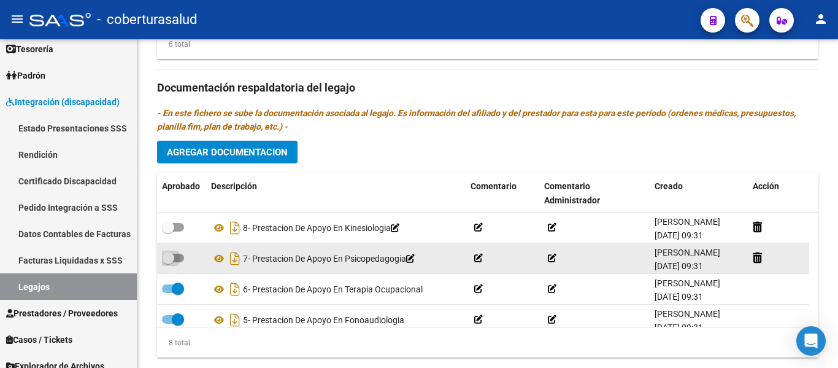
click at [177, 260] on span at bounding box center [173, 257] width 22 height 9
click at [168, 262] on input "checkbox" at bounding box center [168, 262] width 1 height 1
checkbox input "true"
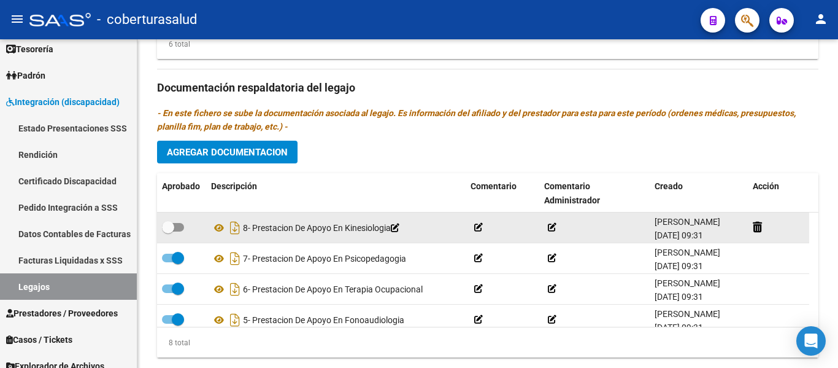
click at [176, 229] on span at bounding box center [173, 227] width 22 height 9
click at [168, 231] on input "checkbox" at bounding box center [168, 231] width 1 height 1
checkbox input "true"
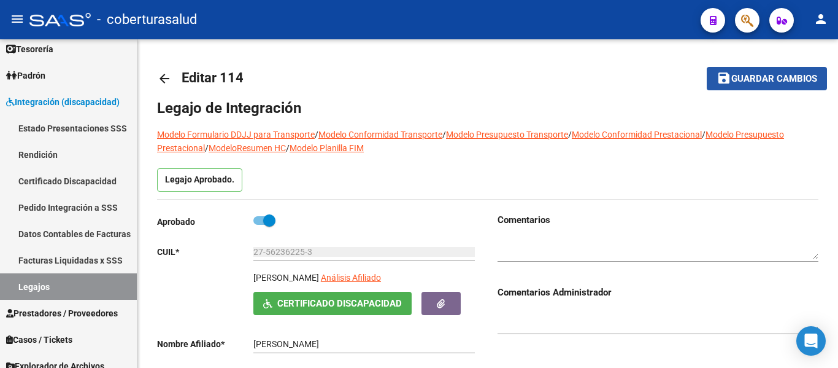
click at [779, 79] on span "Guardar cambios" at bounding box center [774, 79] width 86 height 11
click at [777, 83] on span "Guardar cambios" at bounding box center [774, 79] width 86 height 11
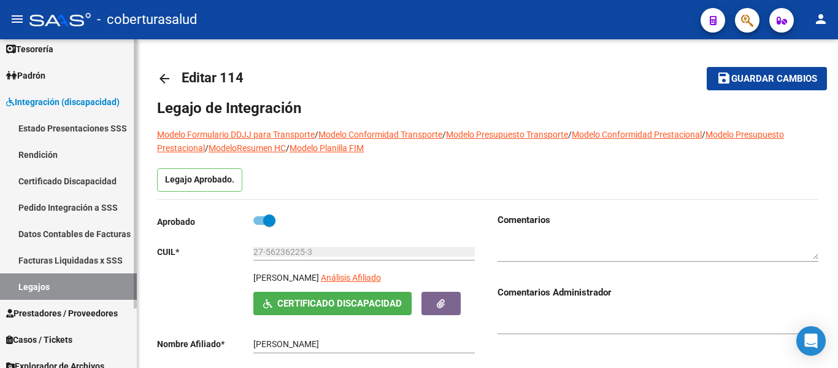
click at [49, 289] on link "Legajos" at bounding box center [68, 286] width 137 height 26
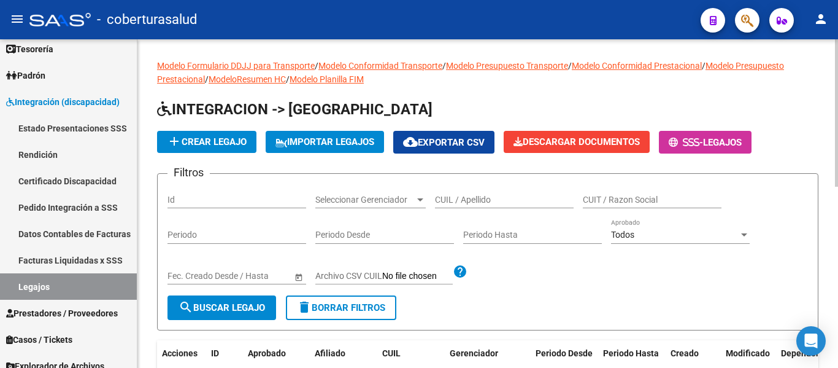
click at [469, 202] on input "CUIL / Apellido" at bounding box center [504, 200] width 139 height 10
paste input "20520796739"
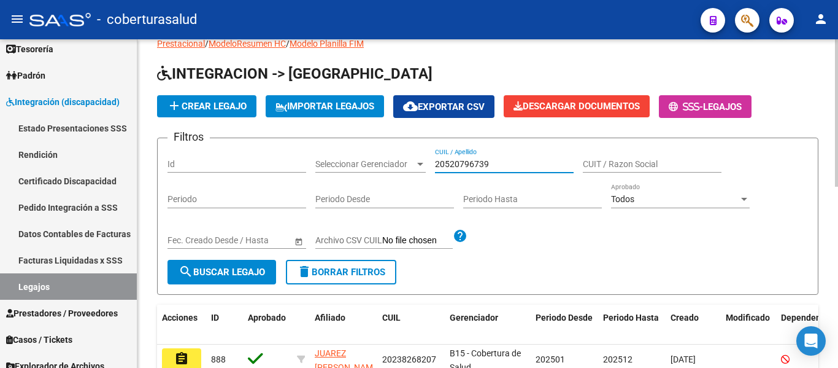
scroll to position [61, 0]
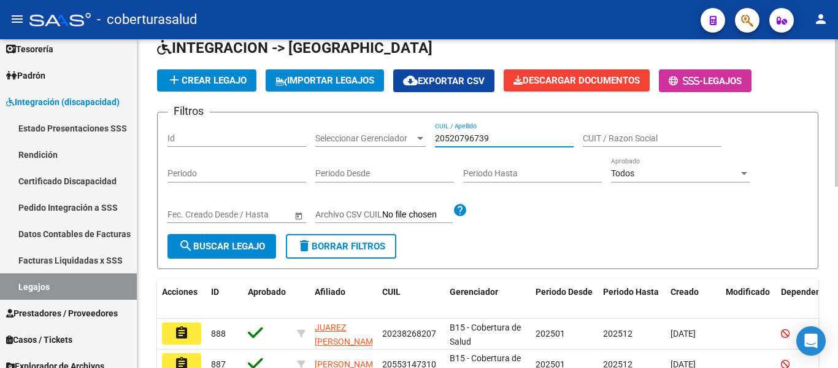
type input "20520796739"
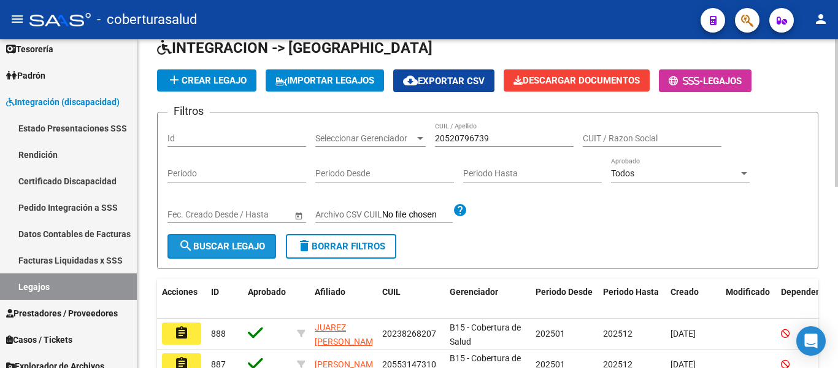
click at [228, 244] on span "search Buscar Legajo" at bounding box center [222, 246] width 87 height 11
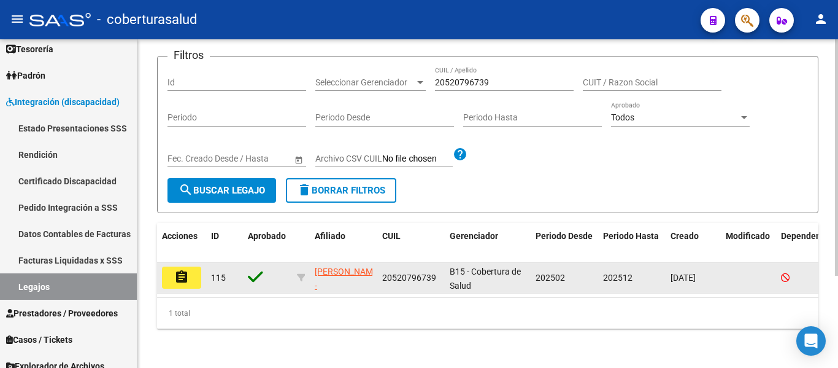
scroll to position [128, 0]
click at [192, 266] on button "assignment" at bounding box center [181, 277] width 39 height 22
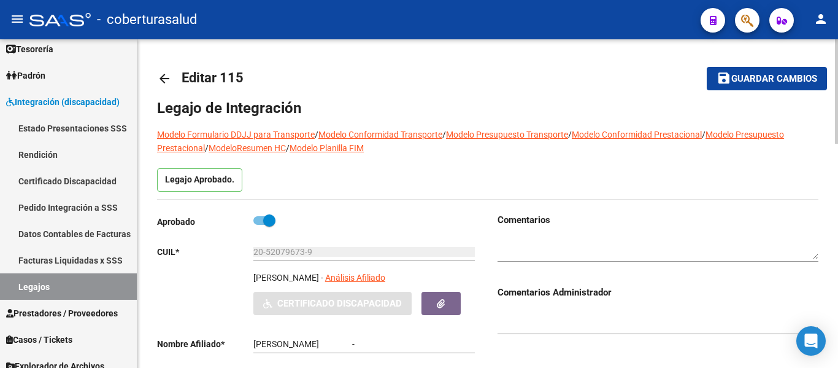
type input "[PERSON_NAME]"
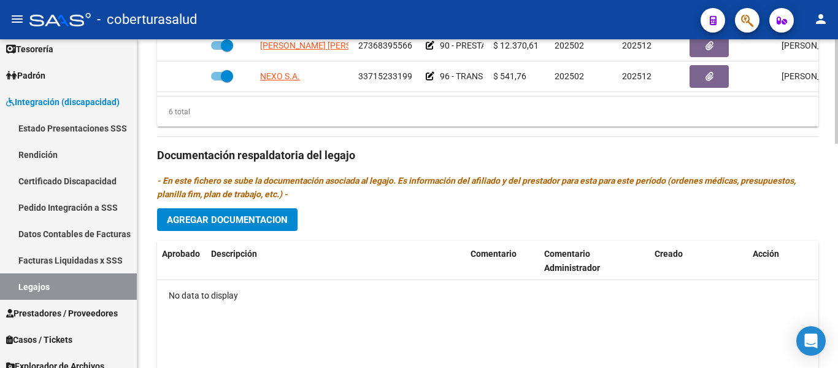
scroll to position [614, 0]
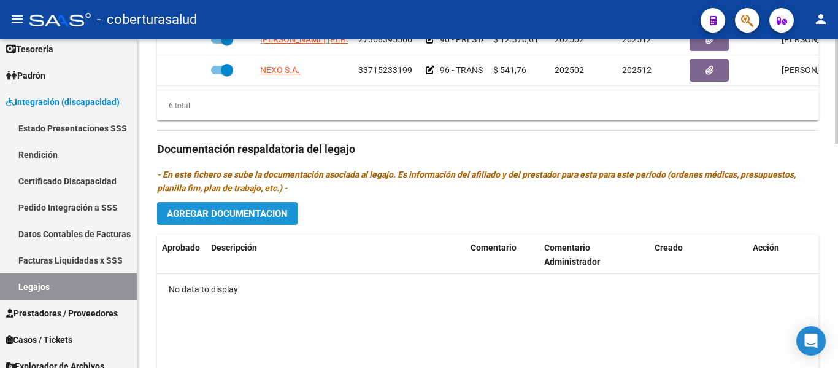
click at [223, 210] on span "Agregar Documentacion" at bounding box center [227, 213] width 121 height 11
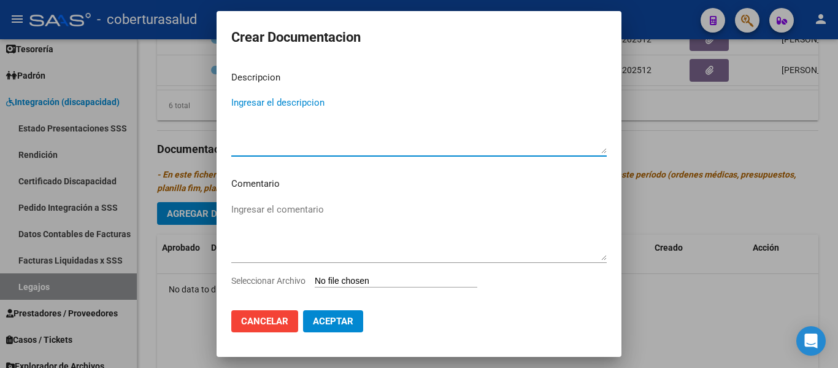
click at [390, 276] on input "Seleccionar Archivo" at bounding box center [396, 282] width 163 height 12
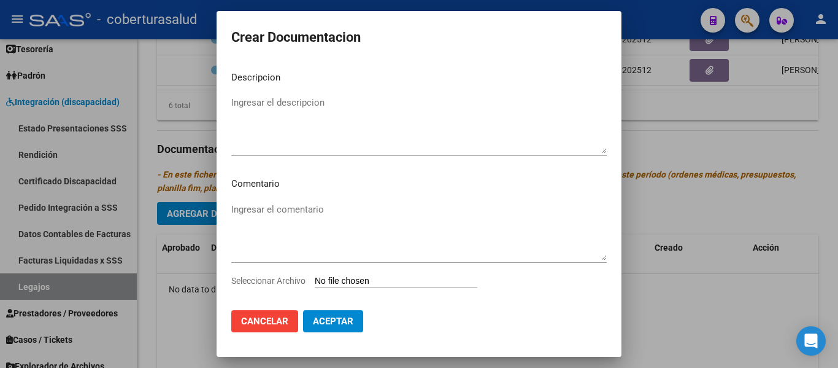
type input "C:\fakepath\1-CUD.pdf"
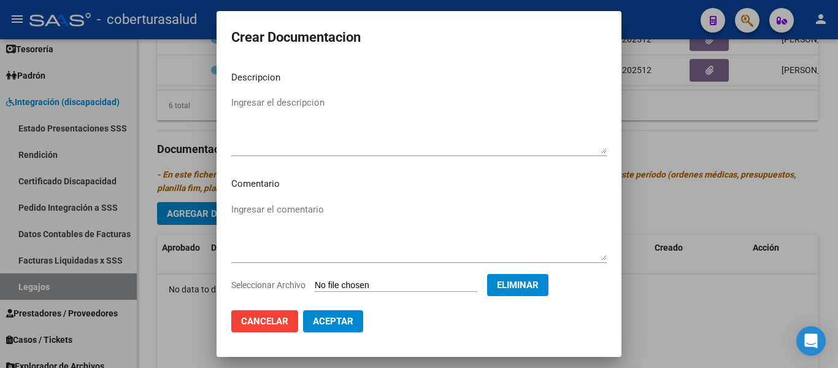
click at [317, 100] on textarea "Ingresar el descripcion" at bounding box center [419, 125] width 376 height 58
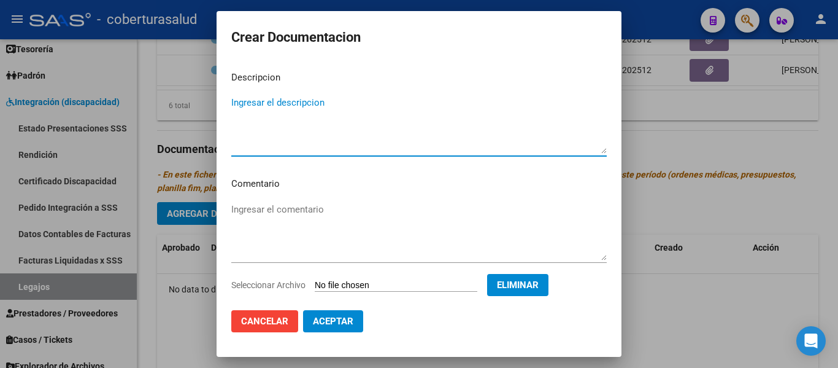
paste textarea "1-CUD"
click at [240, 100] on textarea "1-CUD" at bounding box center [419, 125] width 376 height 58
type textarea "1- CUD"
click at [350, 320] on span "Aceptar" at bounding box center [333, 320] width 40 height 11
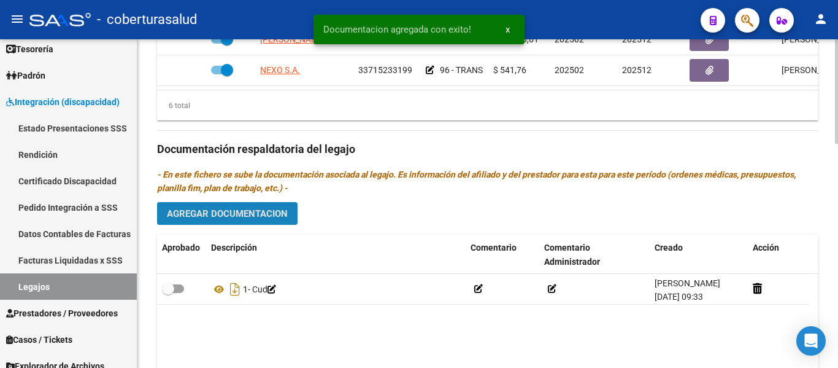
click at [258, 207] on button "Agregar Documentacion" at bounding box center [227, 213] width 141 height 23
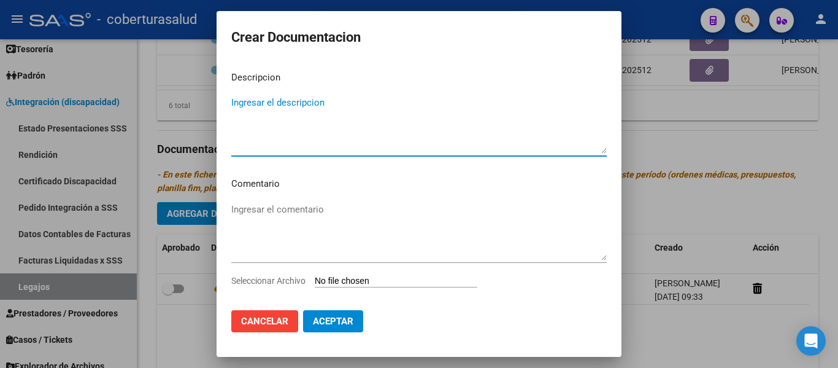
click at [358, 285] on input "Seleccionar Archivo" at bounding box center [396, 282] width 163 height 12
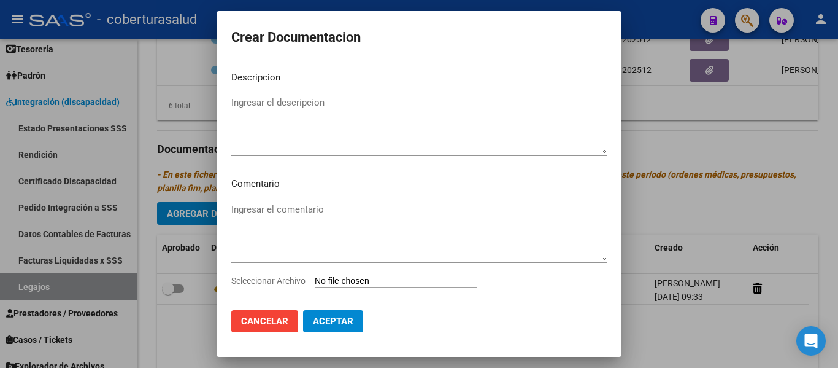
type input "C:\fakepath\2-FORMULARIOS.pdf"
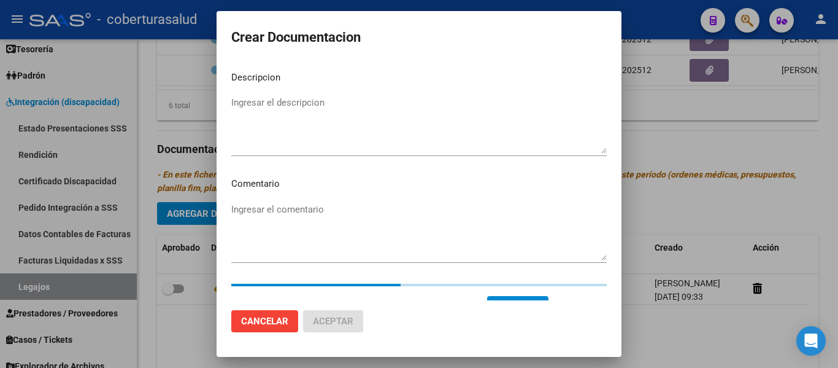
click at [277, 109] on textarea "Ingresar el descripcion" at bounding box center [419, 125] width 376 height 58
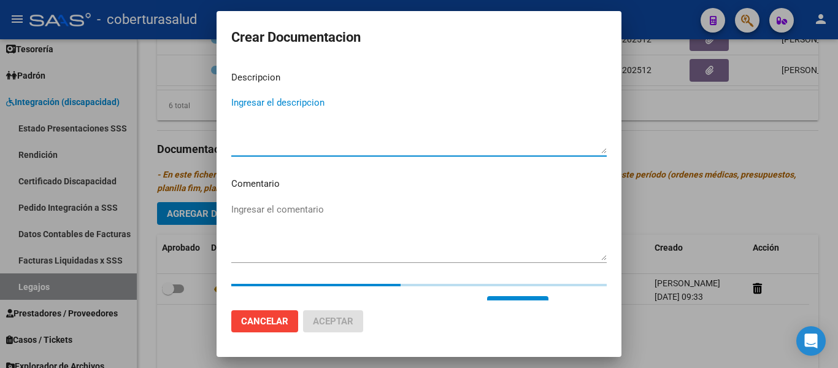
paste textarea "2-FORMULARIOS"
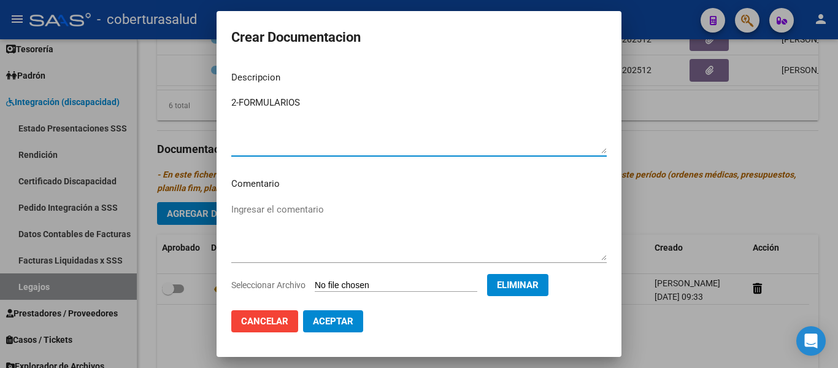
click at [239, 101] on textarea "2-FORMULARIOS" at bounding box center [419, 125] width 376 height 58
type textarea "2- FORMULARIOS"
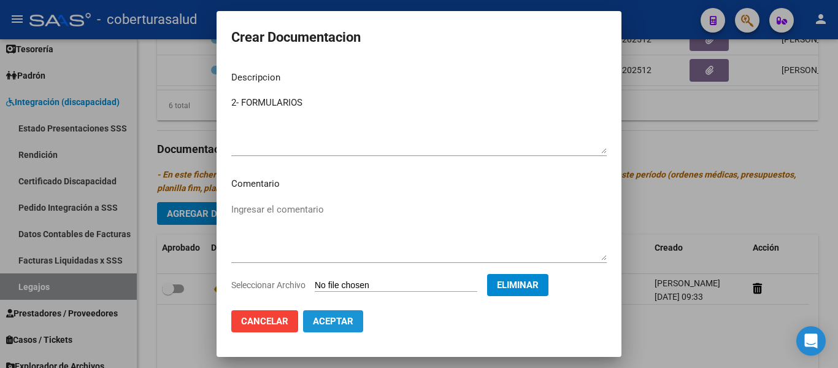
click at [337, 317] on span "Aceptar" at bounding box center [333, 320] width 40 height 11
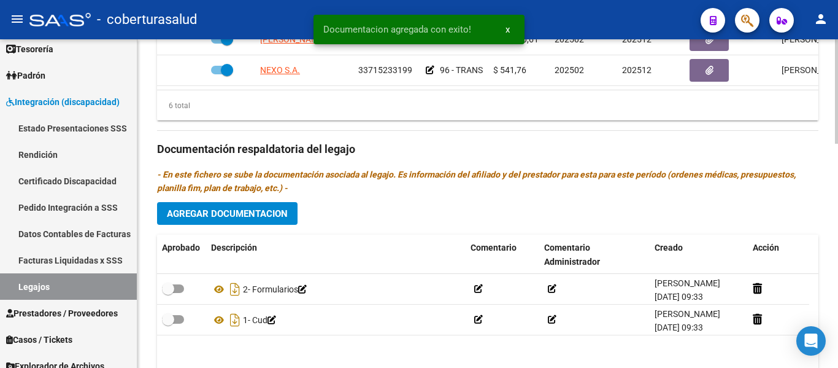
click at [252, 202] on div "Prestadores asociados al legajo Agregar Prestador Aprobado Prestador CUIT Comen…" at bounding box center [487, 147] width 661 height 561
click at [252, 206] on button "Agregar Documentacion" at bounding box center [227, 213] width 141 height 23
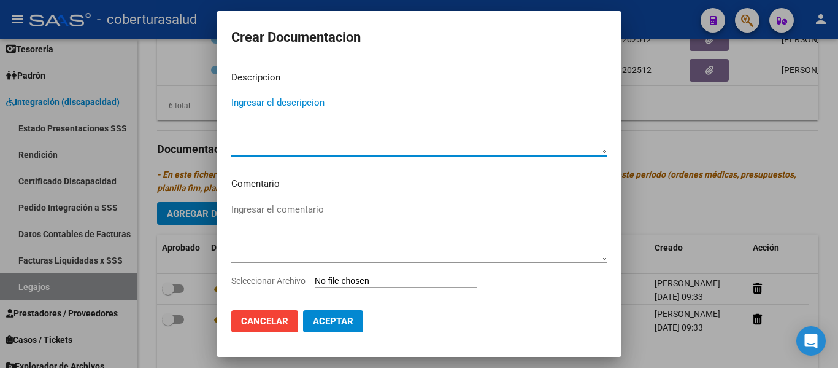
click at [363, 287] on input "Seleccionar Archivo" at bounding box center [396, 282] width 163 height 12
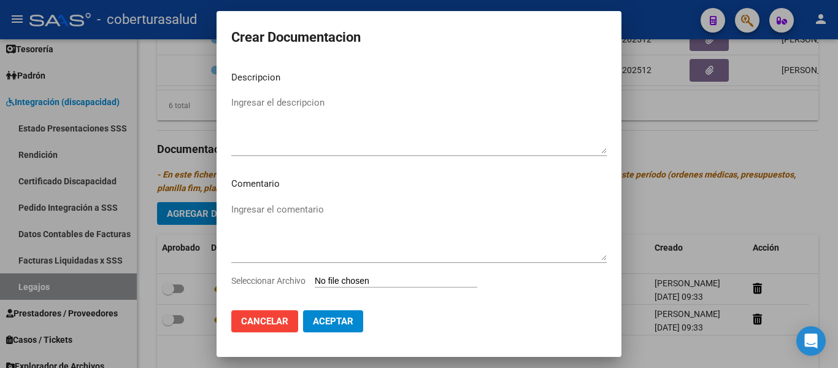
type input "C:\fakepath\3-MODULO MAESTRA DE APOYO.pdf"
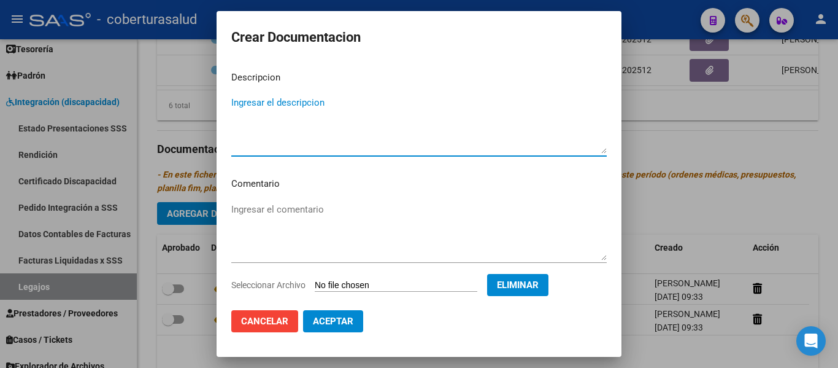
click at [338, 119] on textarea "Ingresar el descripcion" at bounding box center [419, 125] width 376 height 58
paste textarea "3-MODULO MAESTRA DE APOYO"
click at [241, 99] on textarea "3-MODULO MAESTRA DE APOYO" at bounding box center [419, 125] width 376 height 58
type textarea "3- MODULO MAESTRA DE APOYO"
click at [339, 323] on span "Aceptar" at bounding box center [333, 320] width 40 height 11
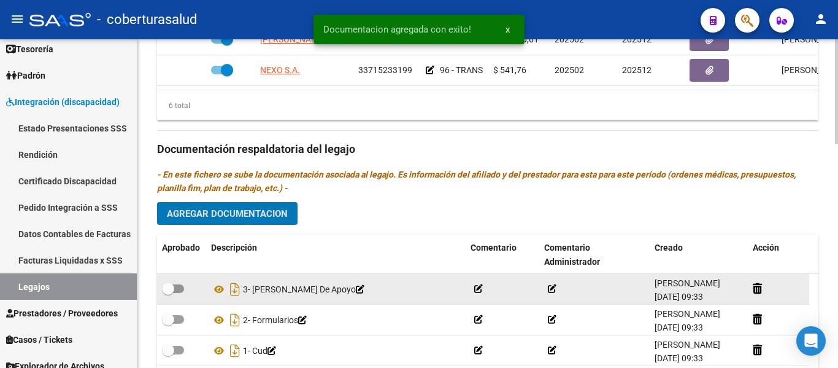
scroll to position [675, 0]
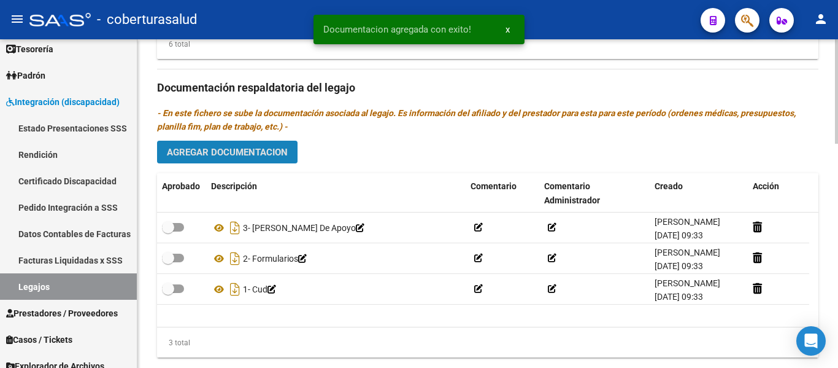
click at [229, 148] on span "Agregar Documentacion" at bounding box center [227, 152] width 121 height 11
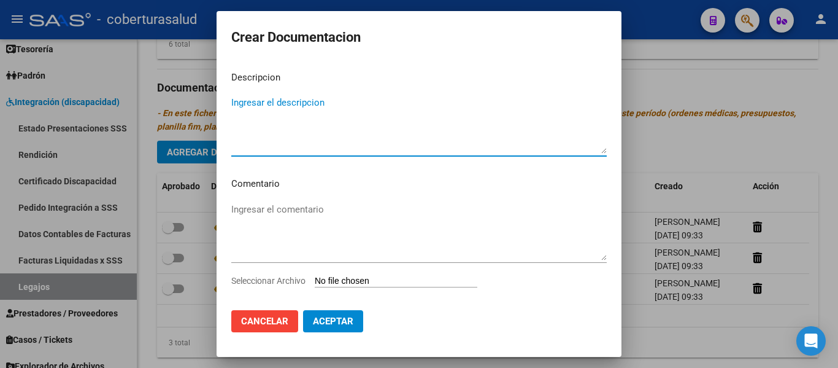
click at [360, 283] on input "Seleccionar Archivo" at bounding box center [396, 282] width 163 height 12
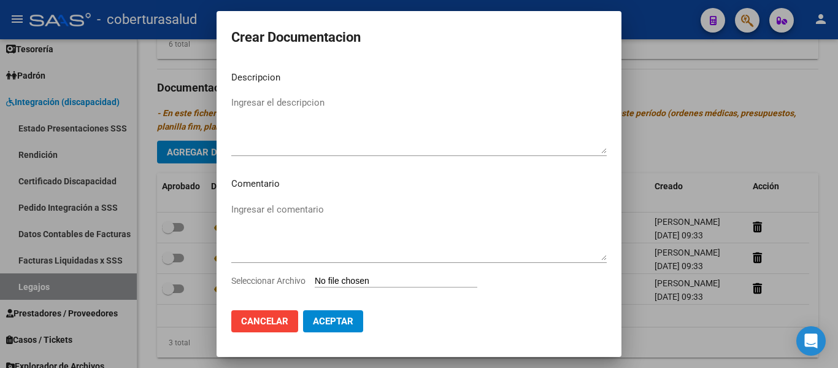
type input "C:\fakepath\4-PRESTACION DE APOYO EN PSICOLOGIA.pdf"
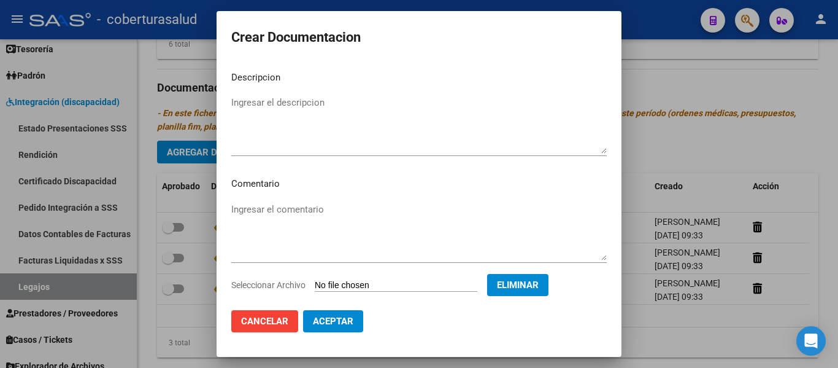
click at [271, 109] on textarea "Ingresar el descripcion" at bounding box center [419, 125] width 376 height 58
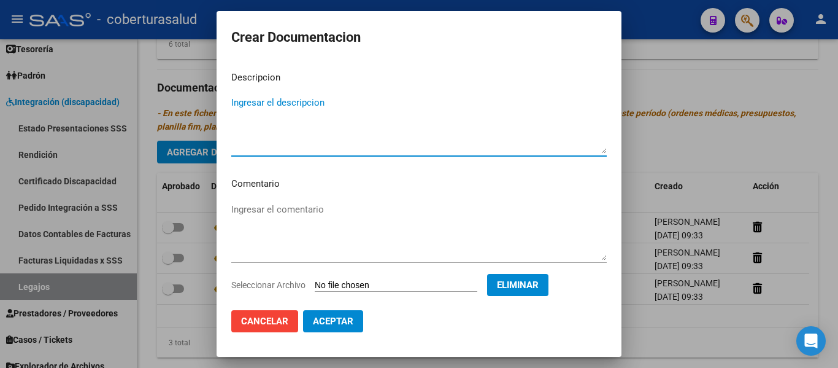
paste textarea "4-PRESTACION DE APOYO EN PSICOLOGIA"
click at [239, 101] on textarea "4-PRESTACION DE APOYO EN PSICOLOGIA" at bounding box center [419, 125] width 376 height 58
type textarea "4- PRESTACION DE APOYO EN PSICOLOGIA"
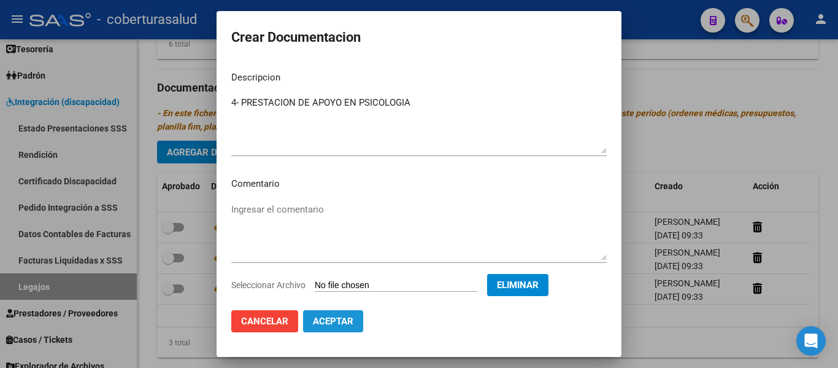
click at [330, 317] on span "Aceptar" at bounding box center [333, 320] width 40 height 11
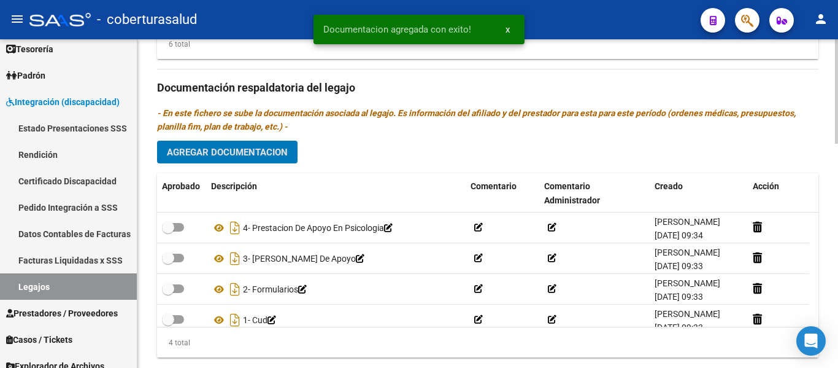
click at [219, 144] on button "Agregar Documentacion" at bounding box center [227, 152] width 141 height 23
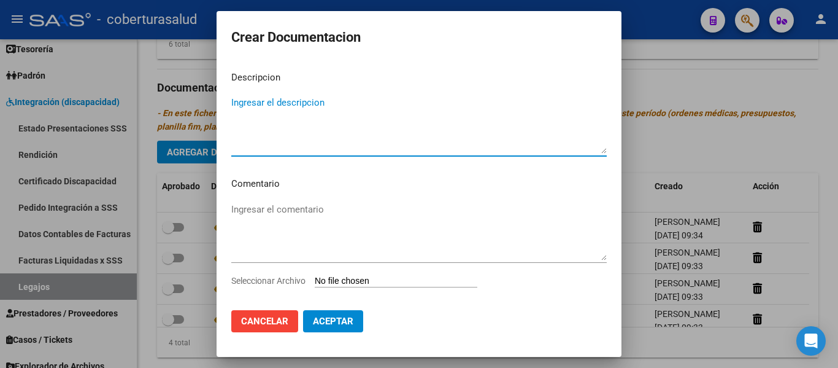
click at [368, 286] on input "Seleccionar Archivo" at bounding box center [396, 282] width 163 height 12
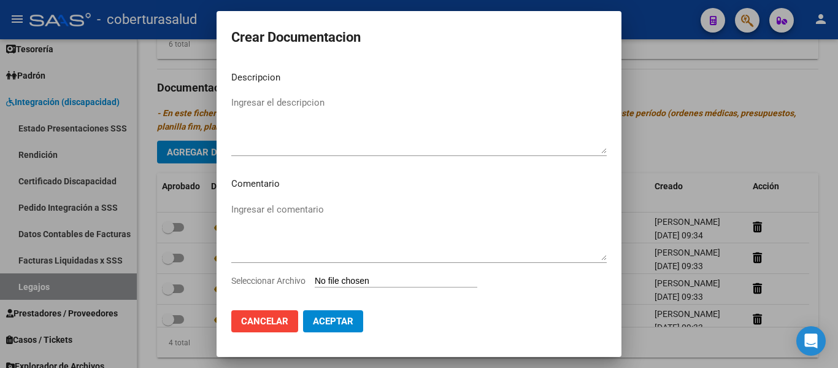
type input "C:\fakepath\5-PRESTACION DE APOYO EN FONOAUDIOLOGIA.pdf"
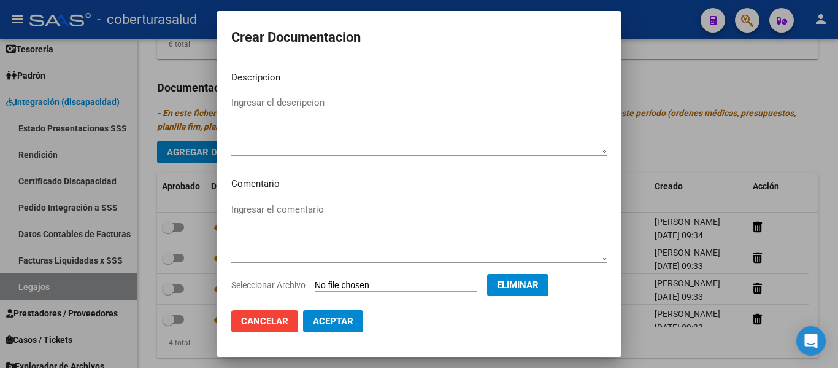
click at [283, 109] on textarea "Ingresar el descripcion" at bounding box center [419, 125] width 376 height 58
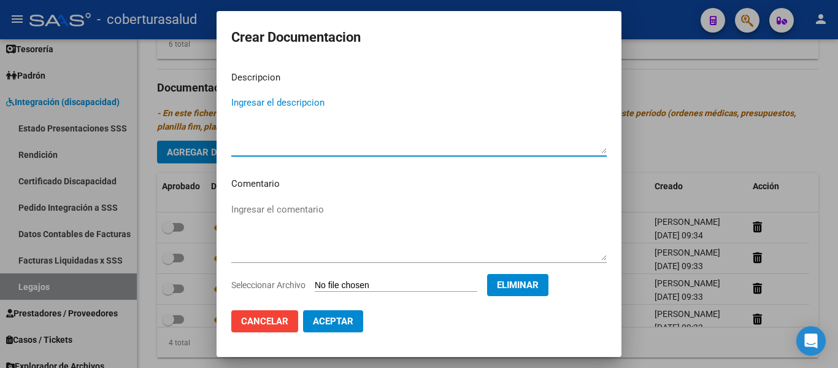
paste textarea "5-PRESTACION DE APOYO EN FONOAUDIOLOGIA"
click at [239, 100] on textarea "5-PRESTACION DE APOYO EN FONOAUDIOLOGIA" at bounding box center [419, 125] width 376 height 58
type textarea "5- PRESTACION DE APOYO EN FONOAUDIOLOGIA"
click at [328, 322] on span "Aceptar" at bounding box center [333, 320] width 40 height 11
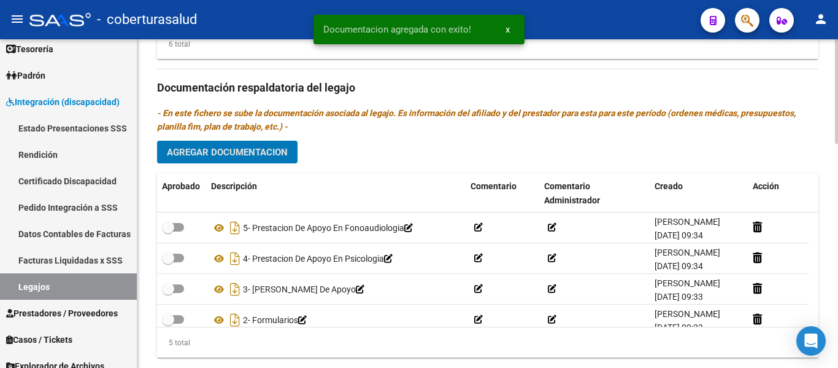
click at [242, 154] on span "Agregar Documentacion" at bounding box center [227, 152] width 121 height 11
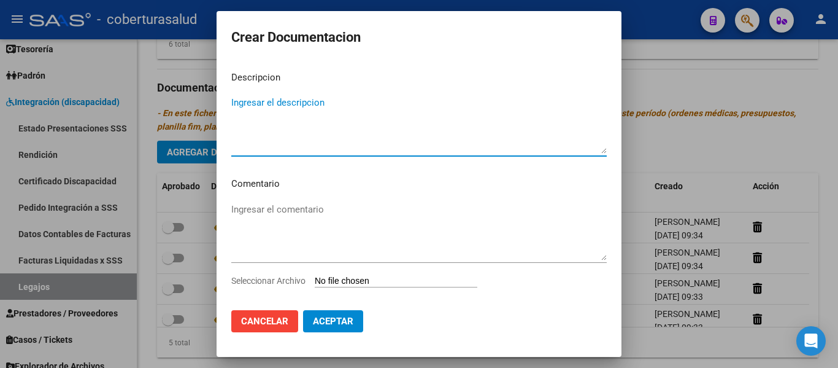
click at [387, 277] on input "Seleccionar Archivo" at bounding box center [396, 282] width 163 height 12
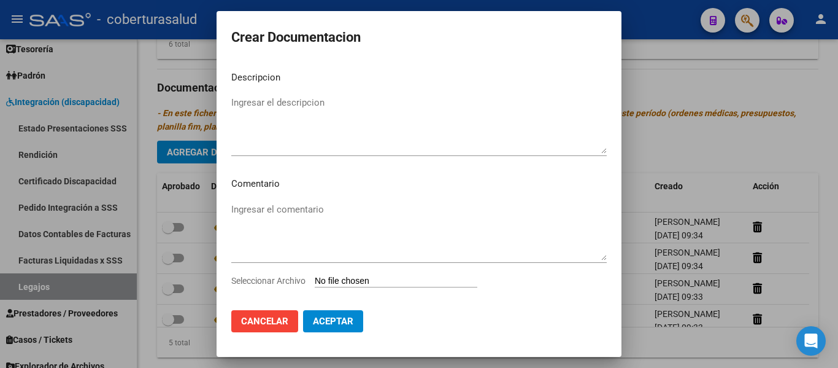
type input "C:\fakepath\6-PRESTACION DE APOYO EN PSICOPEDAGOGIA.pdf"
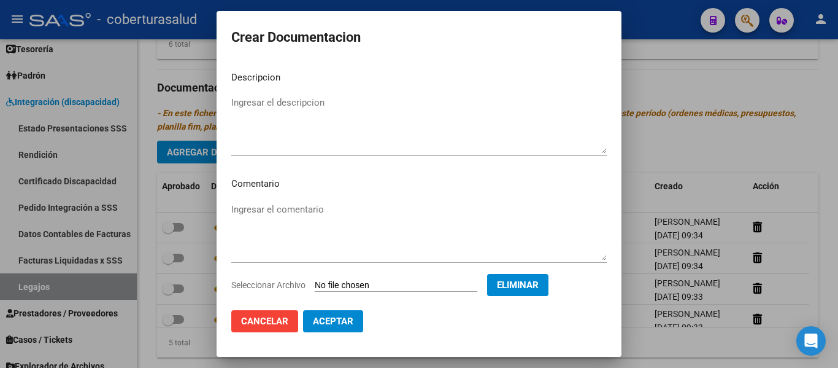
click at [325, 121] on textarea "Ingresar el descripcion" at bounding box center [419, 125] width 376 height 58
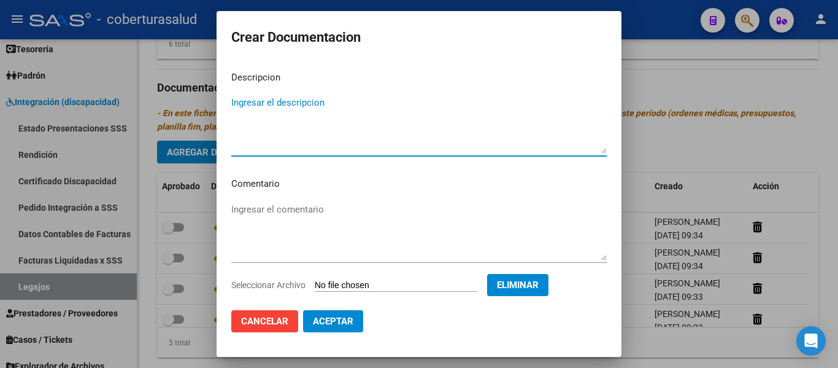
paste textarea "6-PRESTACION DE APOYO EN PSICOPEDAGOGIA"
click at [237, 104] on textarea "6-PRESTACION DE APOYO EN PSICOPEDAGOGIA" at bounding box center [419, 125] width 376 height 58
click at [239, 101] on textarea "6-PRESTACION DE APOYO EN PSICOPEDAGOGIA" at bounding box center [419, 125] width 376 height 58
type textarea "6- PRESTACION DE APOYO EN PSICOPEDAGOGIA"
click at [352, 320] on span "Aceptar" at bounding box center [333, 320] width 40 height 11
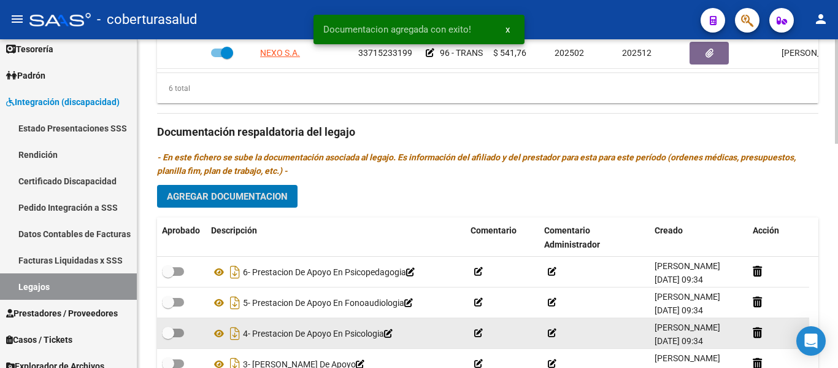
scroll to position [614, 0]
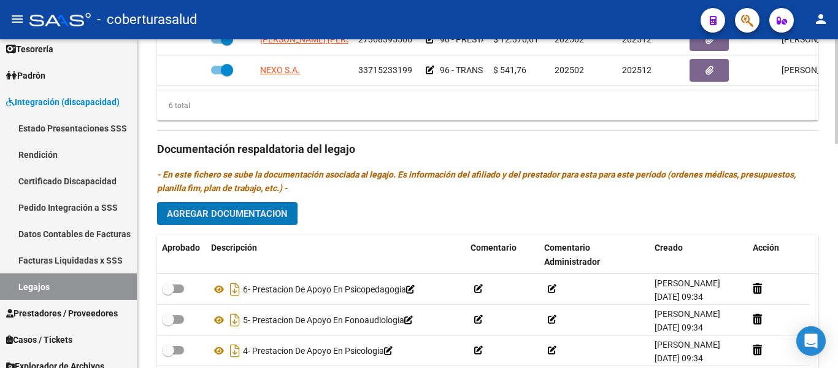
click at [259, 219] on span "Agregar Documentacion" at bounding box center [227, 213] width 121 height 11
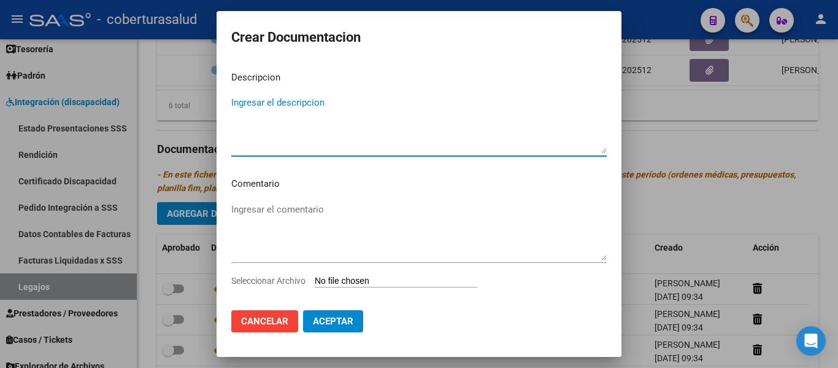
click at [380, 280] on input "Seleccionar Archivo" at bounding box center [396, 282] width 163 height 12
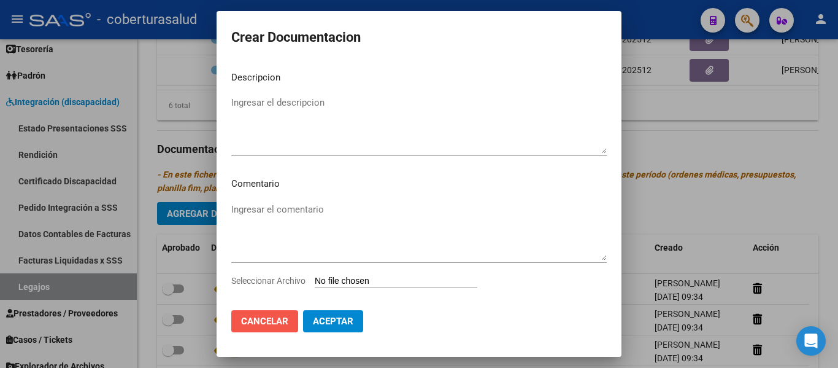
click at [287, 325] on span "Cancelar" at bounding box center [264, 320] width 47 height 11
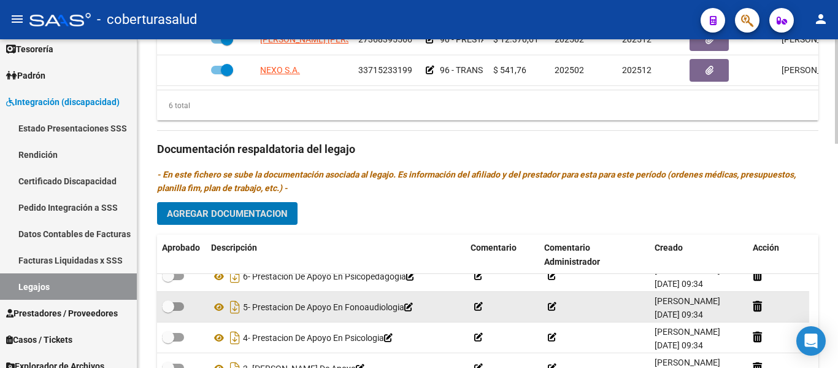
scroll to position [0, 0]
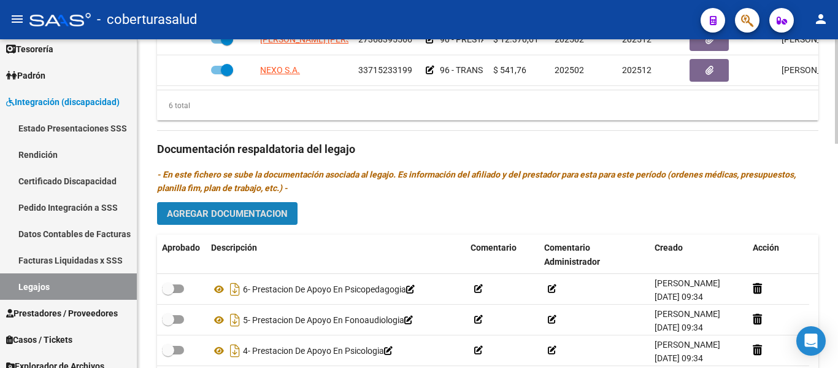
click at [265, 215] on span "Agregar Documentacion" at bounding box center [227, 213] width 121 height 11
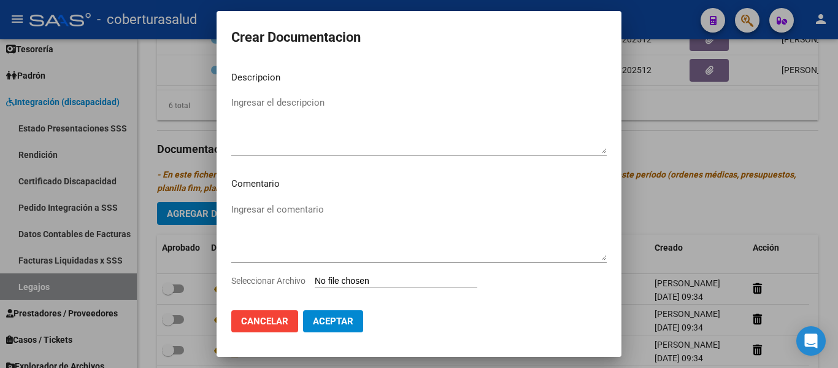
click at [357, 275] on app-file-uploader "Seleccionar Archivo" at bounding box center [359, 280] width 256 height 11
click at [356, 278] on input "Seleccionar Archivo" at bounding box center [396, 282] width 163 height 12
type input "C:\fakepath\7-PRESTACION DE APOYO EN TERAPIA OCUPACIONAL.pdf"
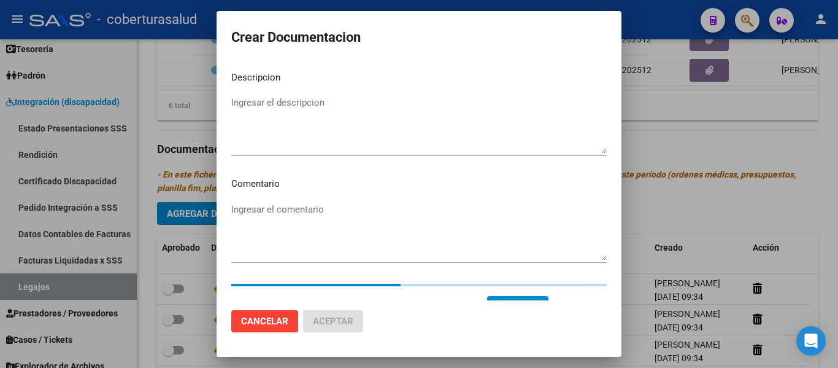
click at [288, 119] on textarea "Ingresar el descripcion" at bounding box center [419, 125] width 376 height 58
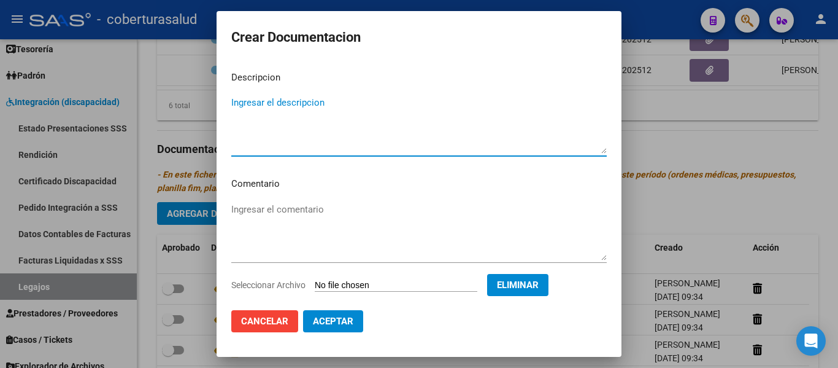
paste textarea "7-PRESTACION DE APOYO EN TERAPIA OCUPACIONAL"
click at [239, 102] on textarea "7-PRESTACION DE APOYO EN TERAPIA OCUPACIONAL" at bounding box center [419, 125] width 376 height 58
type textarea "7- PRESTACION DE APOYO EN TERAPIA OCUPACIONAL"
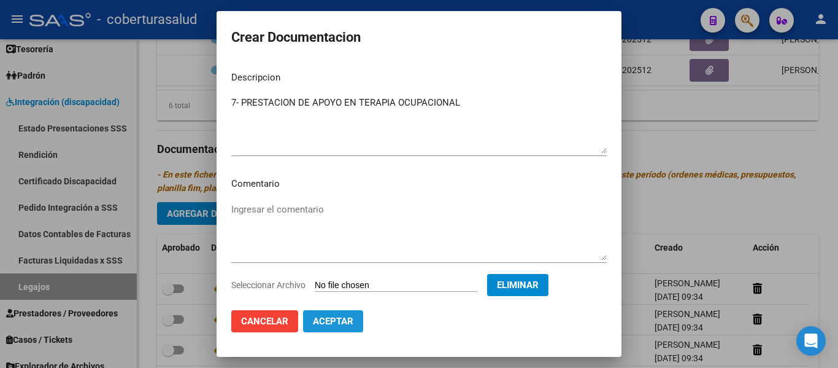
click at [338, 320] on span "Aceptar" at bounding box center [333, 320] width 40 height 11
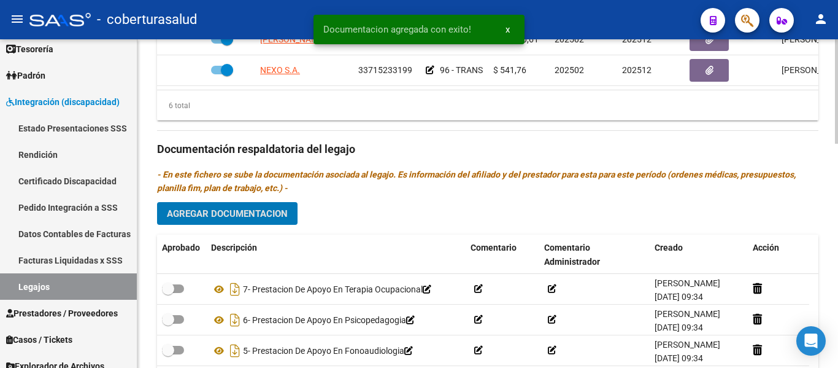
click at [280, 214] on span "Agregar Documentacion" at bounding box center [227, 213] width 121 height 11
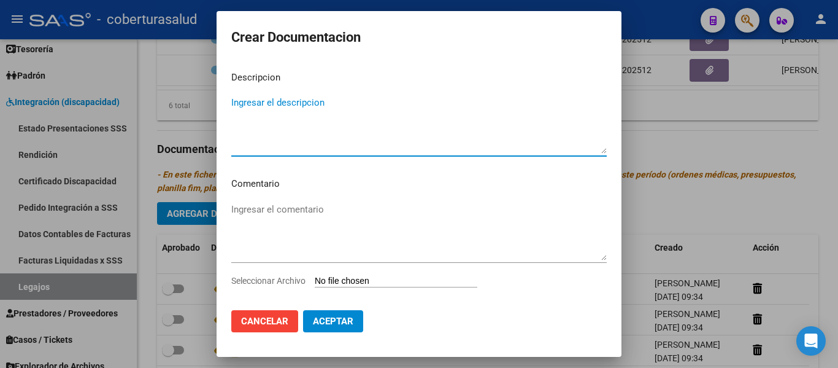
click at [344, 282] on input "Seleccionar Archivo" at bounding box center [396, 282] width 163 height 12
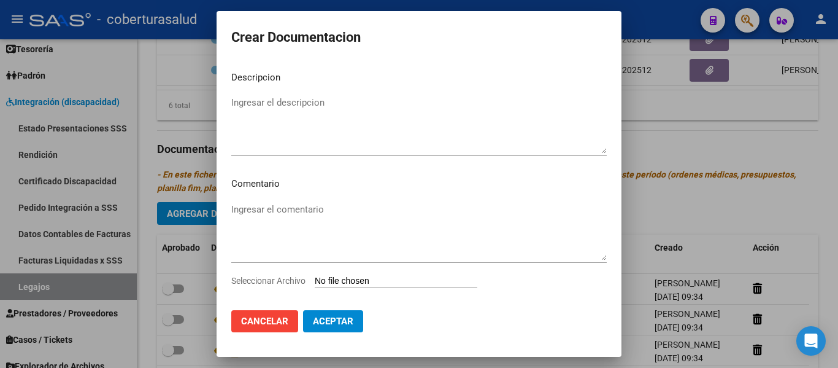
type input "C:\fakepath\8-TRANSPORTE SIN DEPENDENCIA.pdf"
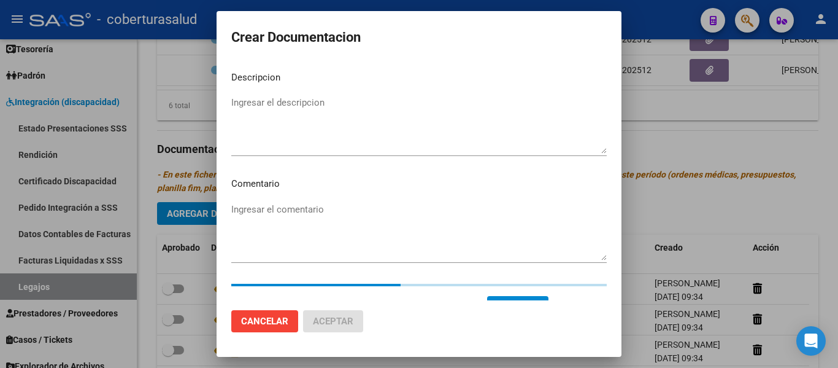
click at [295, 101] on textarea "Ingresar el descripcion" at bounding box center [419, 125] width 376 height 58
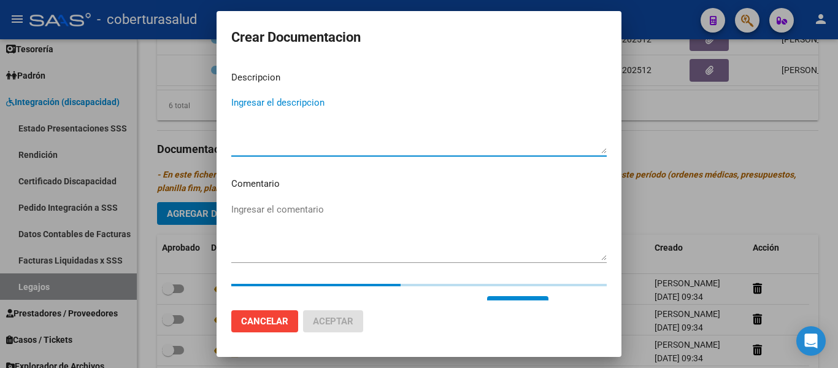
paste textarea "8-TRANSPORTE SIN DEPENDENCIA"
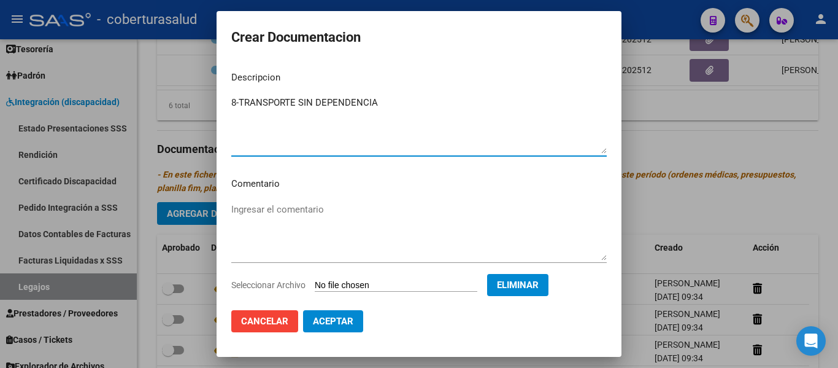
click at [240, 101] on textarea "8-TRANSPORTE SIN DEPENDENCIA" at bounding box center [419, 125] width 376 height 58
type textarea "8- TRANSPORTE SIN DEPENDENCIA"
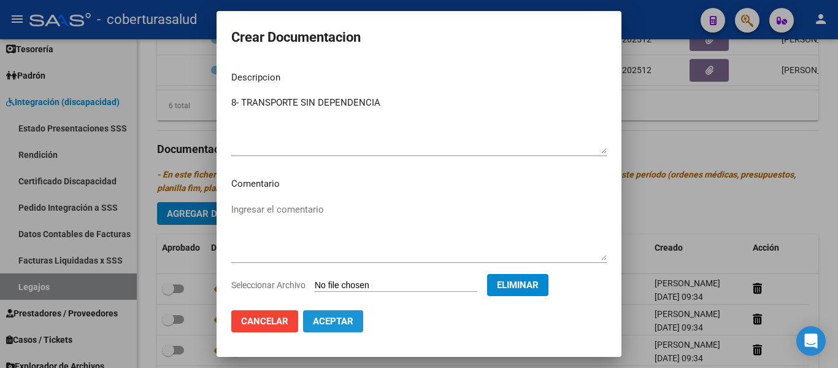
click at [340, 325] on span "Aceptar" at bounding box center [333, 320] width 40 height 11
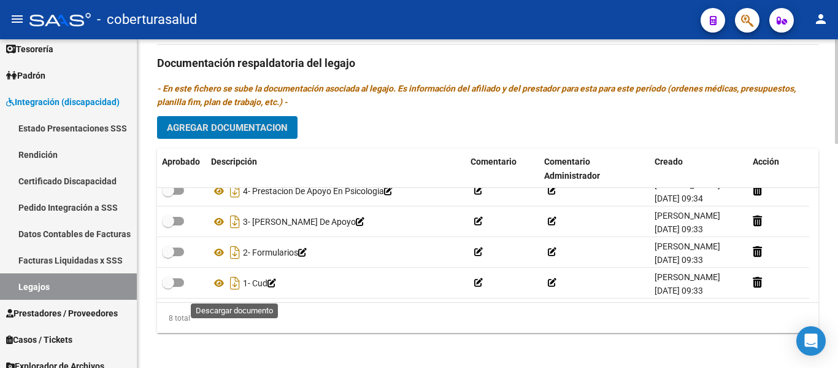
scroll to position [705, 0]
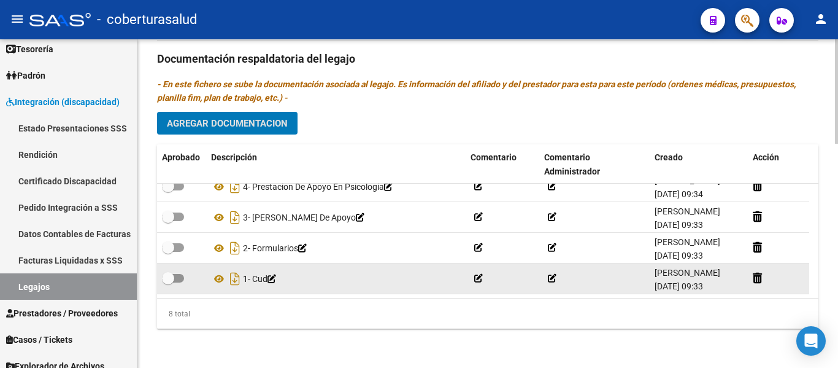
drag, startPoint x: 173, startPoint y: 282, endPoint x: 173, endPoint y: 273, distance: 9.2
click at [173, 282] on span at bounding box center [168, 278] width 12 height 12
click at [168, 282] on input "checkbox" at bounding box center [168, 282] width 1 height 1
checkbox input "true"
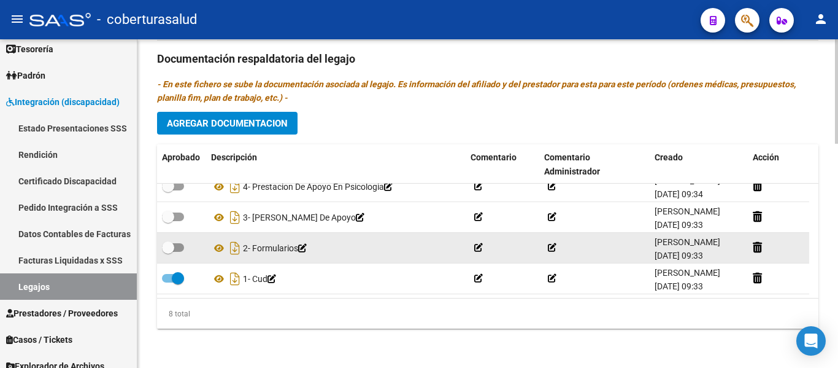
click at [171, 249] on span at bounding box center [168, 247] width 12 height 12
click at [168, 252] on input "checkbox" at bounding box center [168, 252] width 1 height 1
checkbox input "true"
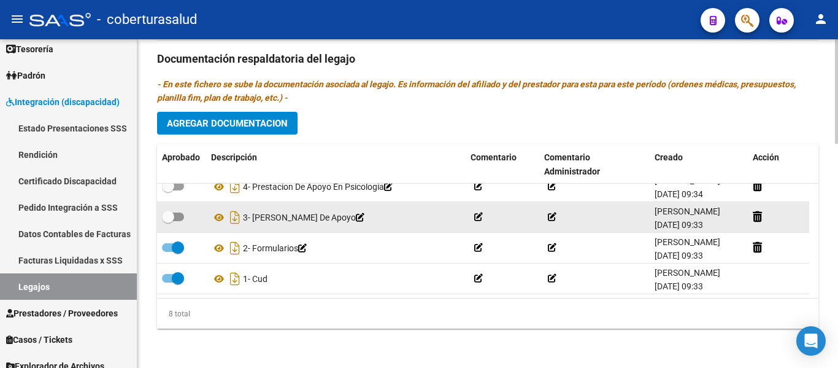
click at [173, 220] on span at bounding box center [168, 216] width 12 height 12
click at [168, 221] on input "checkbox" at bounding box center [168, 221] width 1 height 1
checkbox input "true"
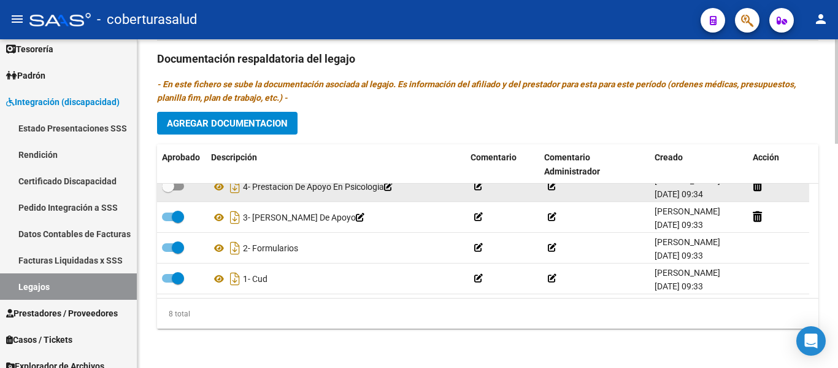
scroll to position [74, 0]
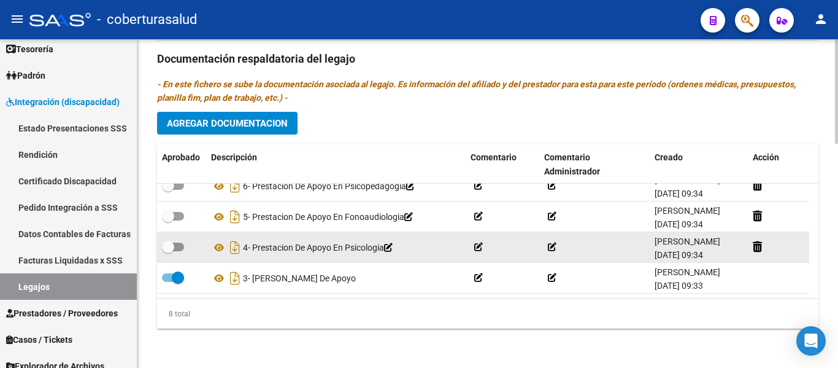
click at [175, 252] on label at bounding box center [173, 246] width 22 height 15
click at [168, 252] on input "checkbox" at bounding box center [168, 251] width 1 height 1
checkbox input "true"
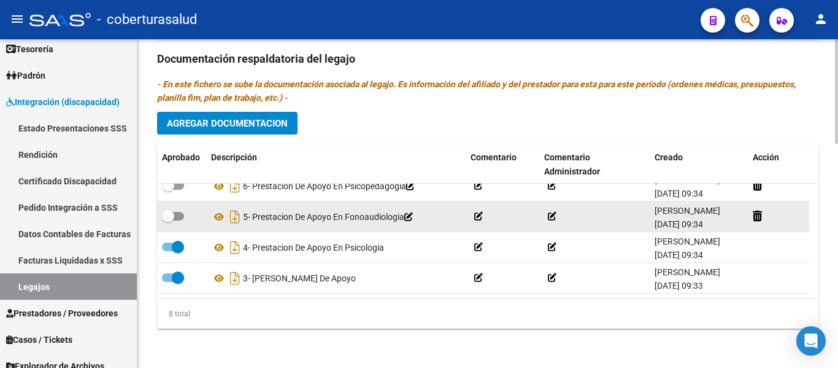
click at [174, 214] on span at bounding box center [173, 216] width 22 height 9
click at [168, 220] on input "checkbox" at bounding box center [168, 220] width 1 height 1
checkbox input "true"
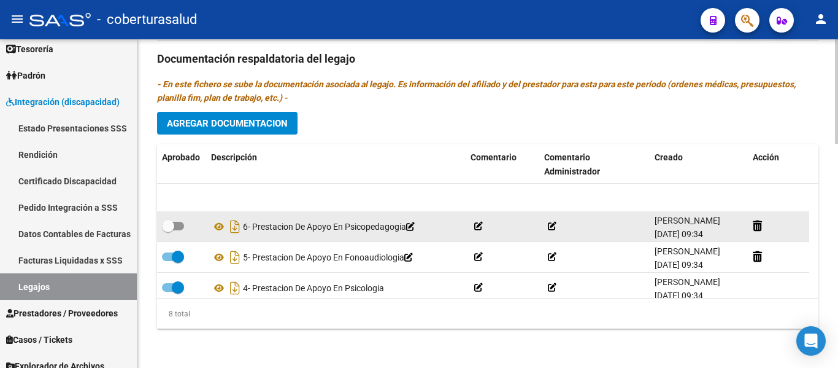
scroll to position [13, 0]
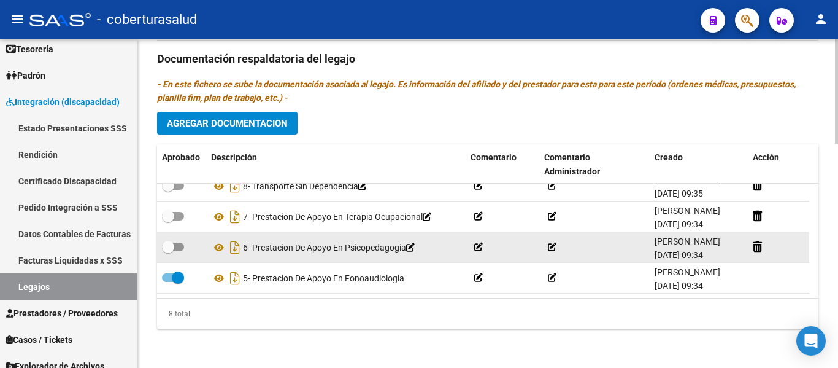
click at [179, 250] on span at bounding box center [173, 246] width 22 height 9
click at [168, 251] on input "checkbox" at bounding box center [168, 251] width 1 height 1
checkbox input "true"
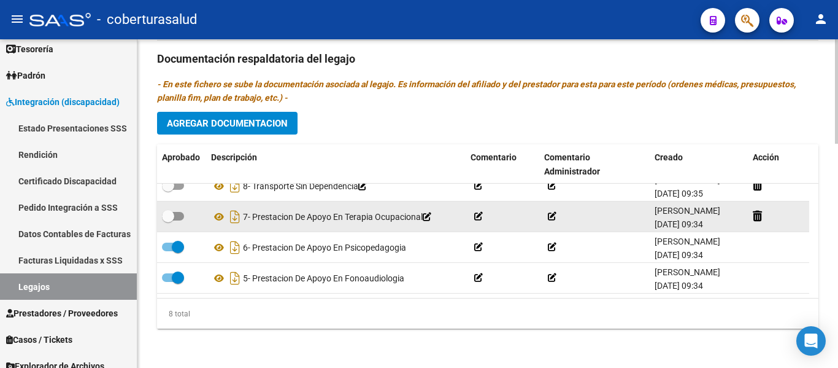
click at [173, 210] on span at bounding box center [168, 216] width 12 height 12
click at [168, 220] on input "checkbox" at bounding box center [168, 220] width 1 height 1
checkbox input "true"
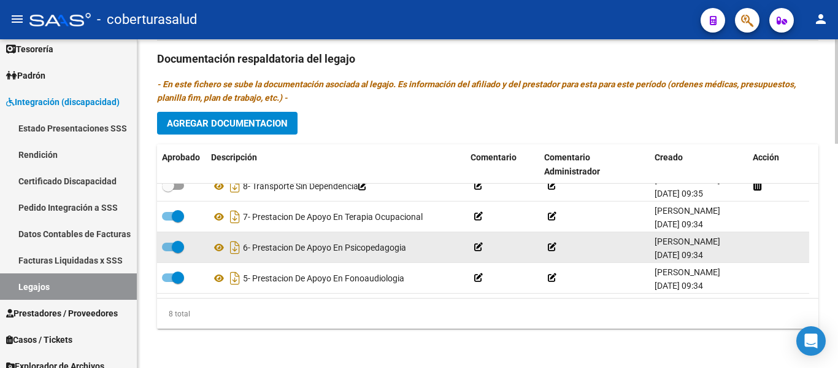
scroll to position [0, 0]
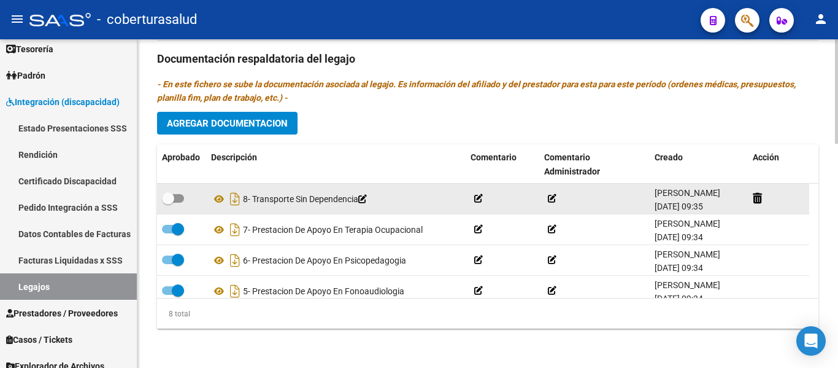
click at [175, 200] on span at bounding box center [173, 198] width 22 height 9
click at [168, 202] on input "checkbox" at bounding box center [168, 202] width 1 height 1
checkbox input "true"
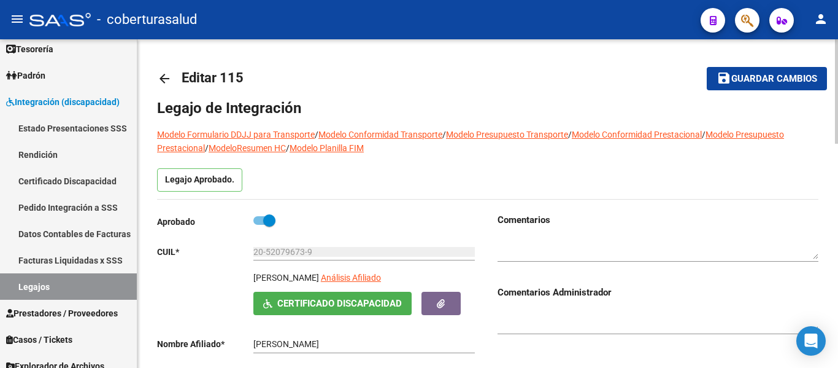
click at [753, 81] on span "Guardar cambios" at bounding box center [774, 79] width 86 height 11
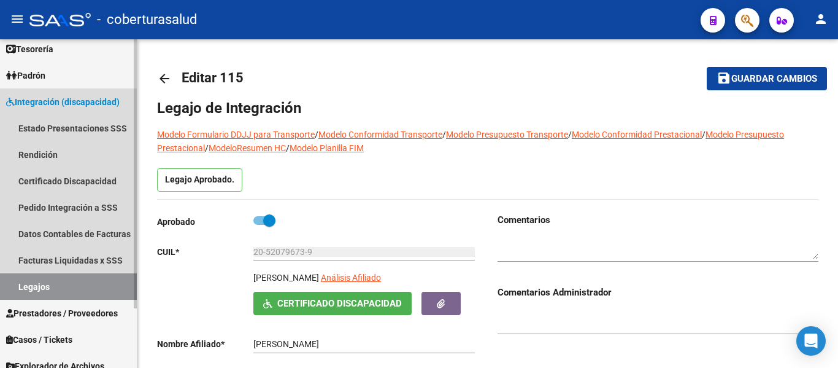
click at [11, 290] on link "Legajos" at bounding box center [68, 286] width 137 height 26
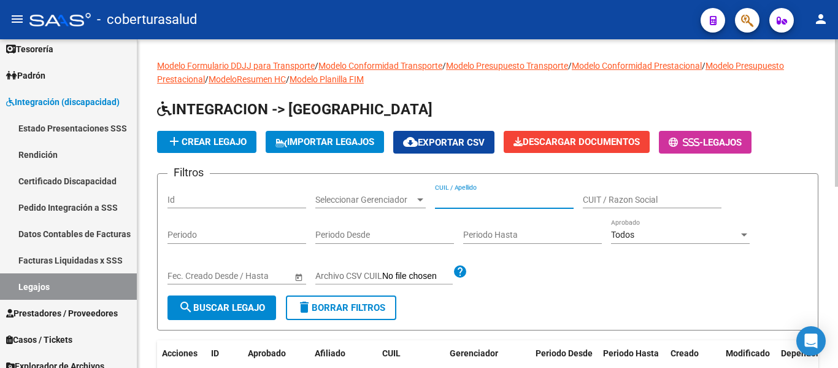
click at [485, 200] on input "CUIL / Apellido" at bounding box center [504, 200] width 139 height 10
paste input "20495222625"
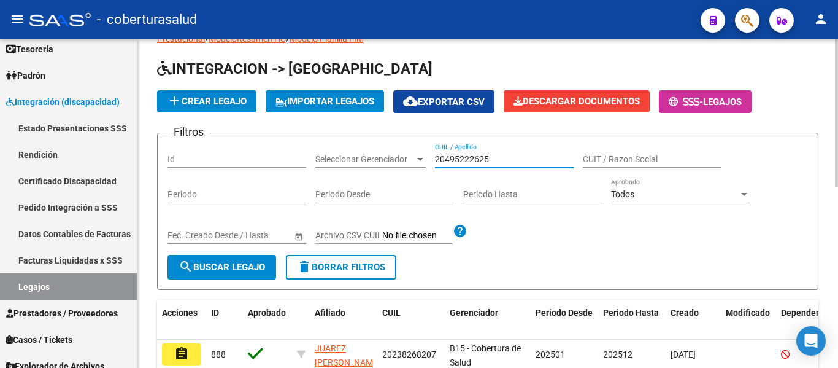
scroll to position [61, 0]
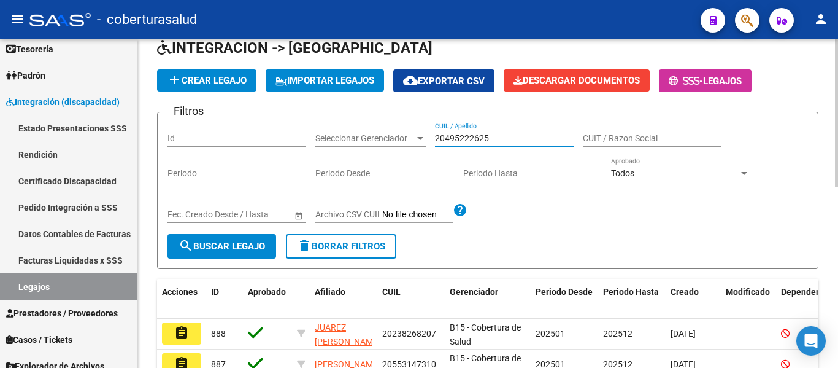
type input "20495222625"
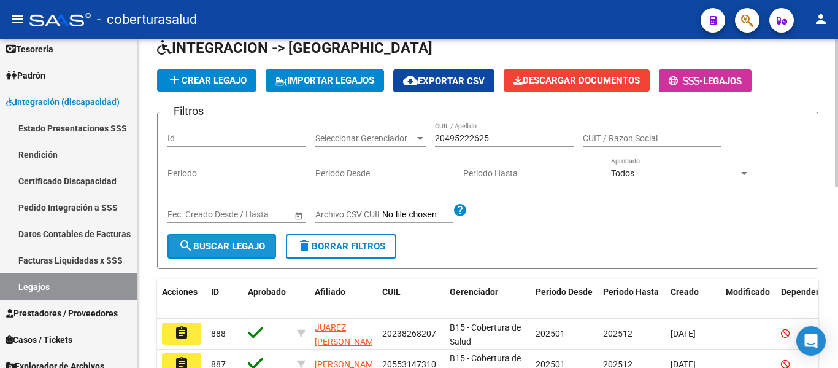
click at [218, 254] on button "search Buscar Legajo" at bounding box center [222, 246] width 109 height 25
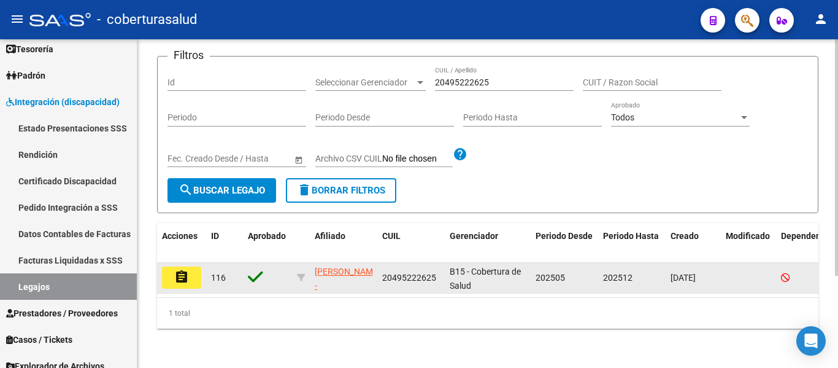
scroll to position [128, 0]
click at [199, 268] on button "assignment" at bounding box center [181, 277] width 39 height 22
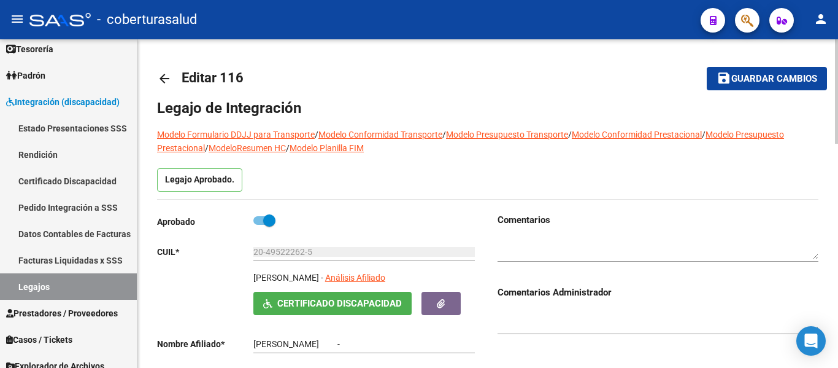
type input "[PERSON_NAME]"
click at [433, 74] on mat-toolbar-row "arrow_back Editar 116" at bounding box center [415, 78] width 516 height 39
